Goal: Feedback & Contribution: Leave review/rating

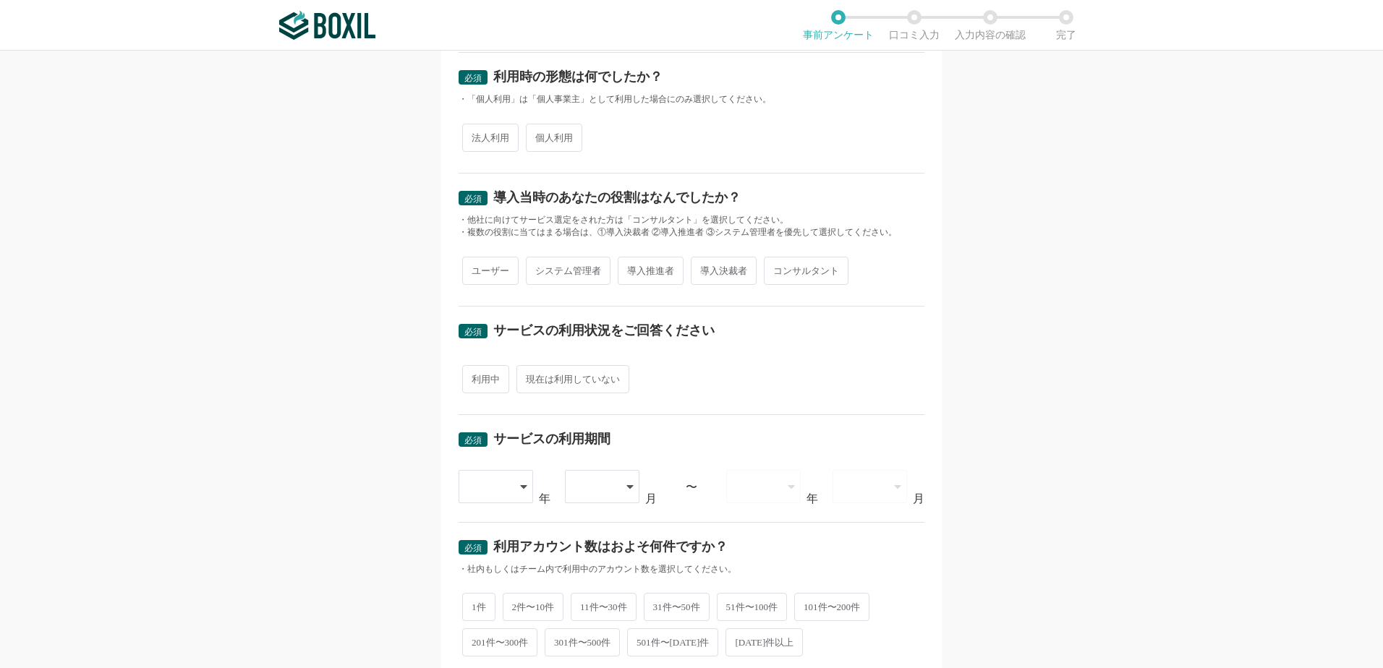
scroll to position [241, 0]
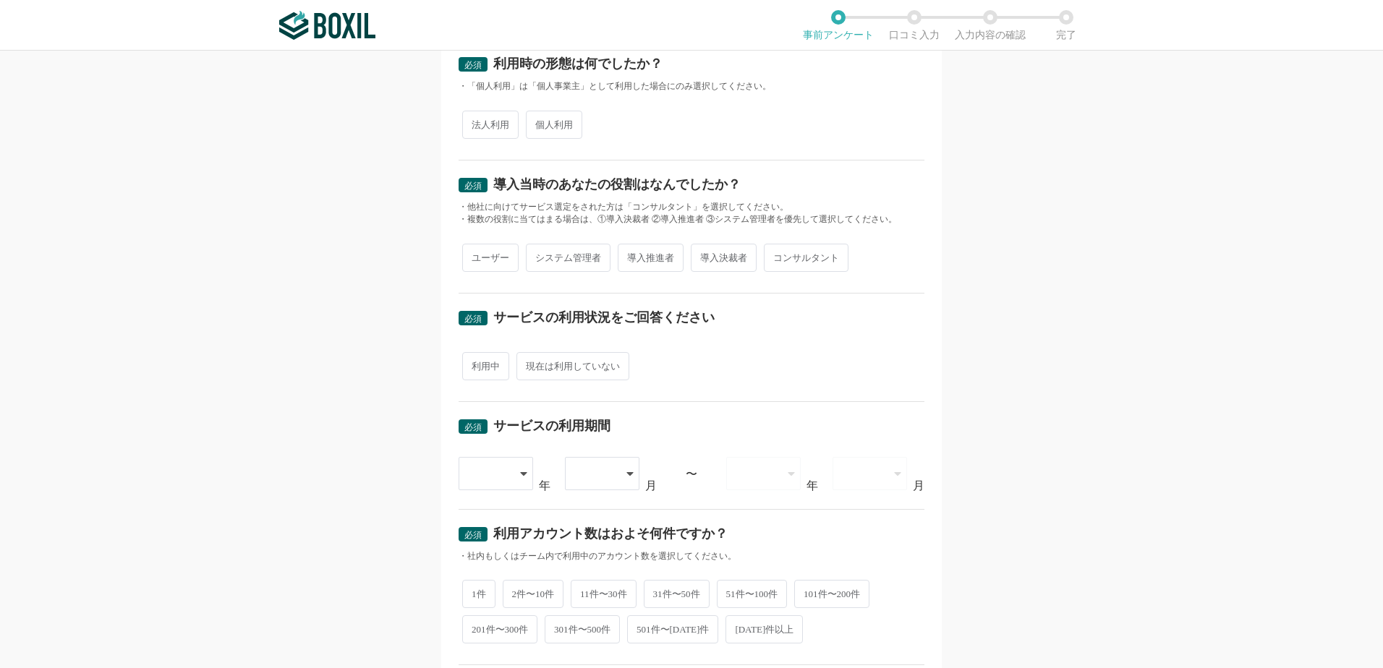
click at [490, 132] on span "法人利用" at bounding box center [490, 125] width 56 height 28
click at [475, 122] on input "法人利用" at bounding box center [470, 117] width 9 height 9
radio input "true"
click at [696, 258] on span "導入決裁者" at bounding box center [724, 258] width 66 height 28
click at [696, 255] on input "導入決裁者" at bounding box center [698, 250] width 9 height 9
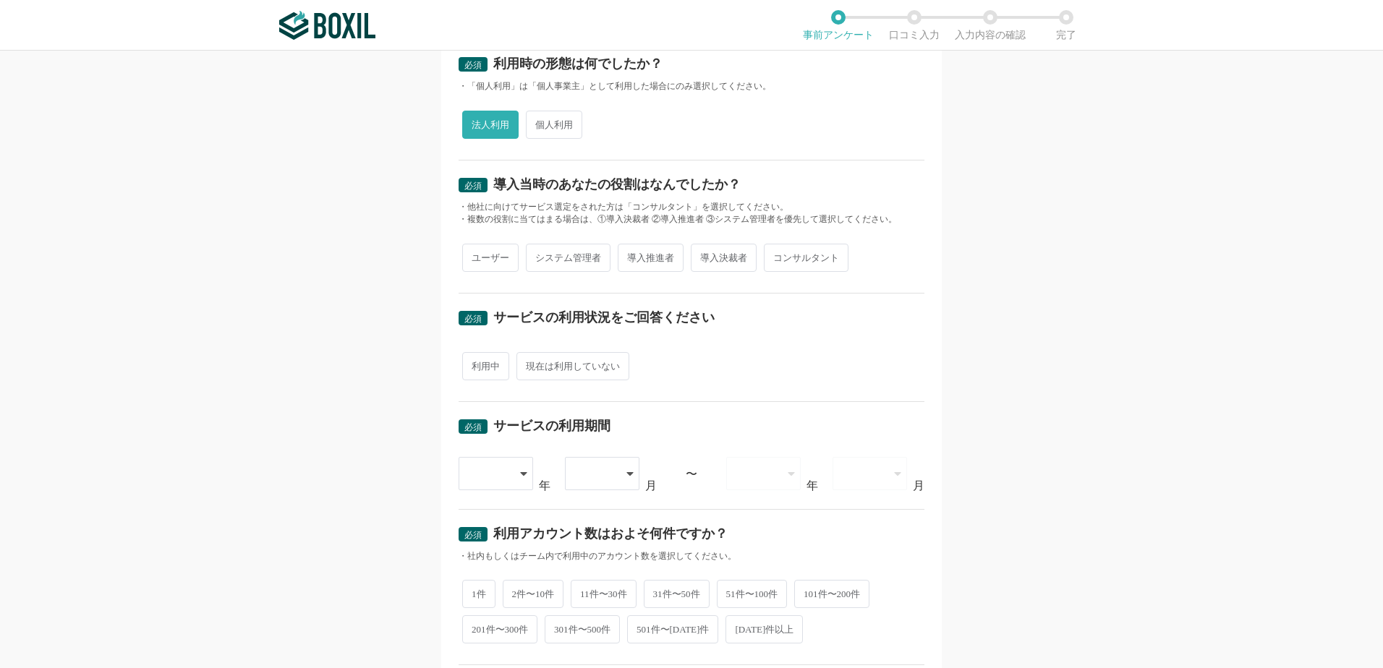
radio input "true"
click at [464, 262] on span "ユーザー" at bounding box center [490, 258] width 56 height 28
click at [466, 255] on input "ユーザー" at bounding box center [470, 250] width 9 height 9
radio input "true"
click at [731, 265] on span "導入決裁者" at bounding box center [724, 258] width 66 height 28
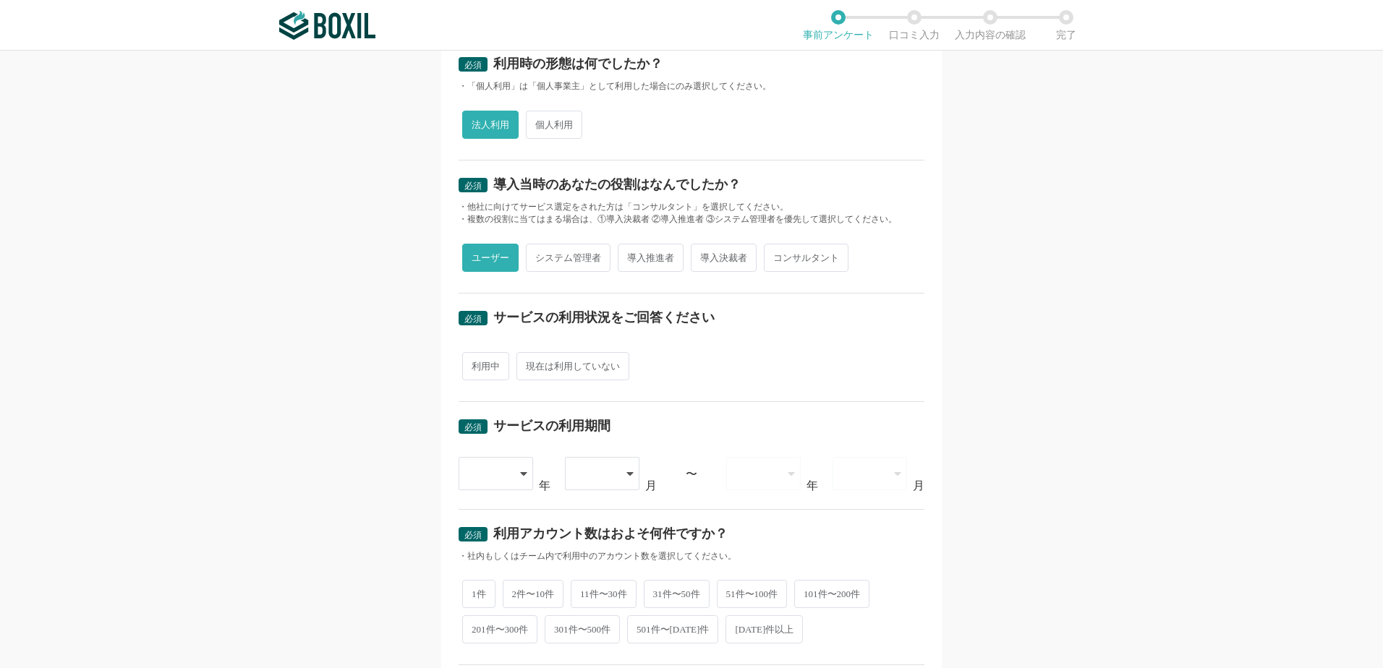
click at [704, 255] on input "導入決裁者" at bounding box center [698, 250] width 9 height 9
radio input "true"
radio input "false"
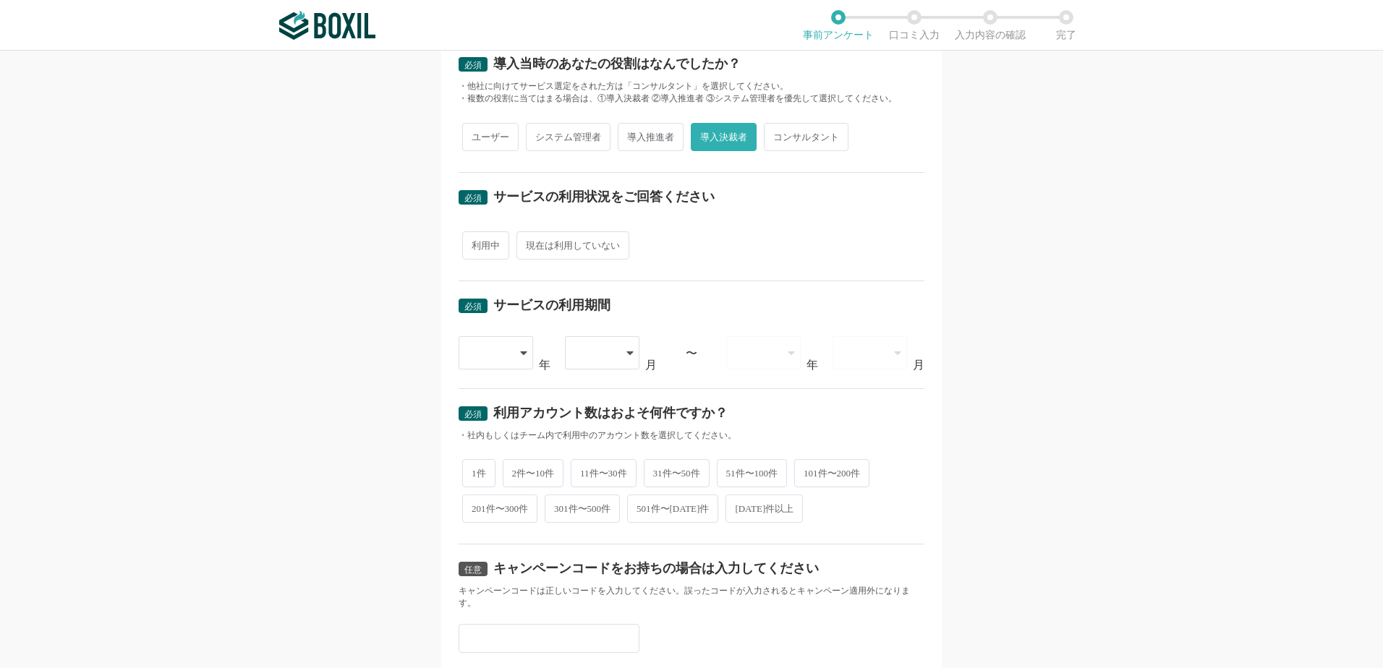
click at [480, 239] on span "利用中" at bounding box center [485, 245] width 47 height 28
click at [475, 239] on input "利用中" at bounding box center [470, 238] width 9 height 9
radio input "true"
click at [511, 354] on div at bounding box center [497, 352] width 76 height 33
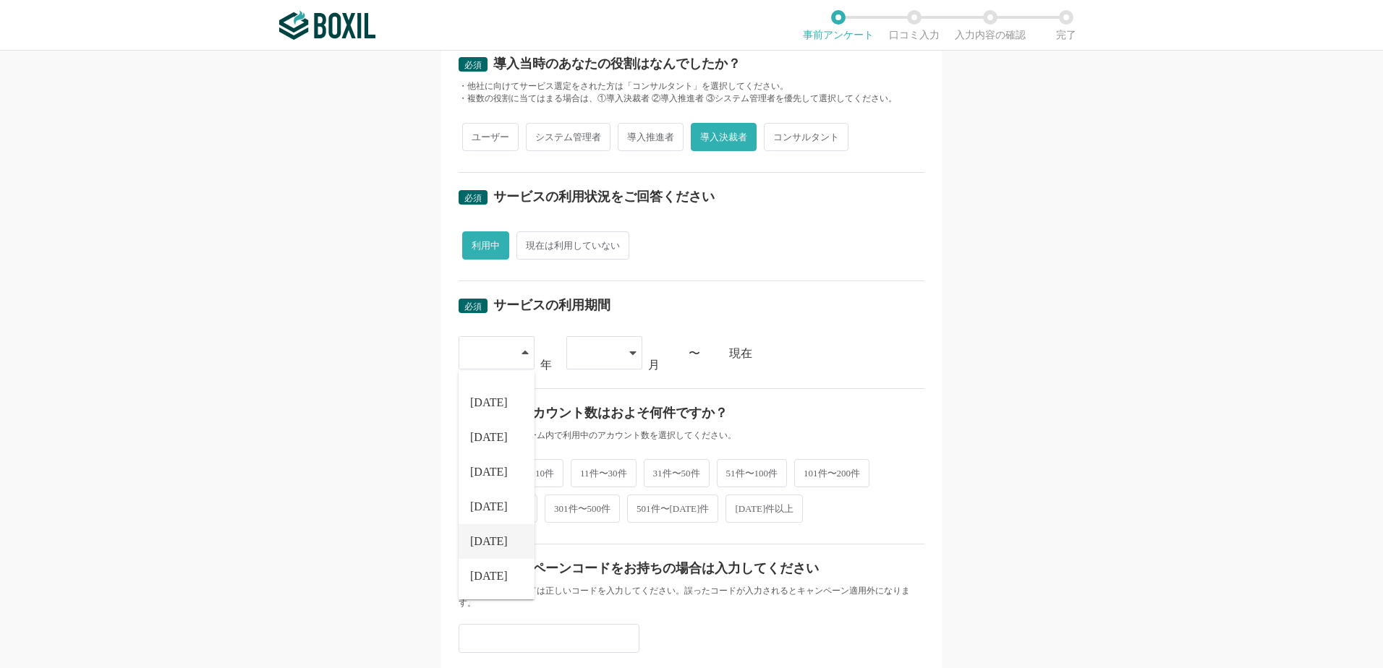
click at [495, 537] on li "[DATE]" at bounding box center [497, 541] width 76 height 35
click at [593, 358] on div at bounding box center [597, 353] width 43 height 32
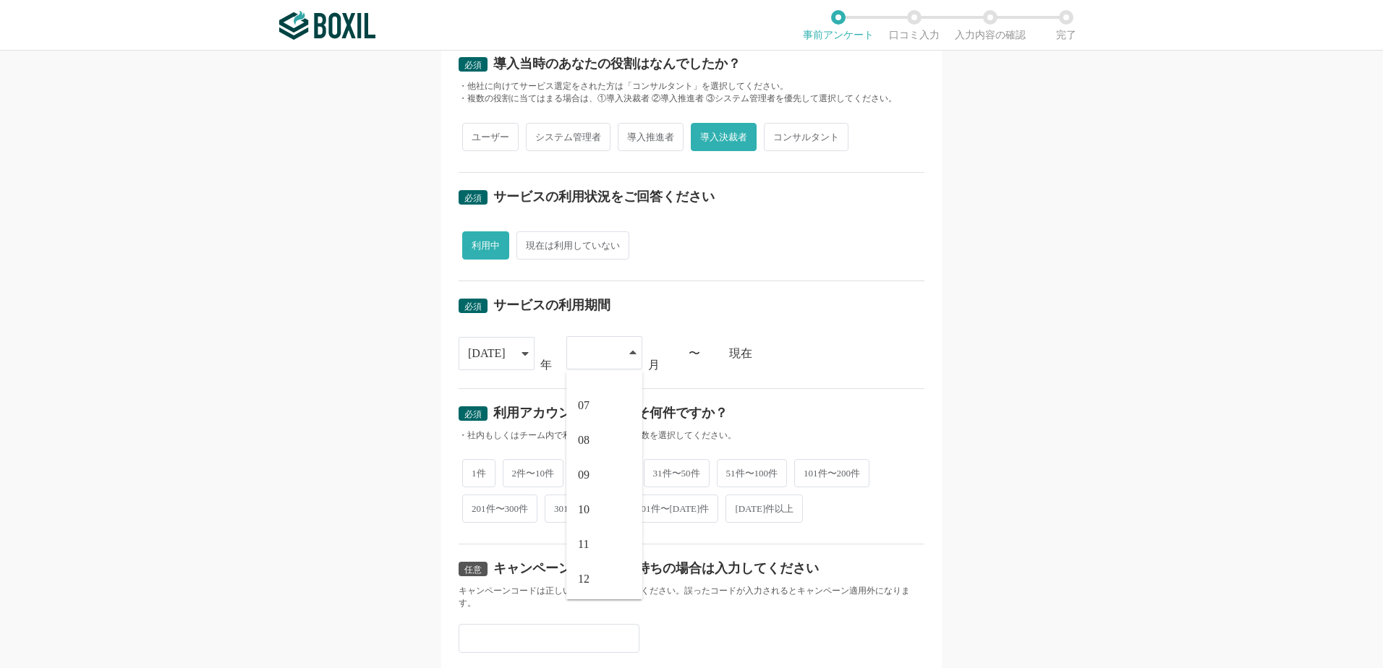
scroll to position [200, 0]
click at [595, 503] on li "10" at bounding box center [604, 507] width 76 height 35
click at [527, 467] on span "2件〜10件" at bounding box center [533, 472] width 61 height 28
click at [516, 467] on input "2件〜10件" at bounding box center [510, 464] width 9 height 9
radio input "true"
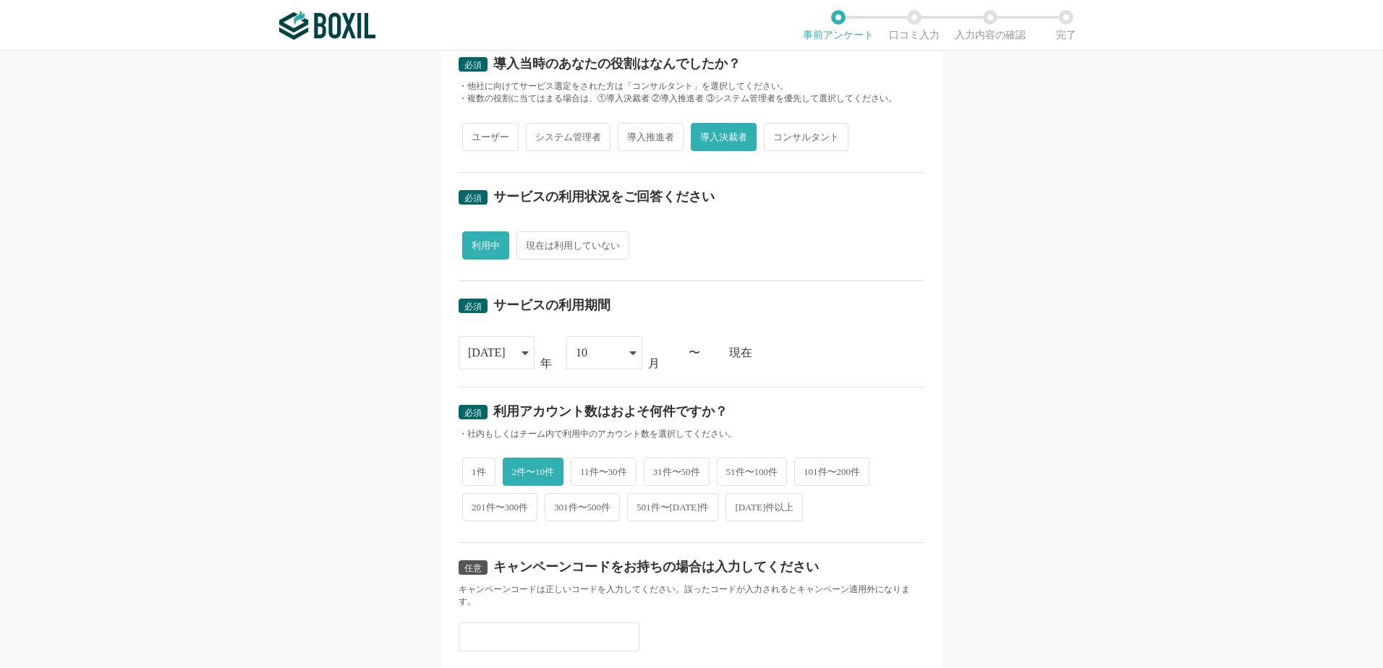
scroll to position [485, 0]
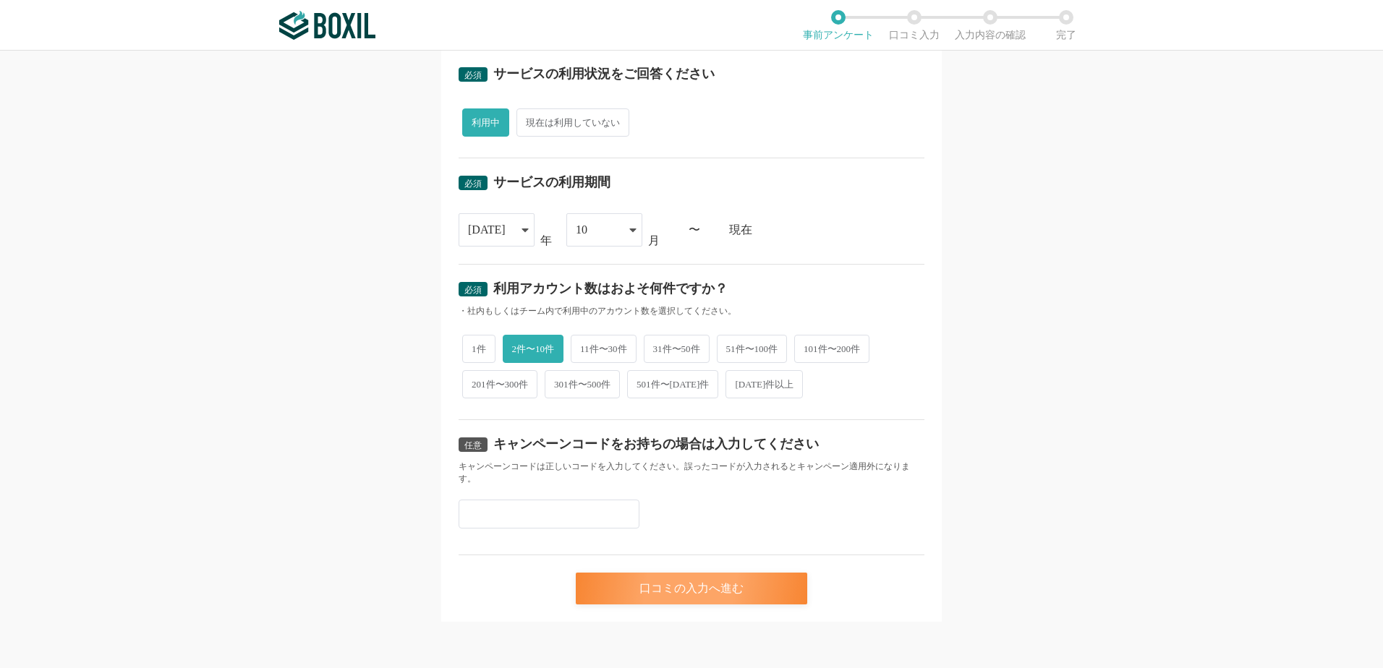
click at [650, 595] on div "口コミの入力へ進む" at bounding box center [691, 589] width 231 height 32
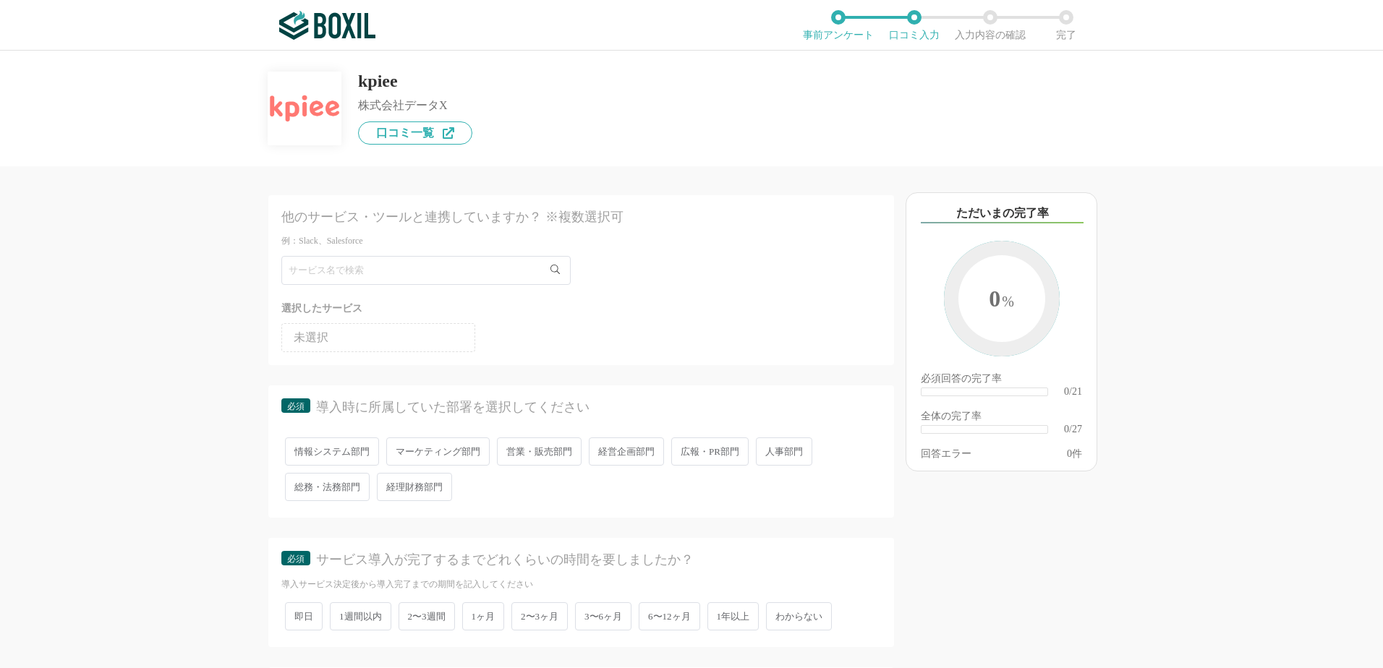
scroll to position [121, 0]
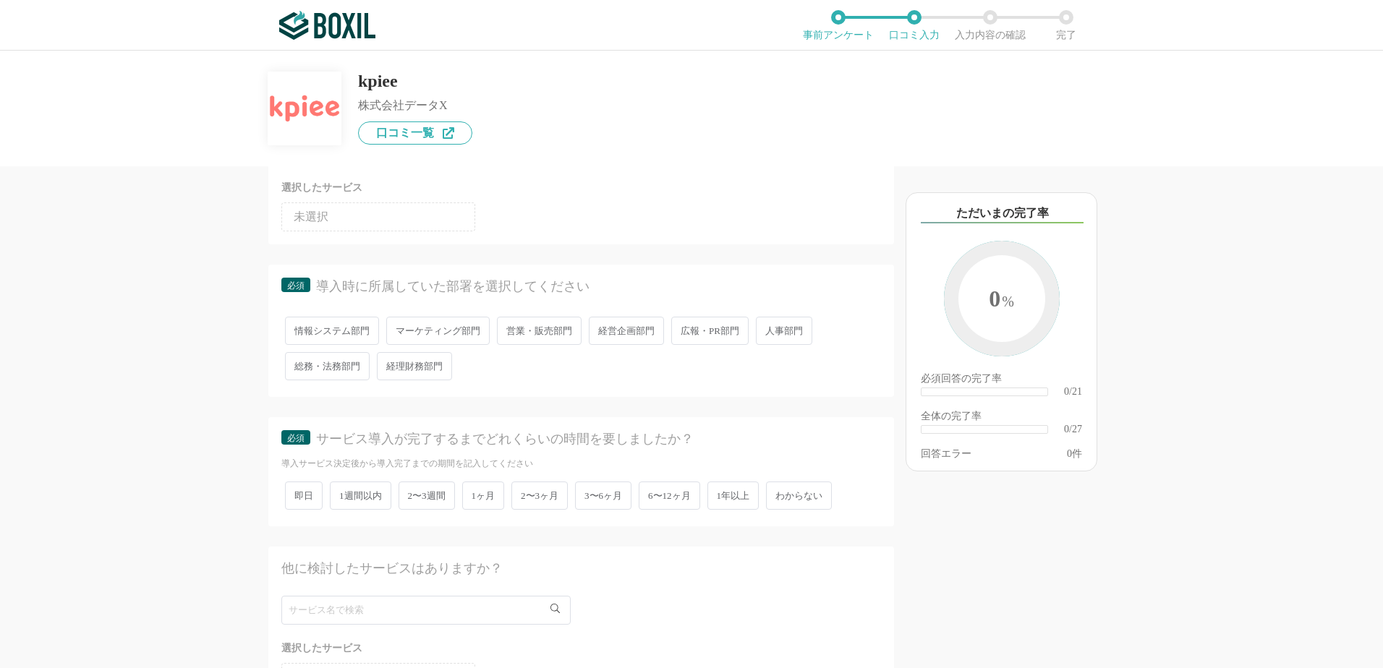
click at [622, 341] on span "経営企画部門" at bounding box center [626, 331] width 75 height 28
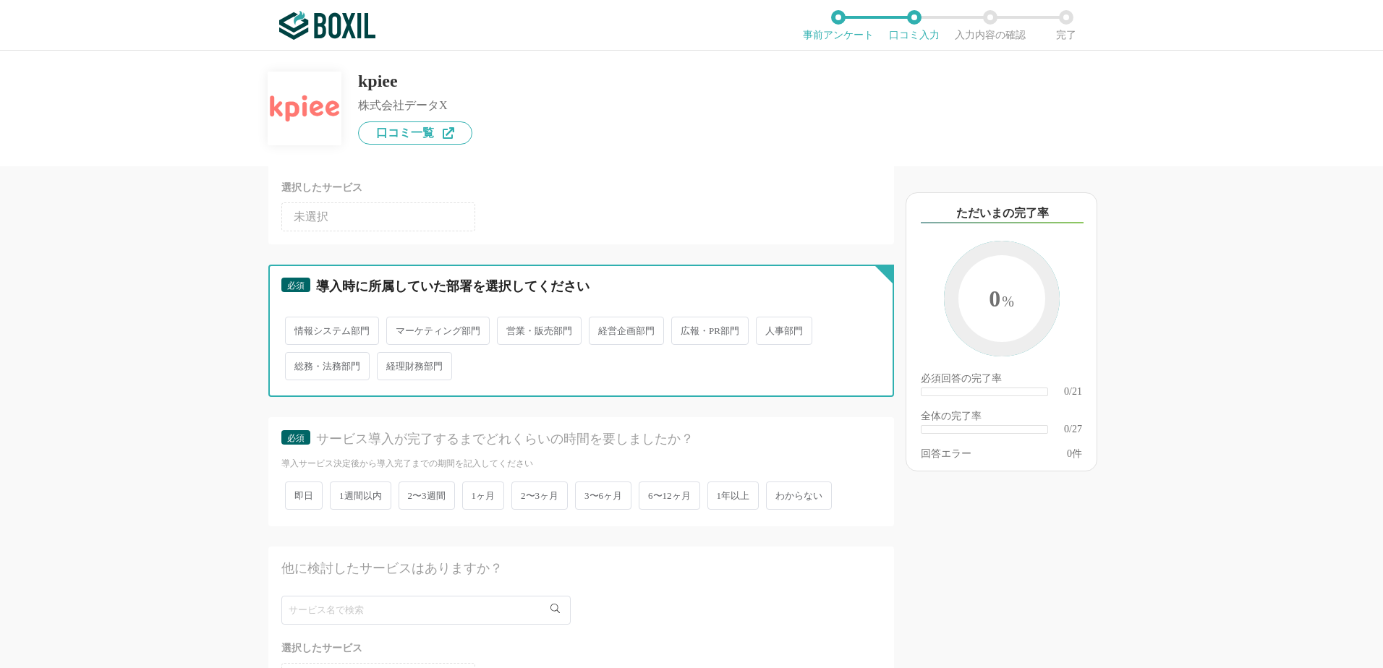
click at [602, 328] on input "経営企画部門" at bounding box center [596, 323] width 9 height 9
radio input "true"
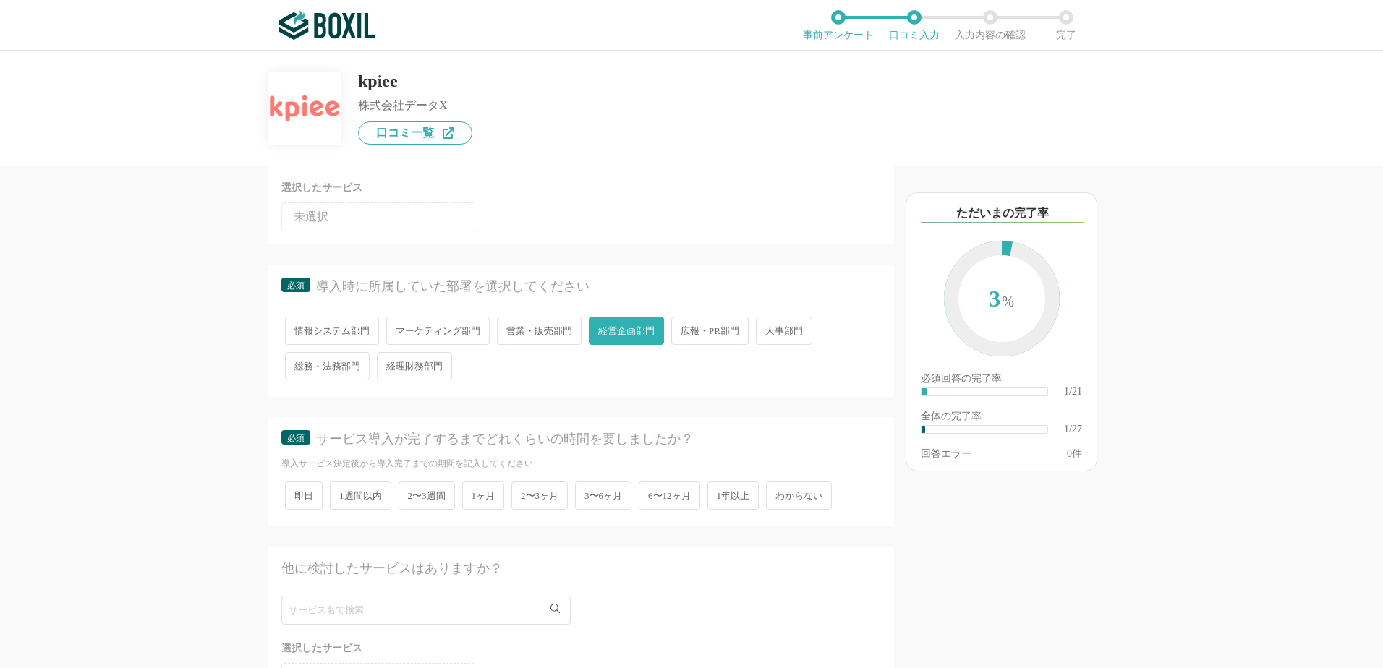
click at [430, 491] on span "2〜3週間" at bounding box center [427, 496] width 56 height 28
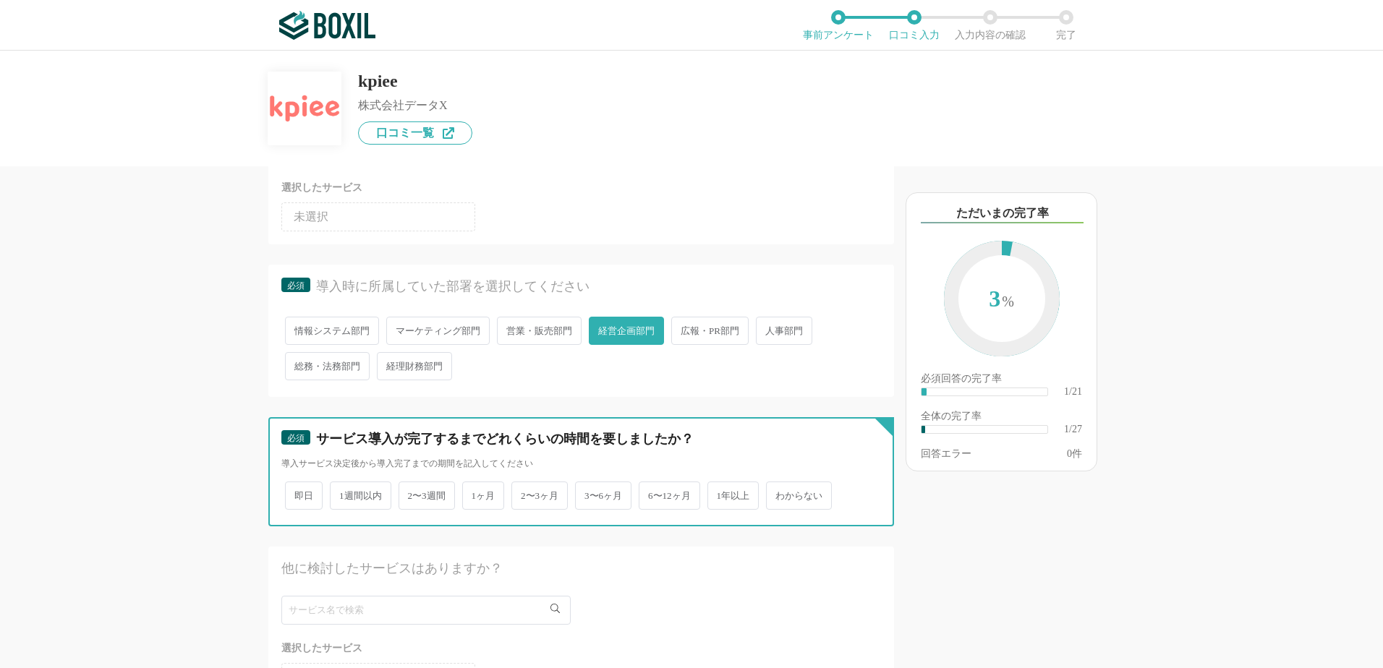
click at [412, 491] on input "2〜3週間" at bounding box center [406, 488] width 9 height 9
radio input "true"
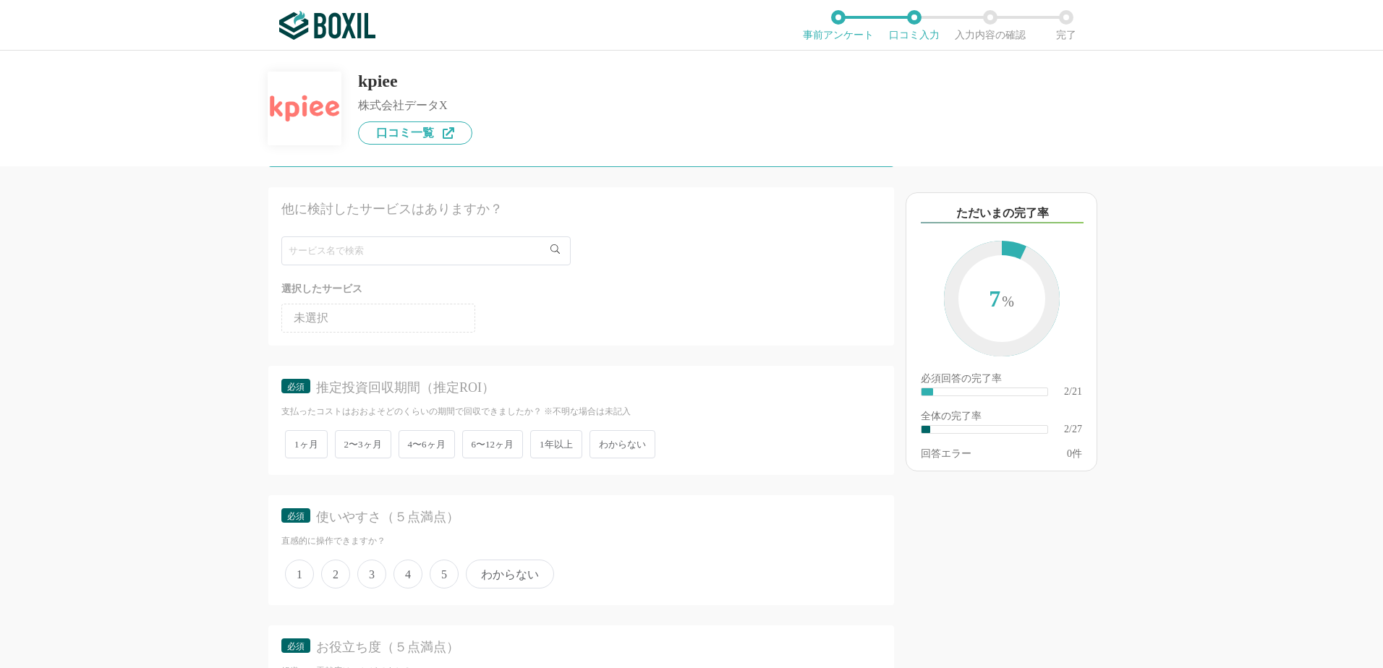
scroll to position [482, 0]
click at [621, 446] on span "わからない" at bounding box center [623, 442] width 66 height 28
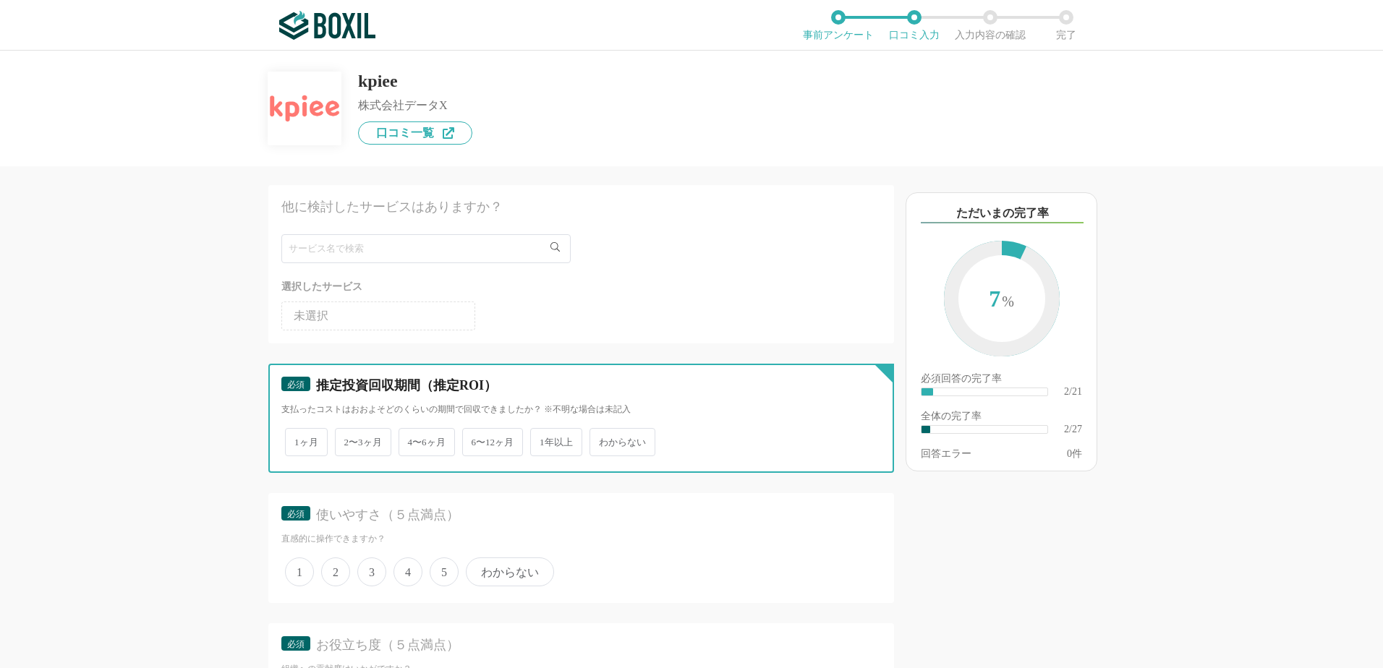
click at [603, 440] on input "わからない" at bounding box center [597, 434] width 9 height 9
radio input "true"
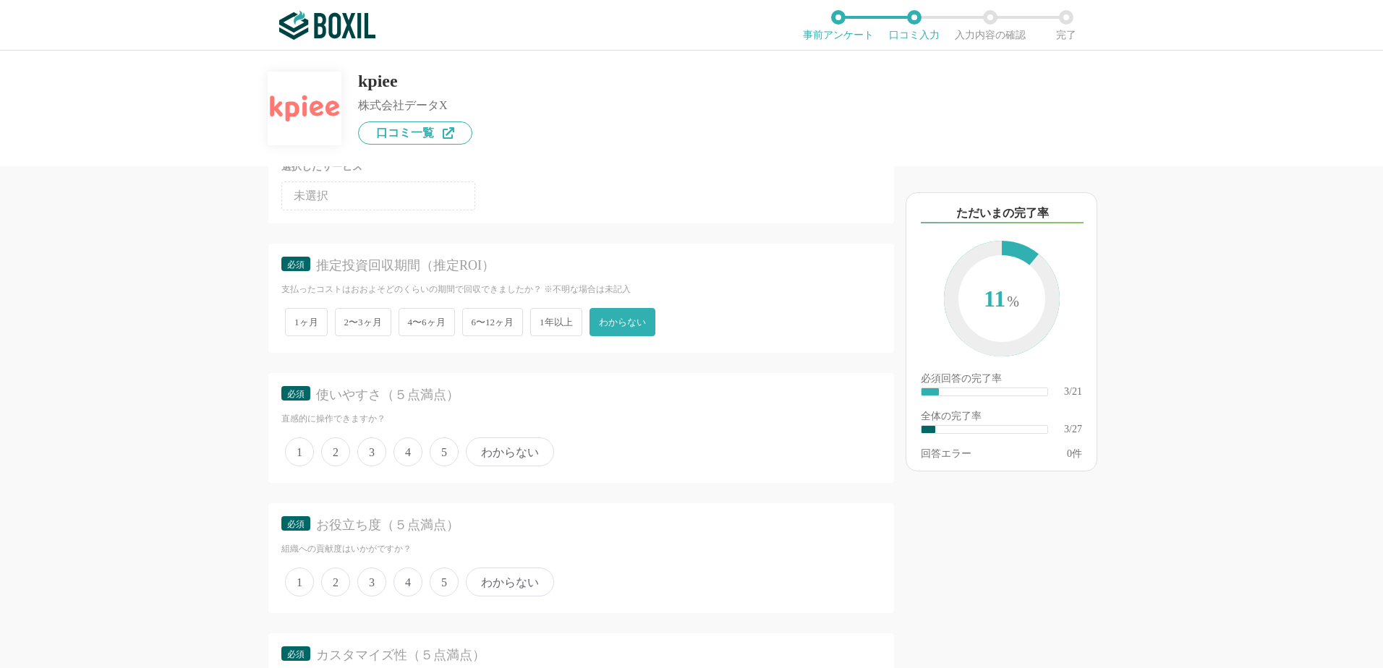
click at [446, 446] on span "5" at bounding box center [444, 452] width 29 height 29
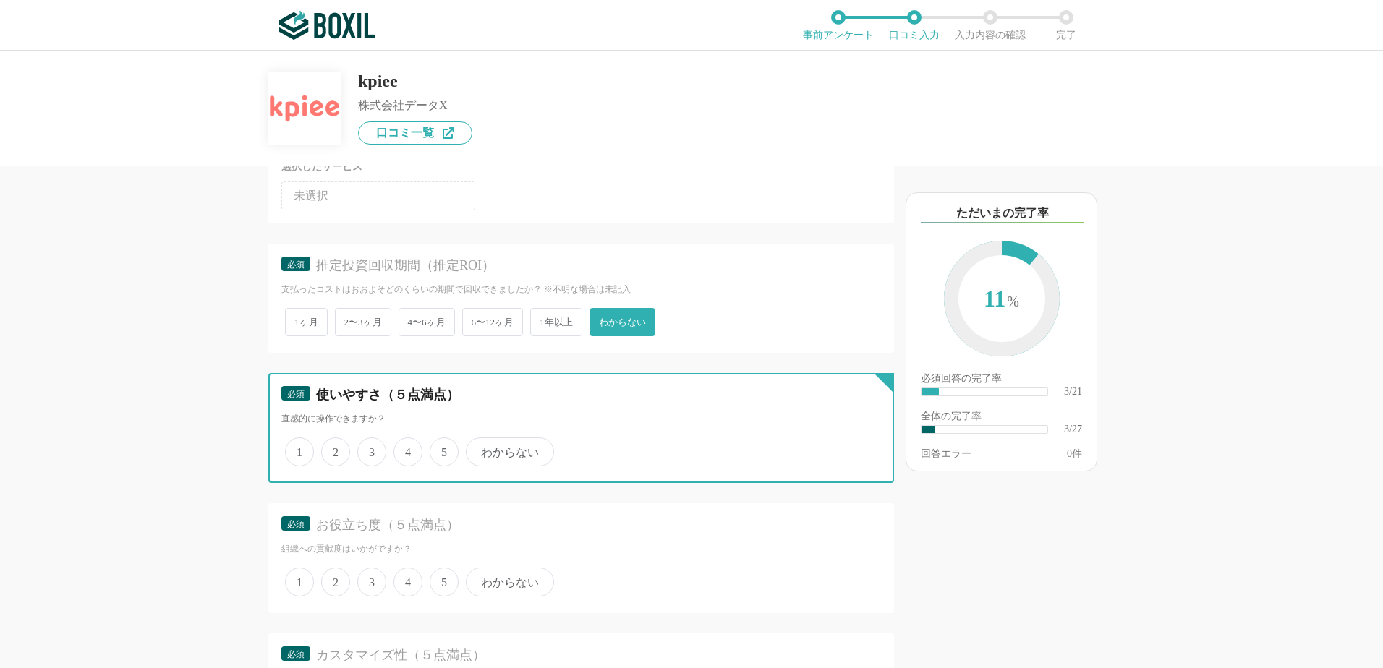
click at [443, 446] on input "5" at bounding box center [437, 444] width 9 height 9
radio input "true"
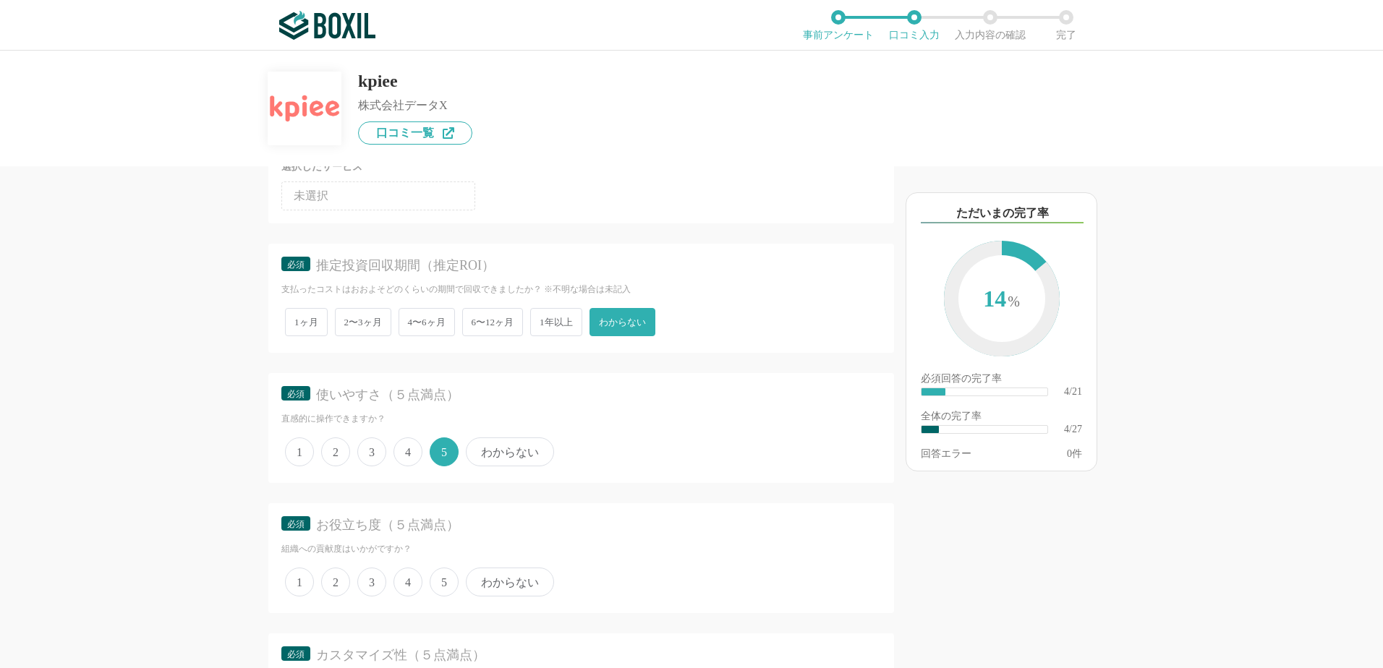
click at [440, 574] on span "5" at bounding box center [444, 582] width 29 height 29
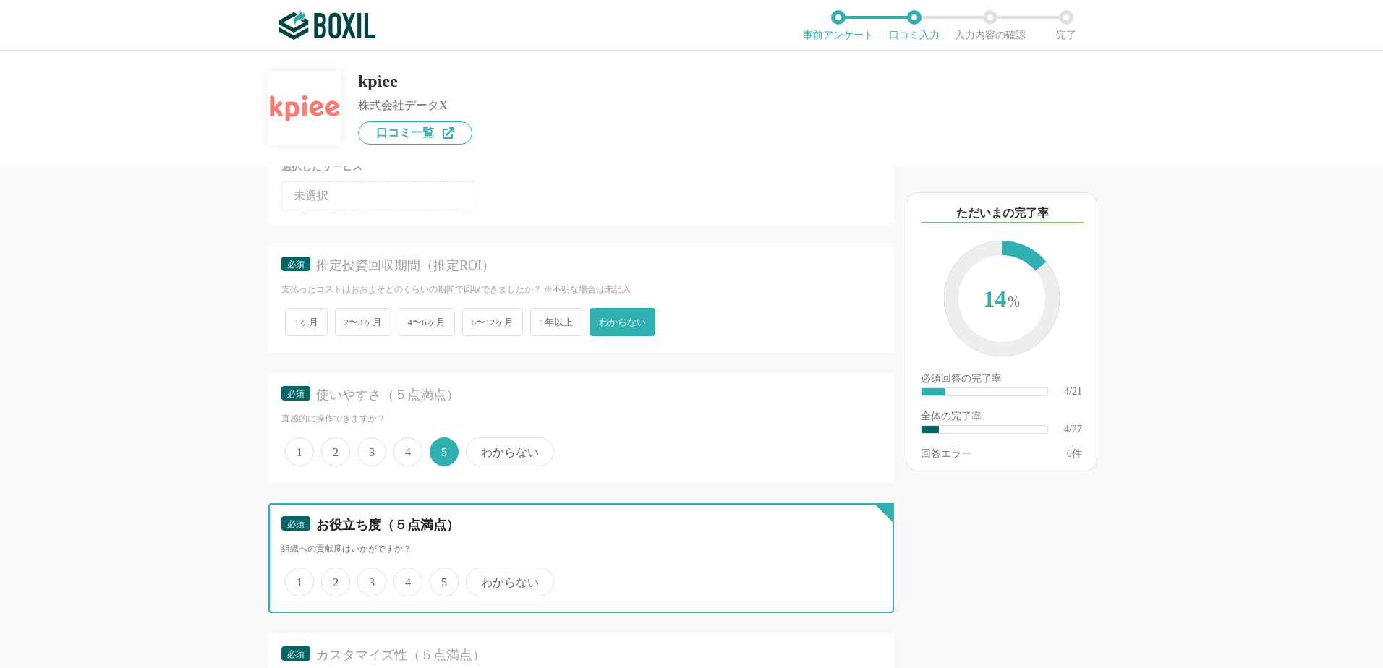
click at [440, 574] on input "5" at bounding box center [437, 574] width 9 height 9
radio input "true"
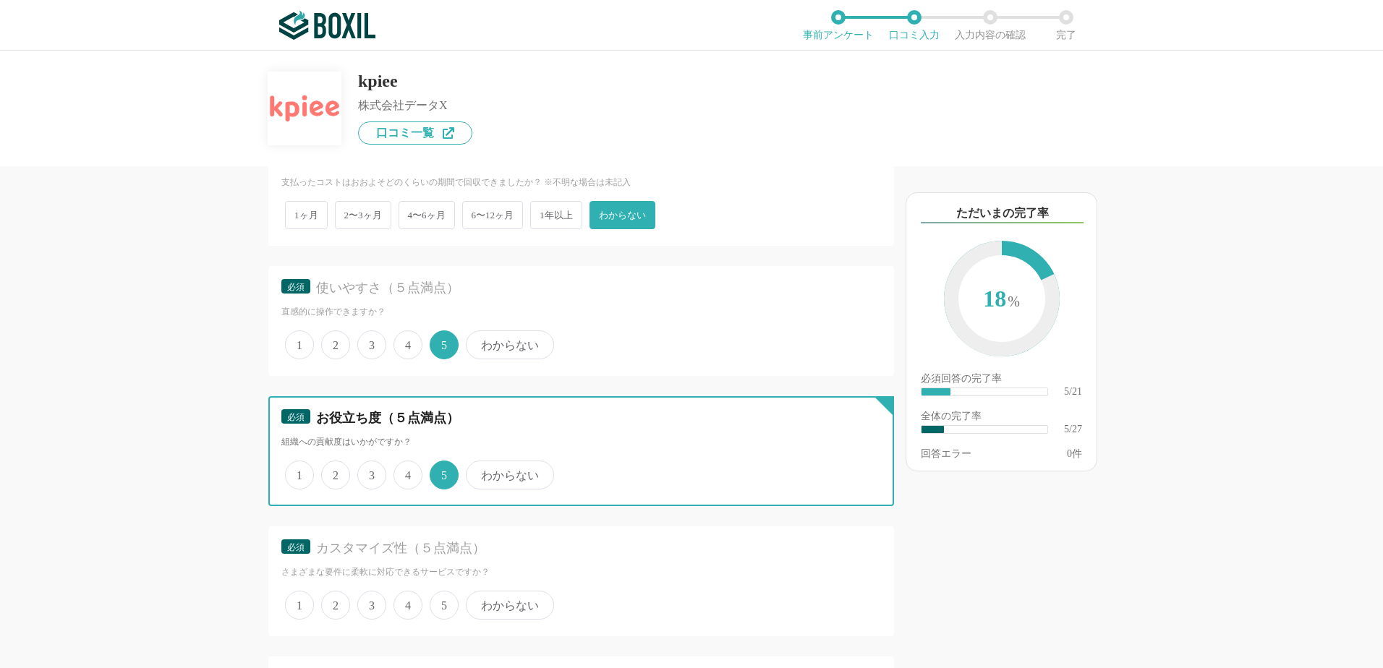
scroll to position [844, 0]
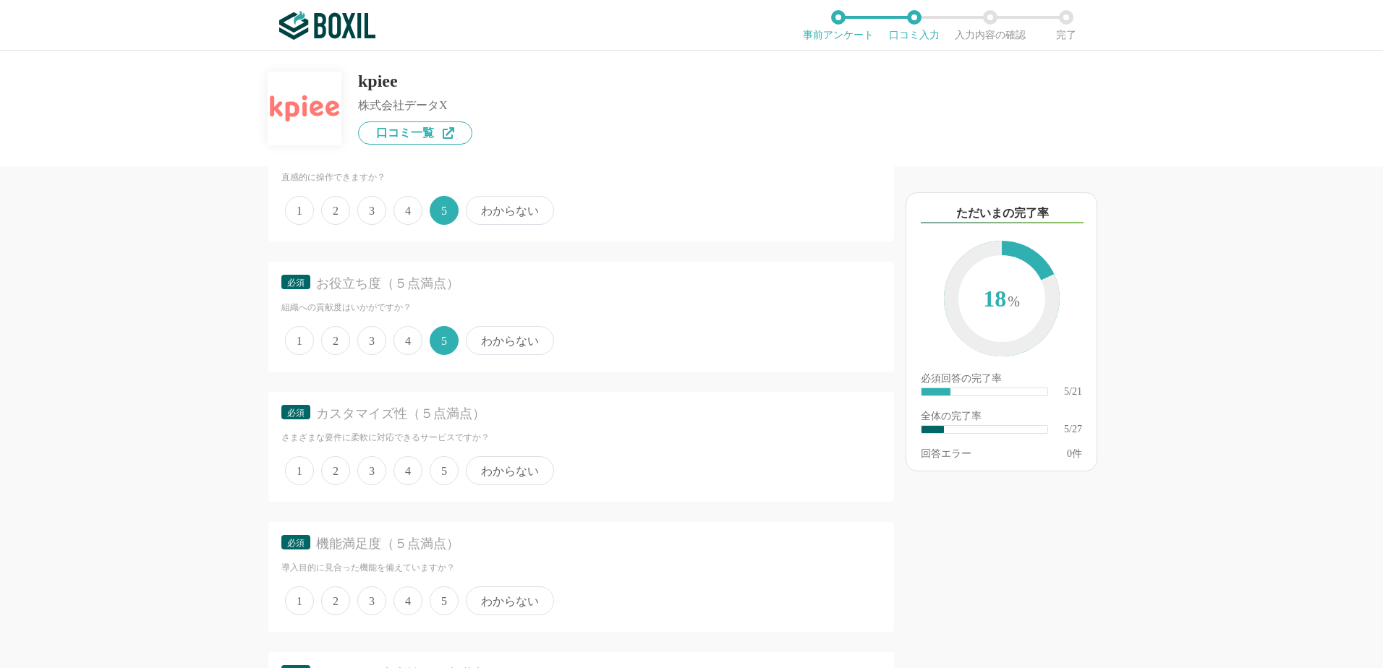
click at [436, 460] on span "5" at bounding box center [444, 470] width 29 height 29
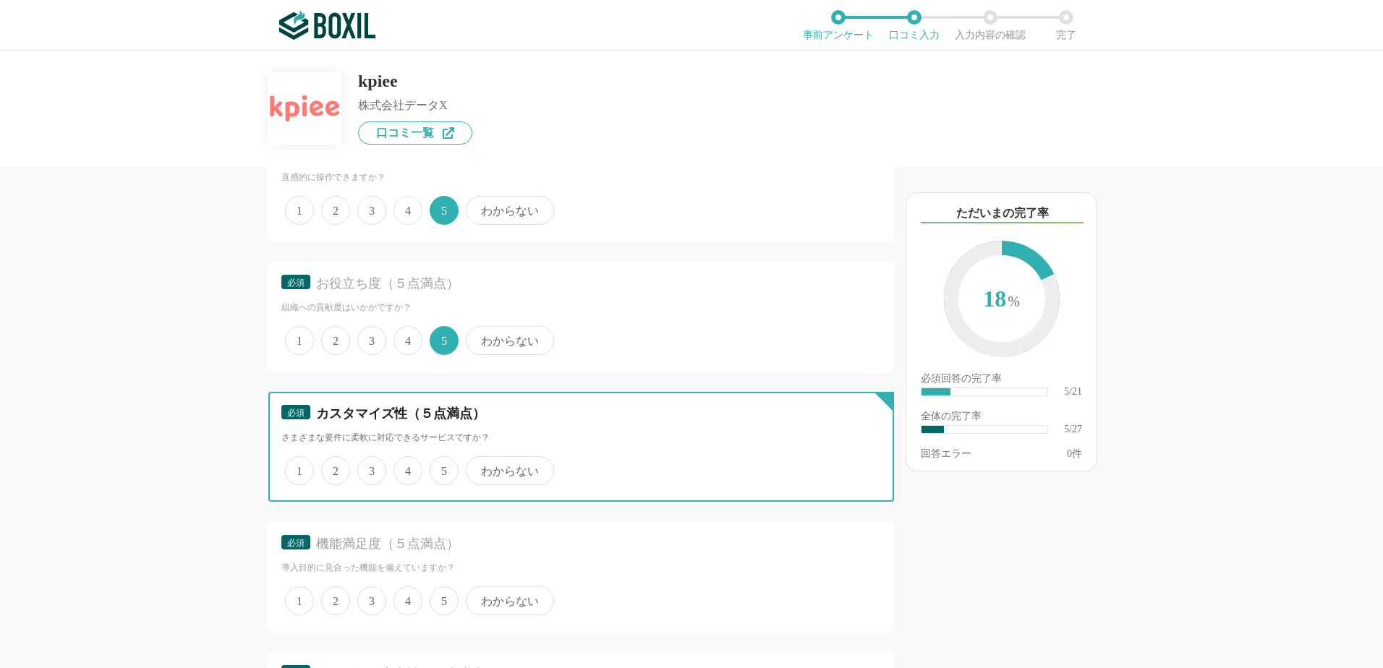
click at [436, 460] on input "5" at bounding box center [437, 463] width 9 height 9
radio input "true"
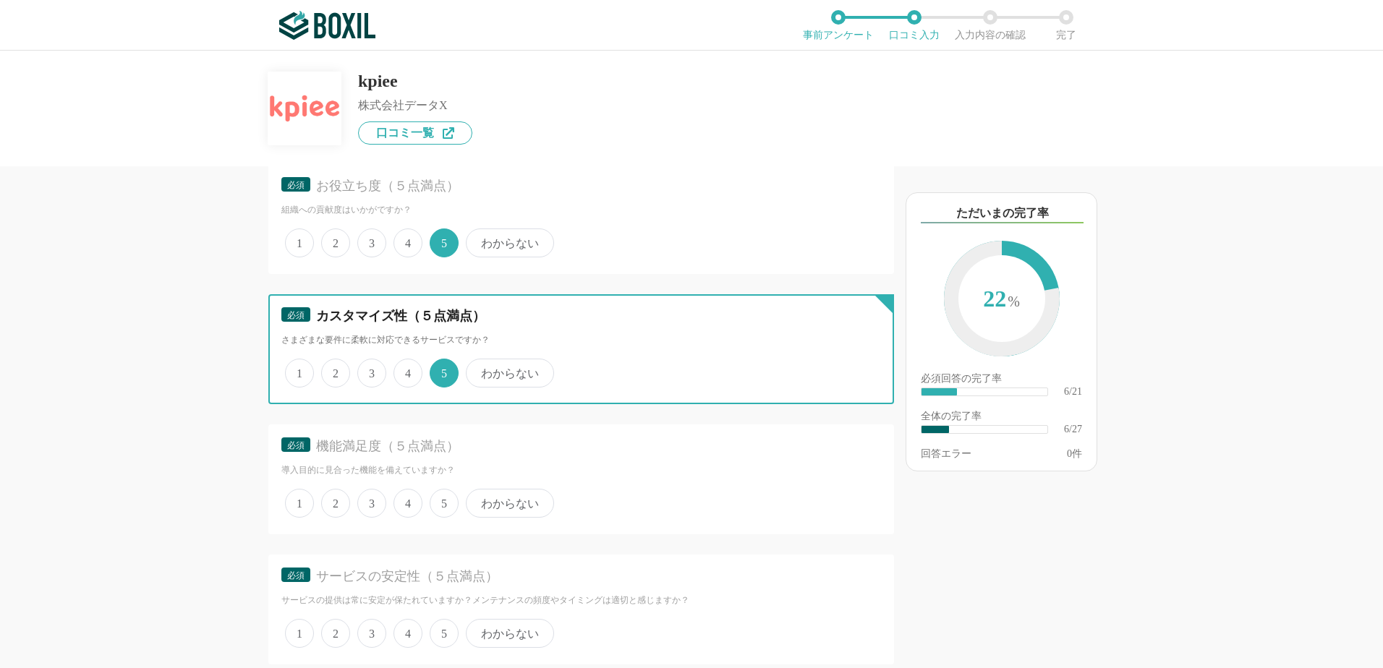
scroll to position [1085, 0]
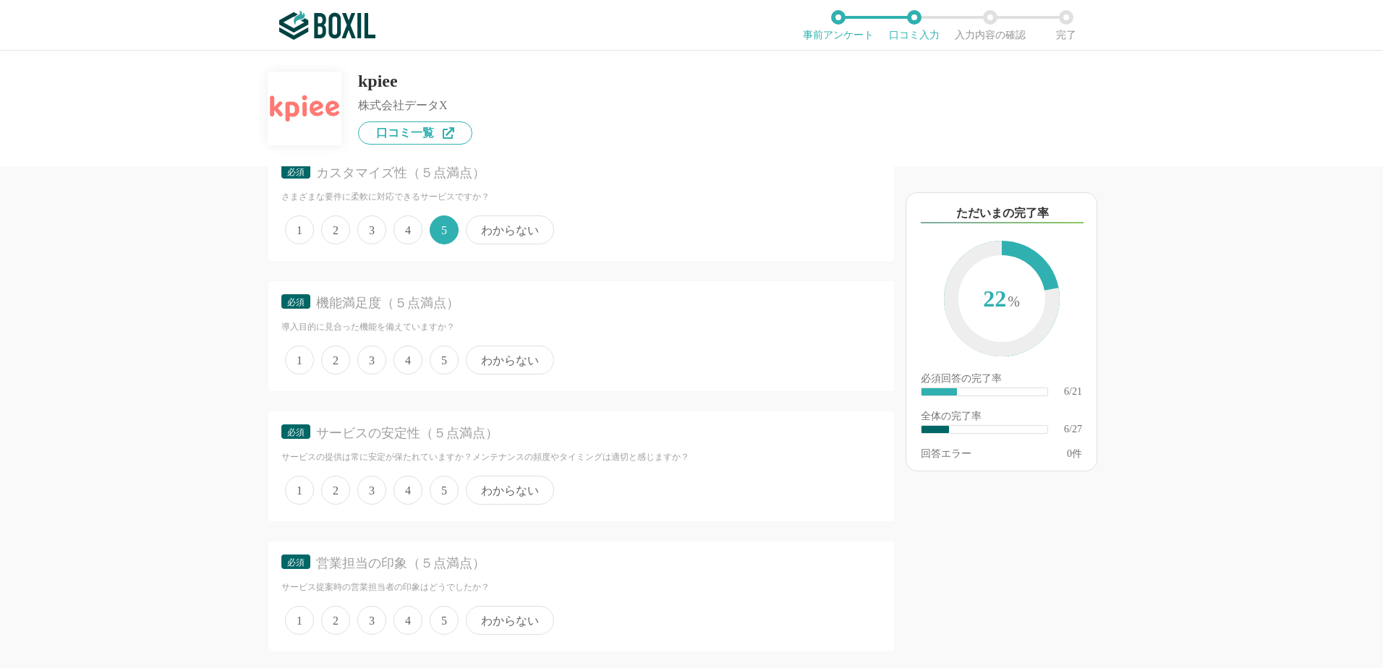
click at [433, 353] on span "5" at bounding box center [444, 360] width 29 height 29
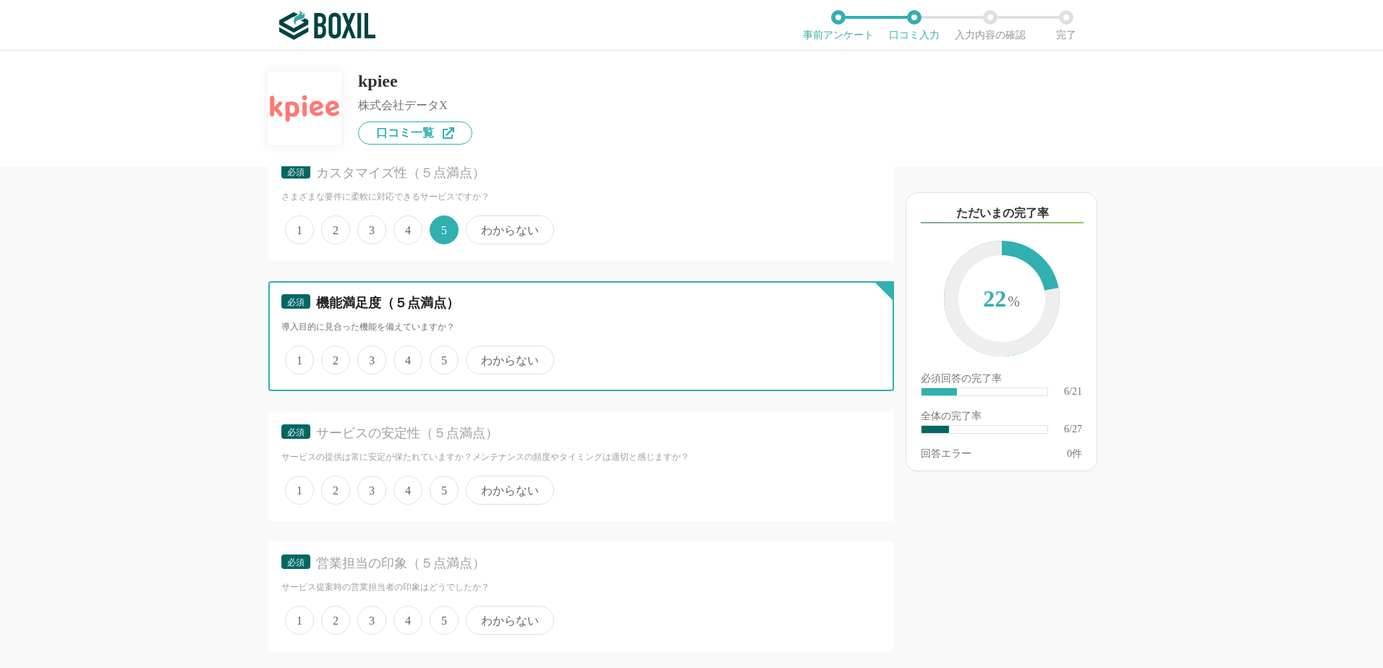
click at [433, 353] on input "5" at bounding box center [437, 352] width 9 height 9
radio input "true"
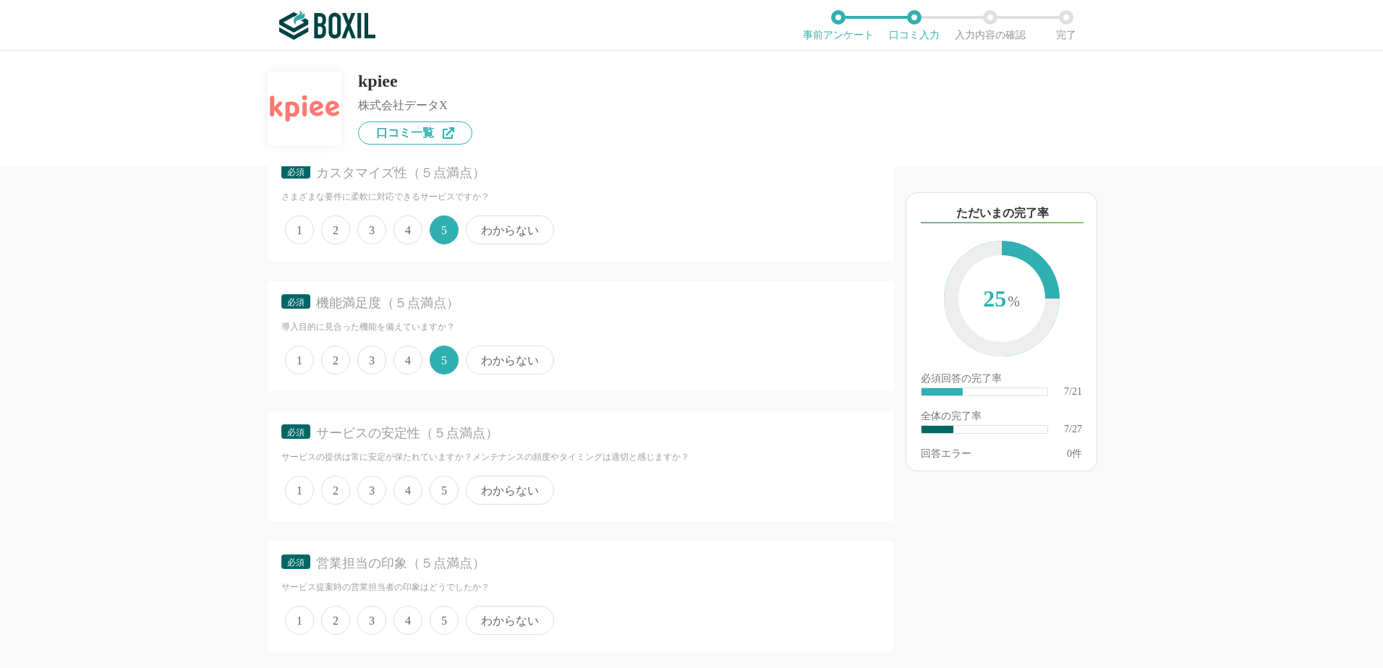
click at [454, 486] on span "5" at bounding box center [444, 490] width 29 height 29
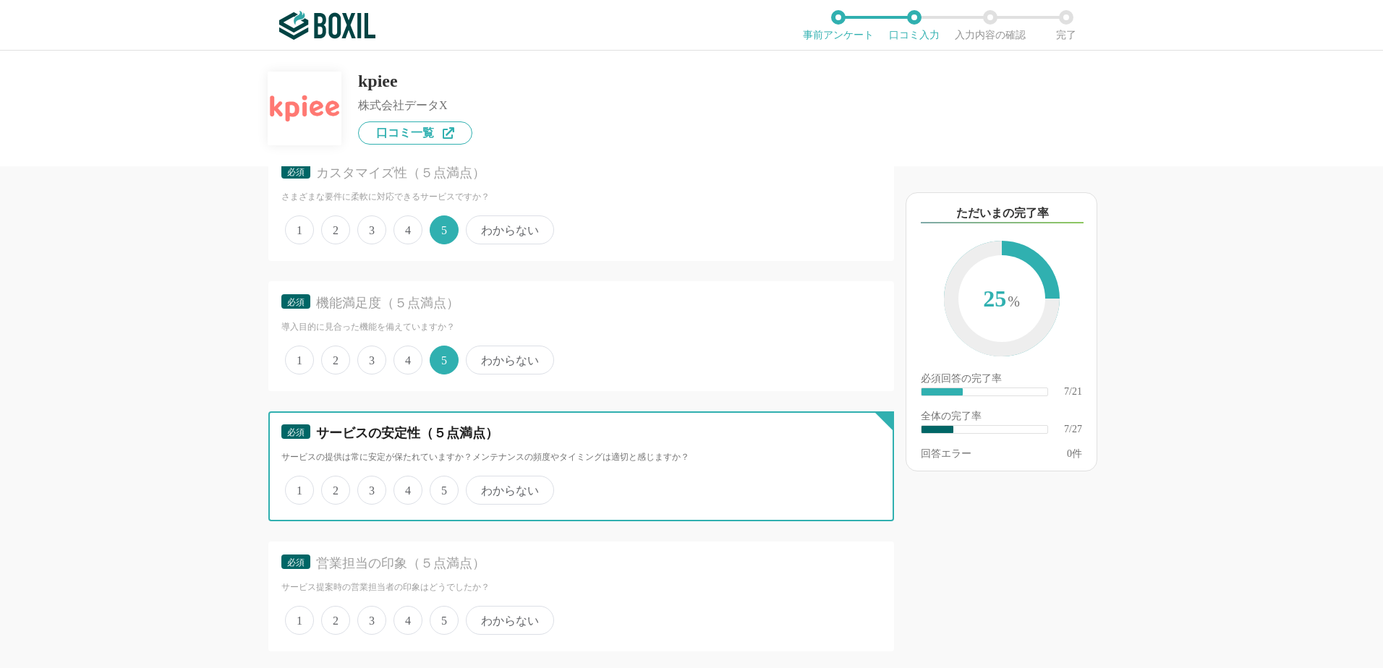
click at [443, 486] on input "5" at bounding box center [437, 482] width 9 height 9
radio input "true"
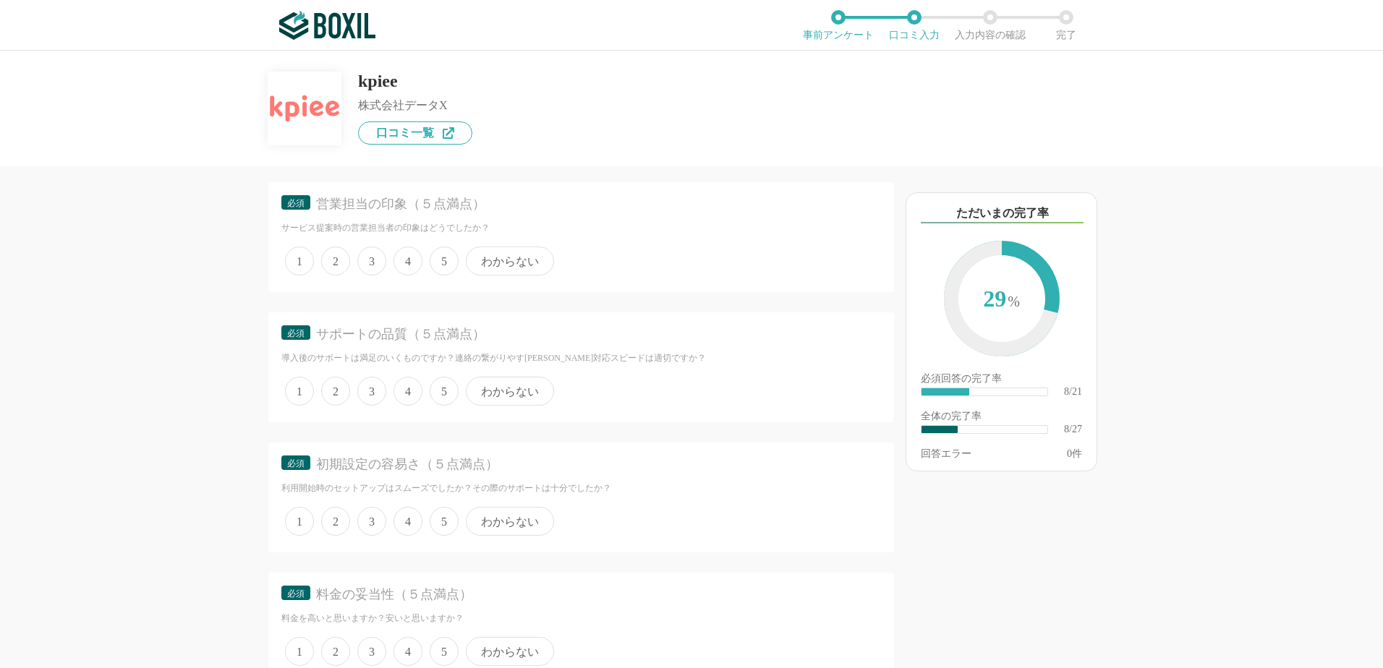
scroll to position [1447, 0]
click at [450, 264] on span "5" at bounding box center [444, 258] width 29 height 29
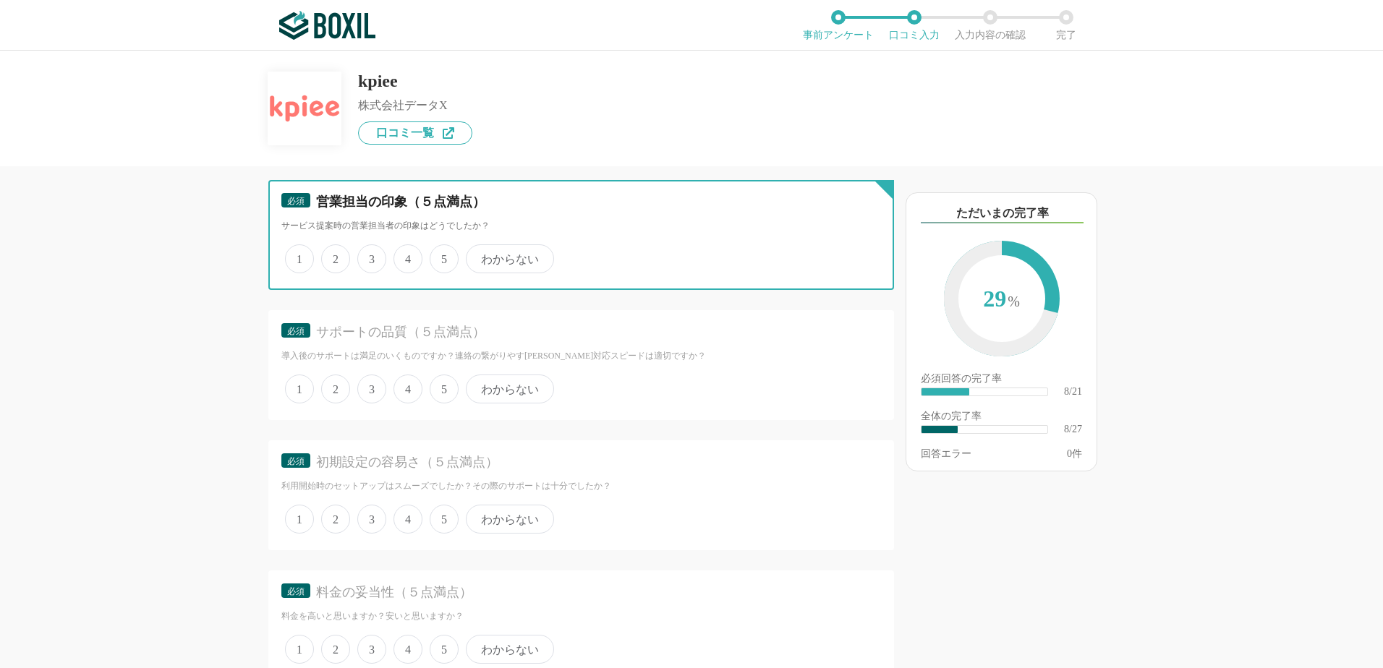
click at [443, 256] on input "5" at bounding box center [437, 251] width 9 height 9
radio input "true"
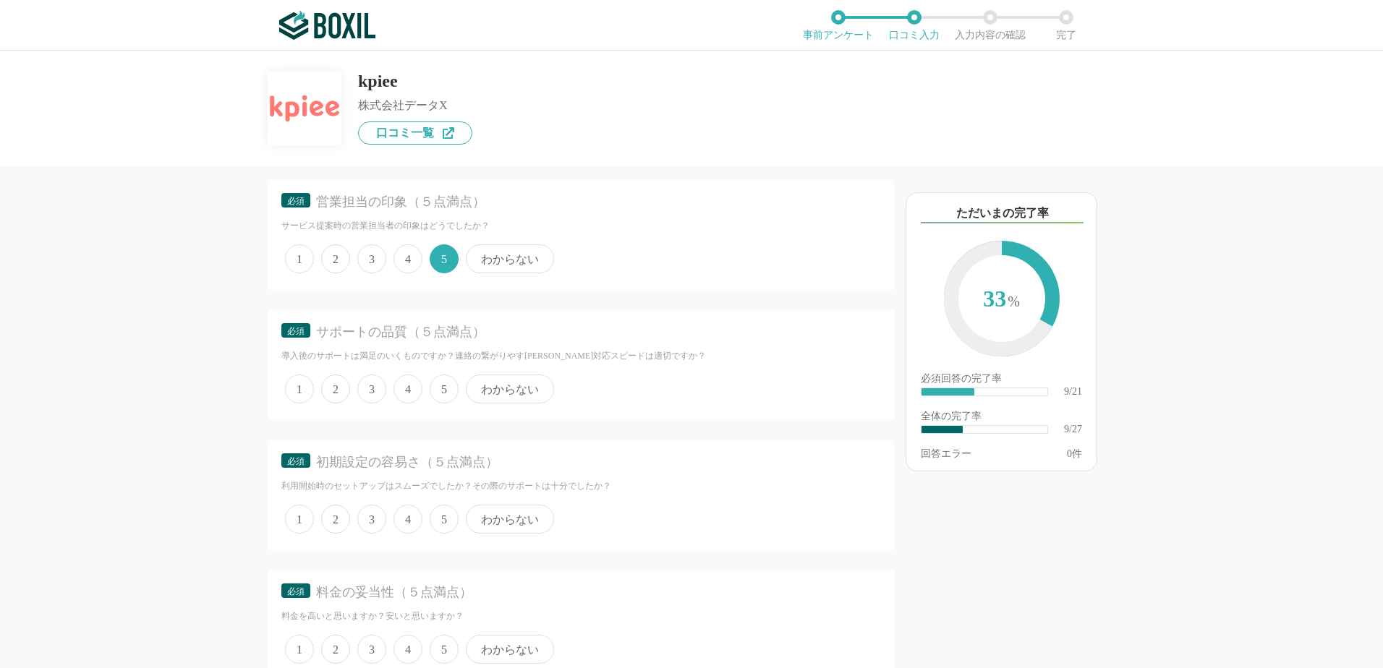
click at [445, 389] on span "5" at bounding box center [444, 389] width 29 height 29
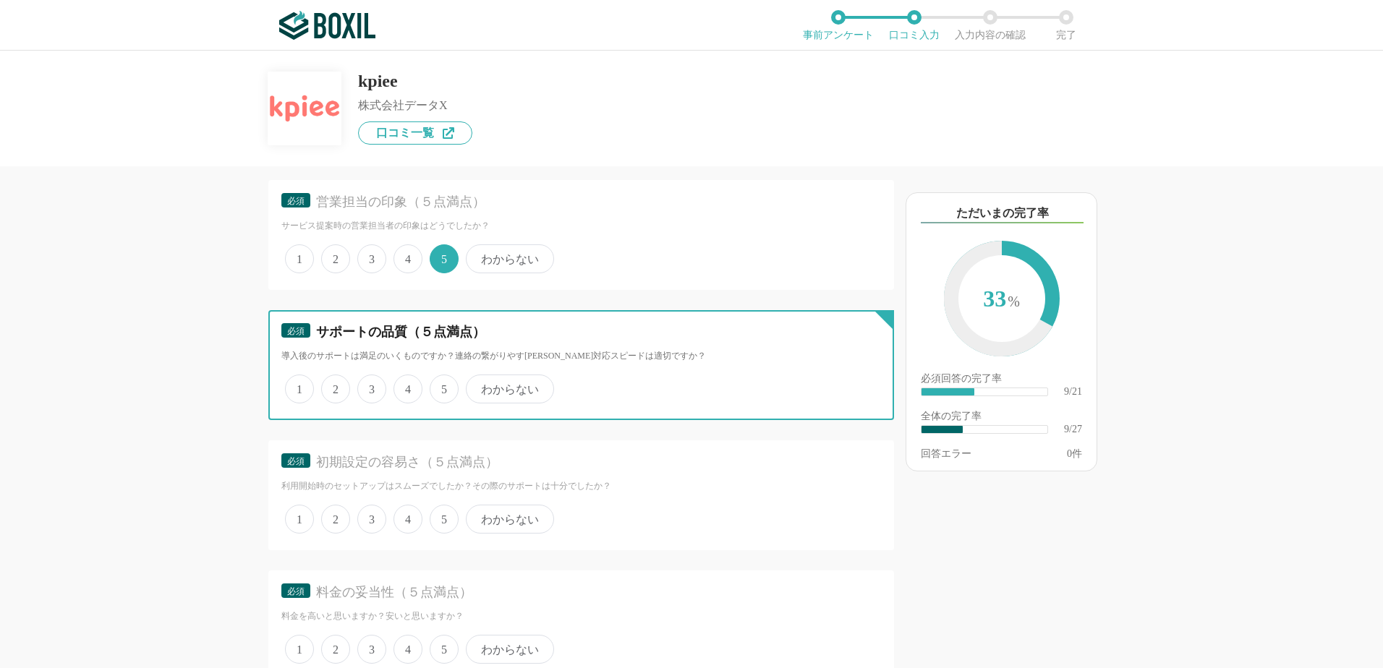
click at [443, 386] on input "5" at bounding box center [437, 381] width 9 height 9
radio input "true"
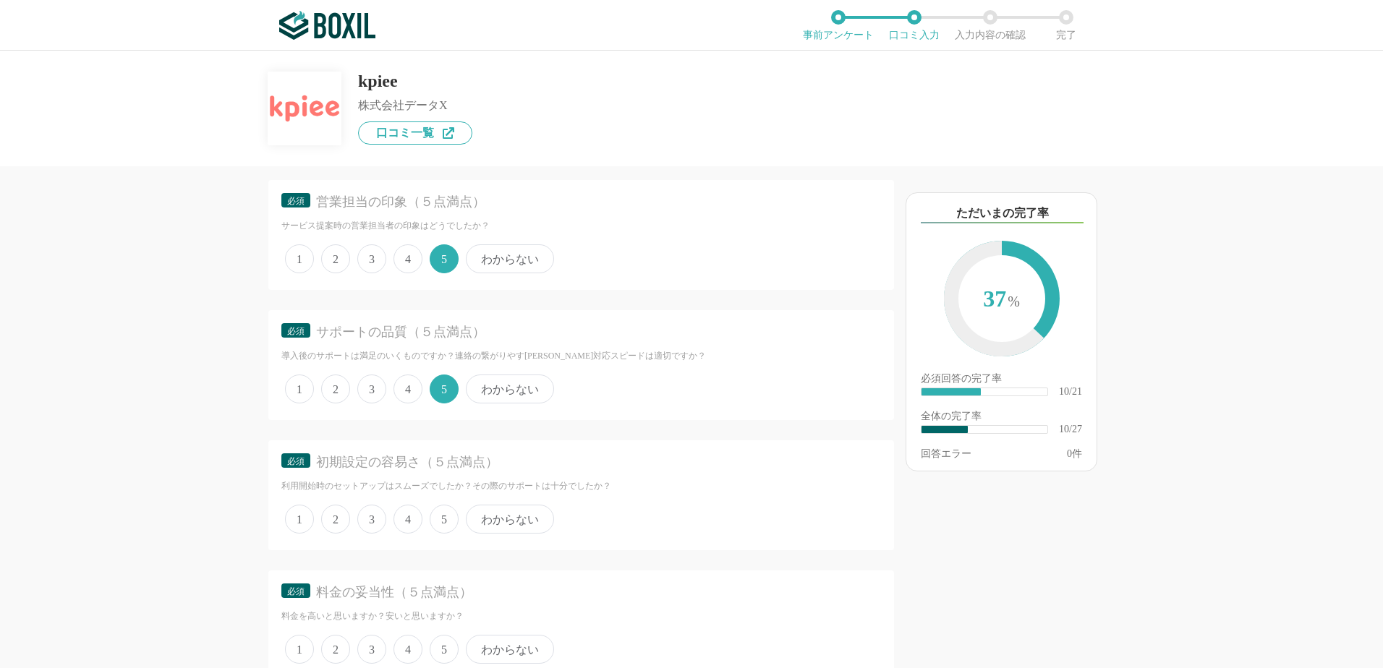
click at [428, 529] on div "1 2 3 4 5 わからない" at bounding box center [581, 519] width 600 height 36
click at [440, 527] on span "5" at bounding box center [444, 519] width 29 height 29
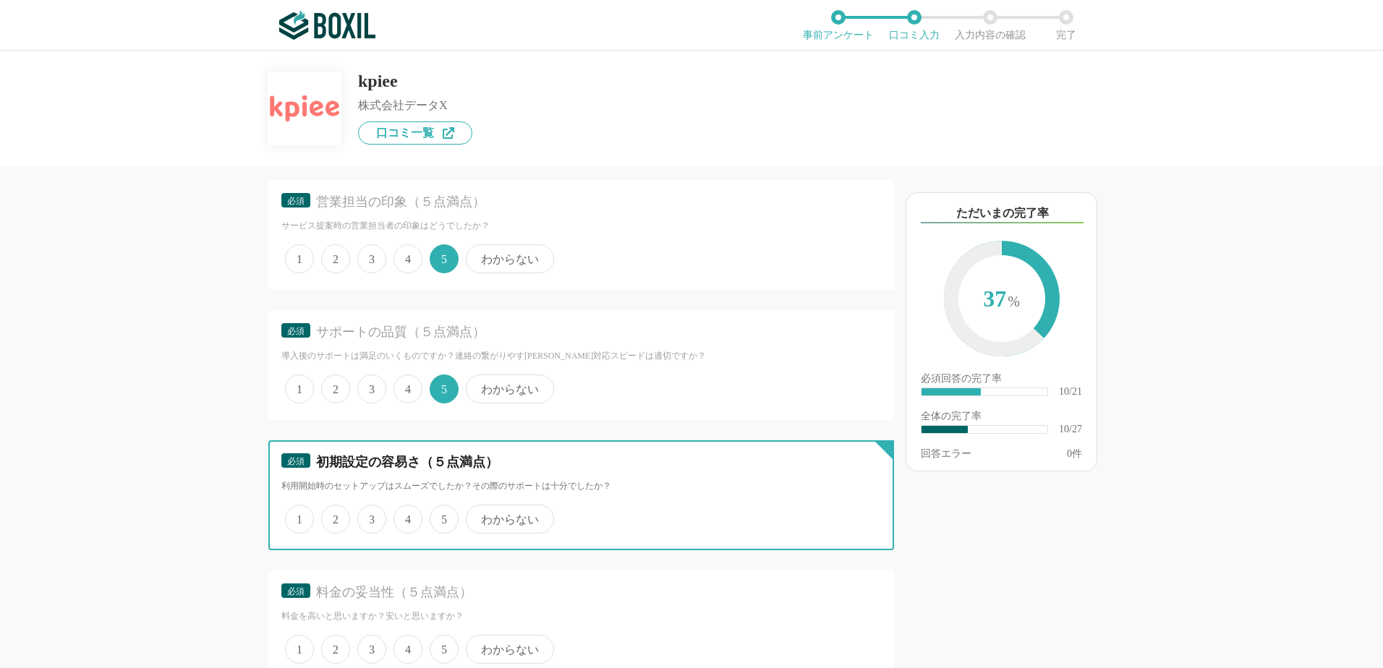
click at [440, 516] on input "5" at bounding box center [437, 511] width 9 height 9
radio input "true"
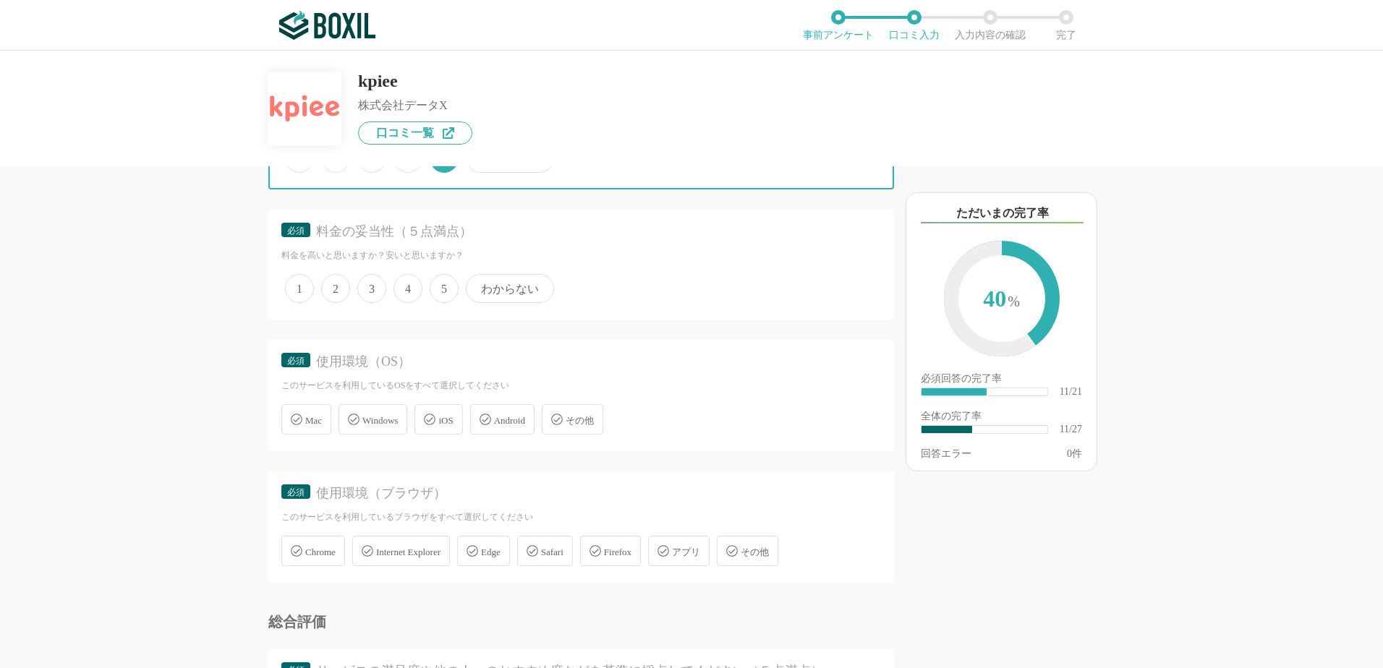
scroll to position [1808, 0]
click at [436, 286] on span "5" at bounding box center [444, 287] width 29 height 29
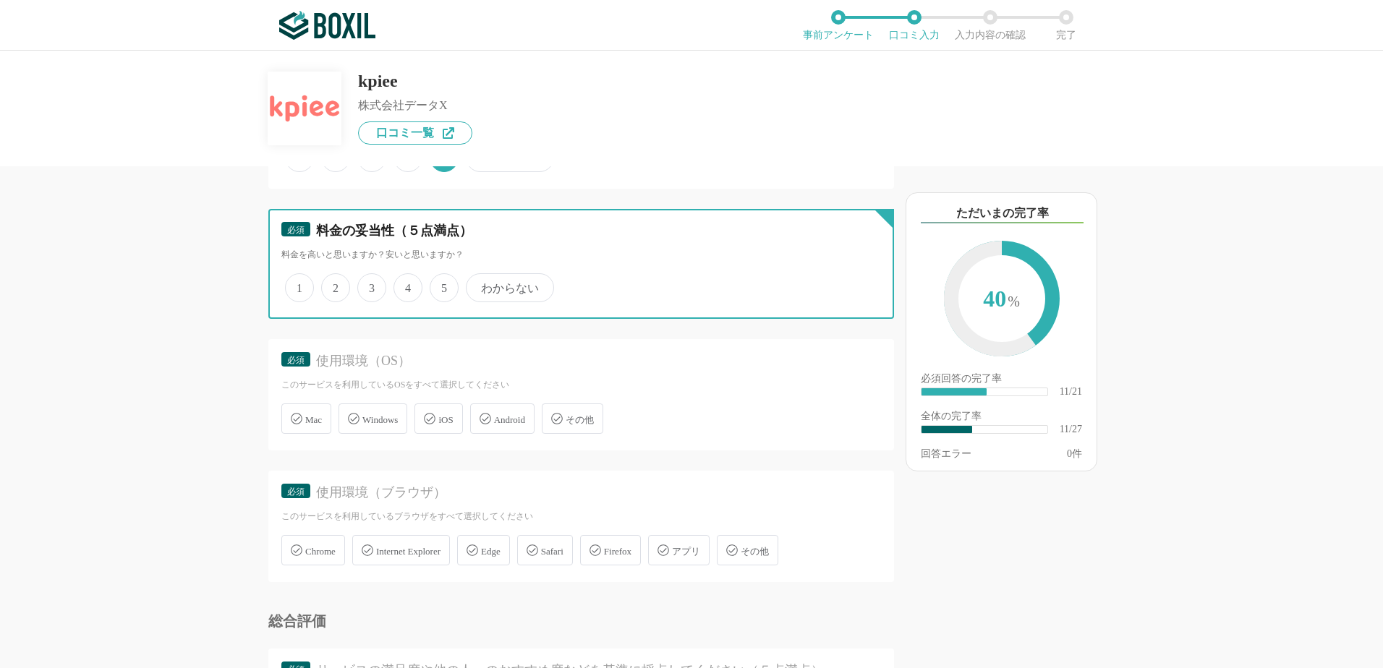
click at [436, 285] on input "5" at bounding box center [437, 280] width 9 height 9
radio input "true"
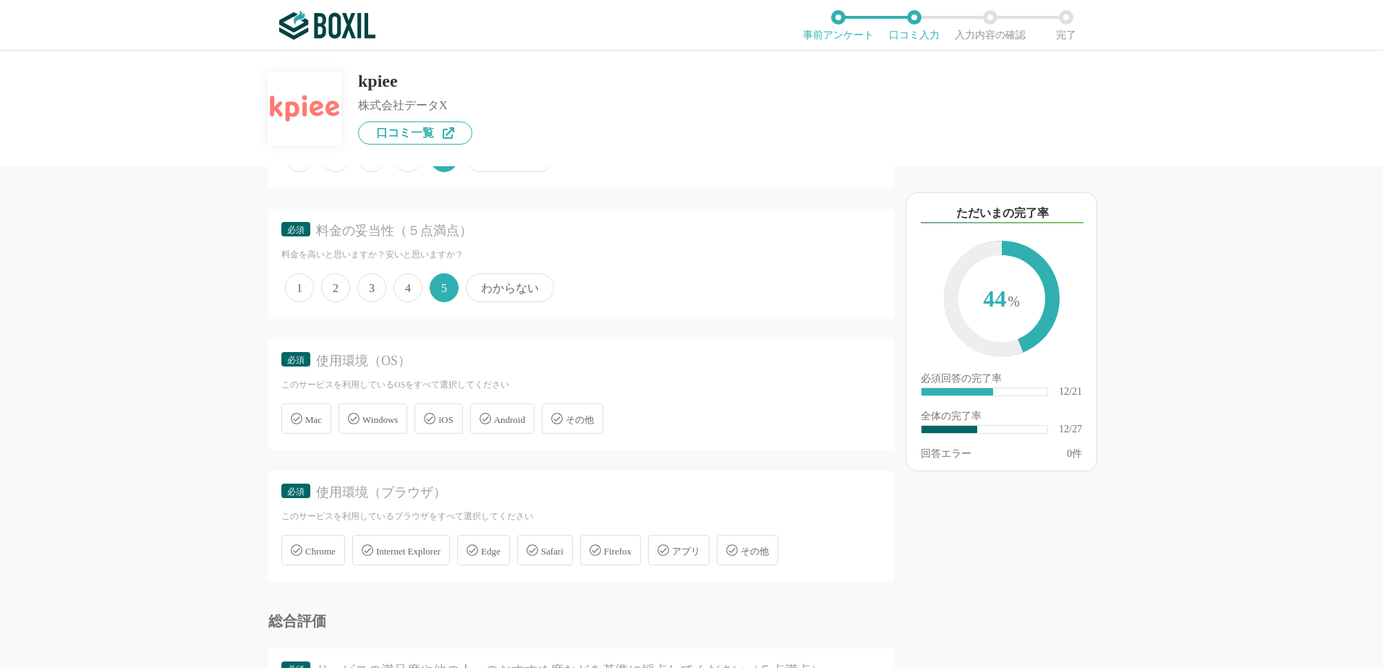
click at [357, 423] on icon at bounding box center [354, 419] width 12 height 12
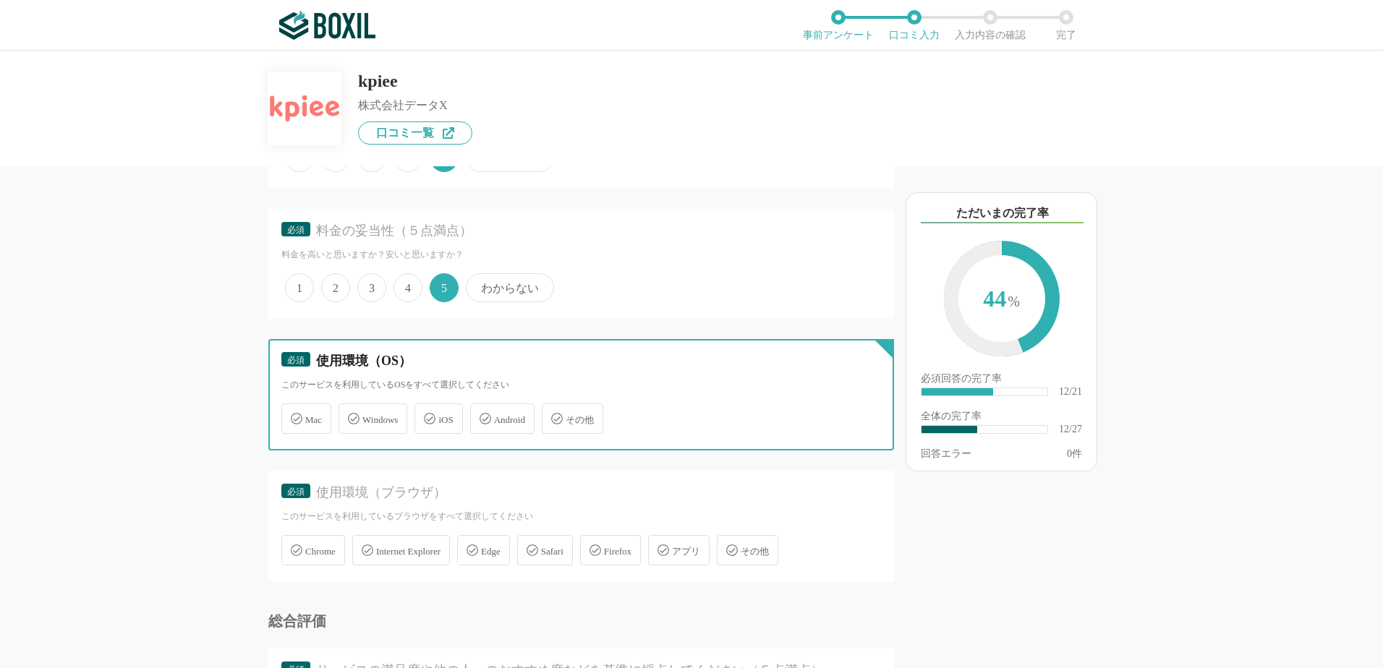
click at [351, 415] on input "Windows" at bounding box center [345, 410] width 9 height 9
checkbox input "true"
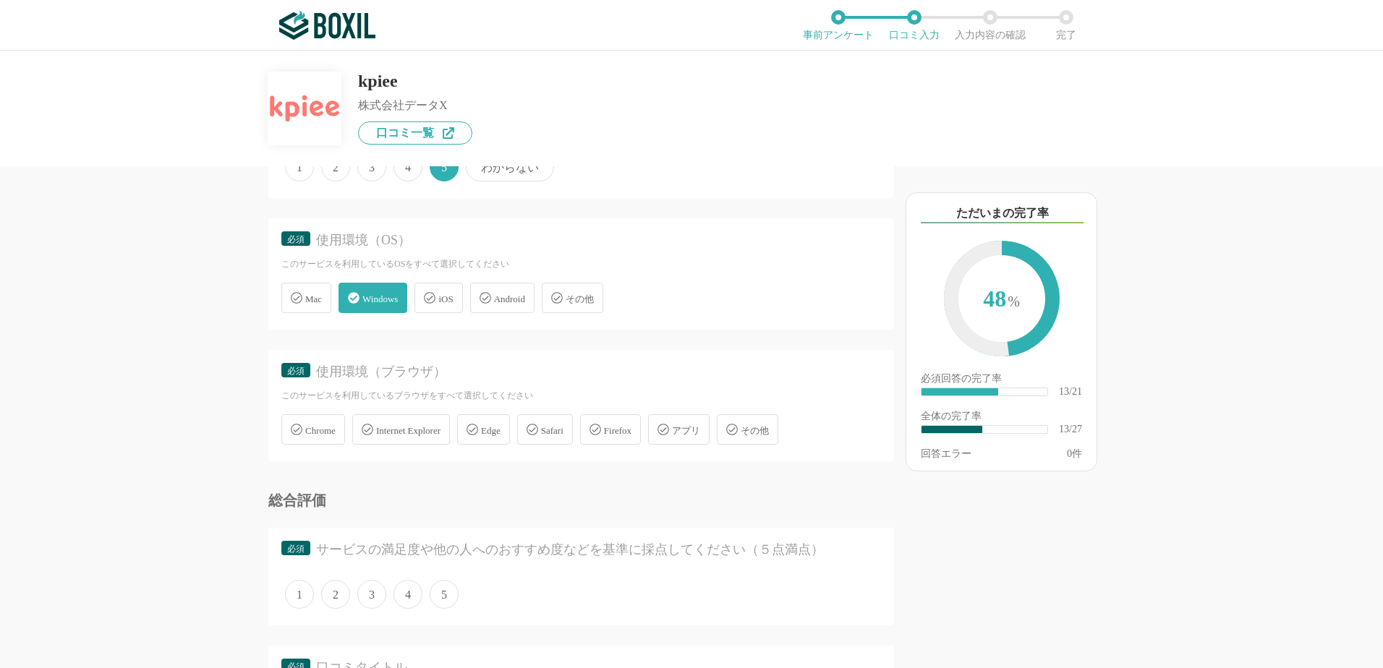
click at [692, 435] on span "アプリ" at bounding box center [686, 430] width 28 height 11
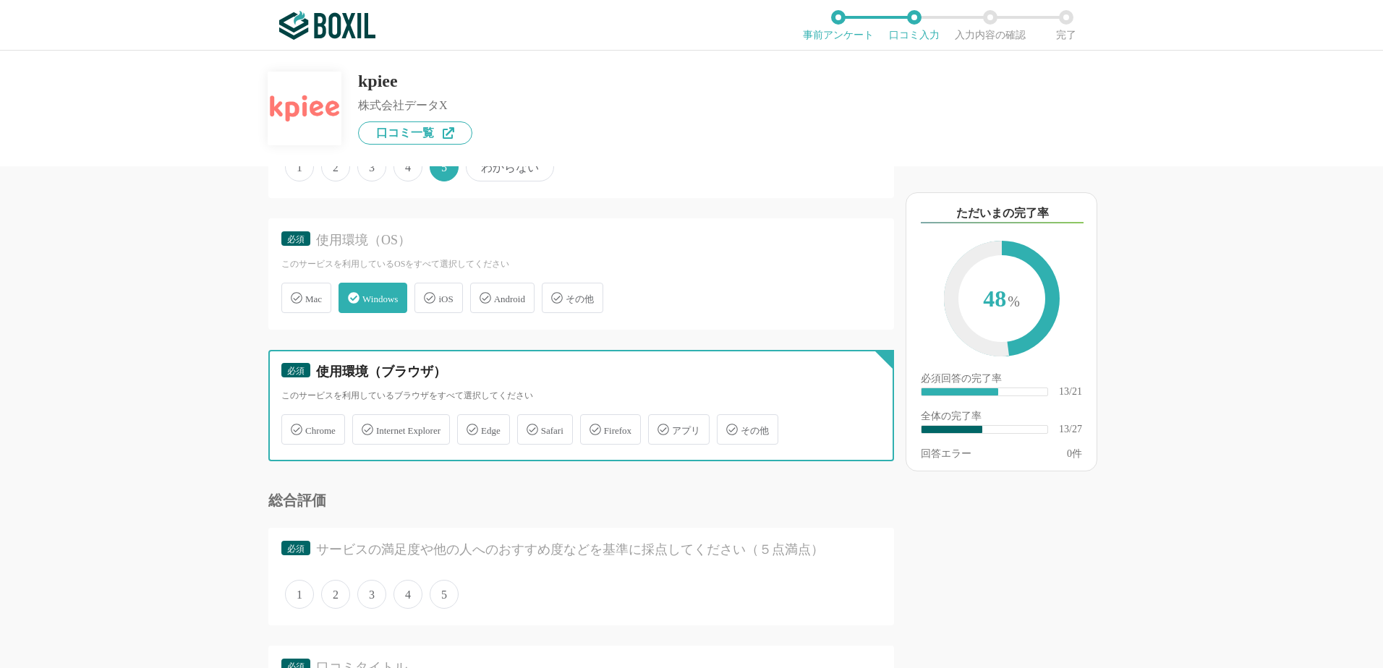
click at [660, 426] on input "アプリ" at bounding box center [655, 421] width 9 height 9
checkbox input "true"
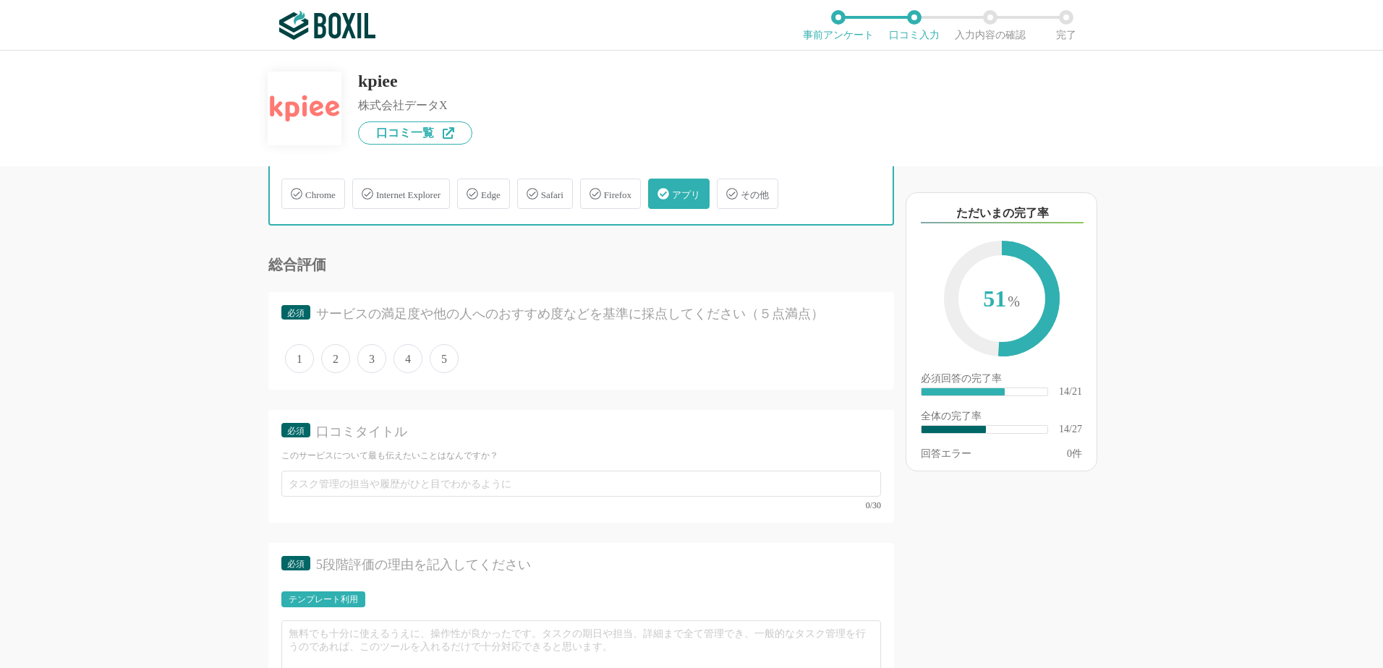
scroll to position [2170, 0]
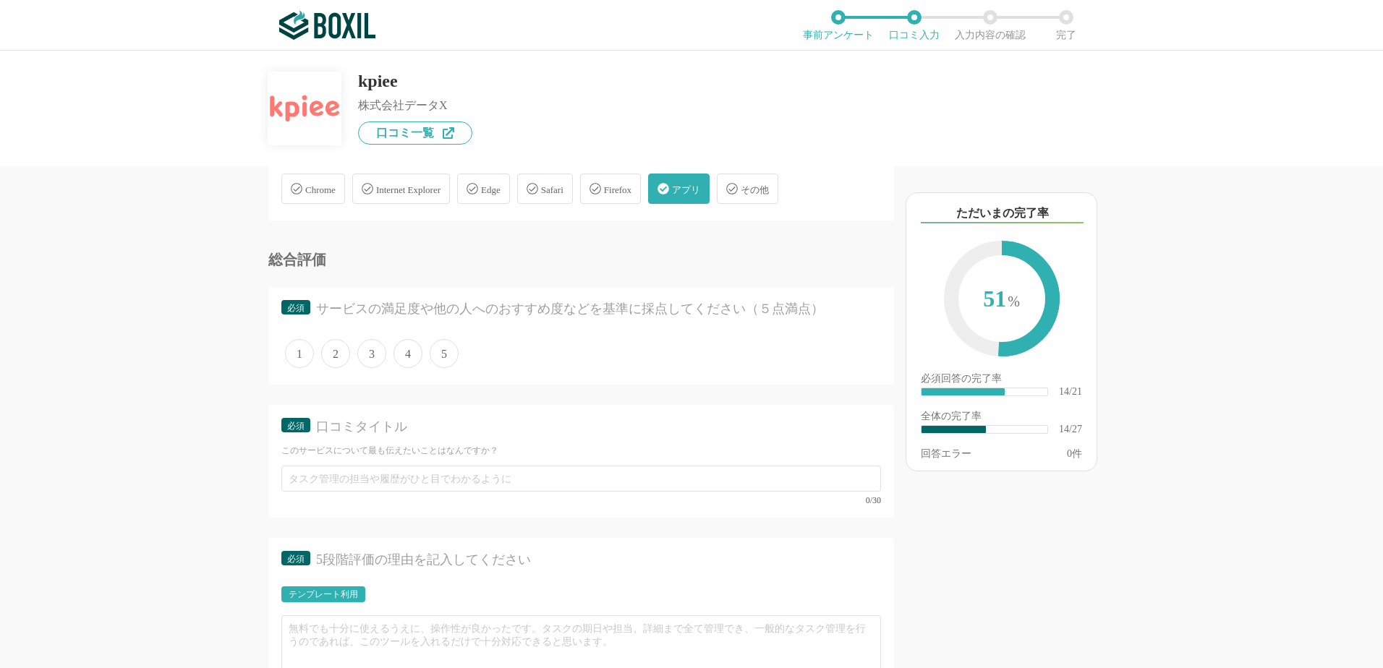
click at [443, 362] on span "5" at bounding box center [444, 353] width 29 height 29
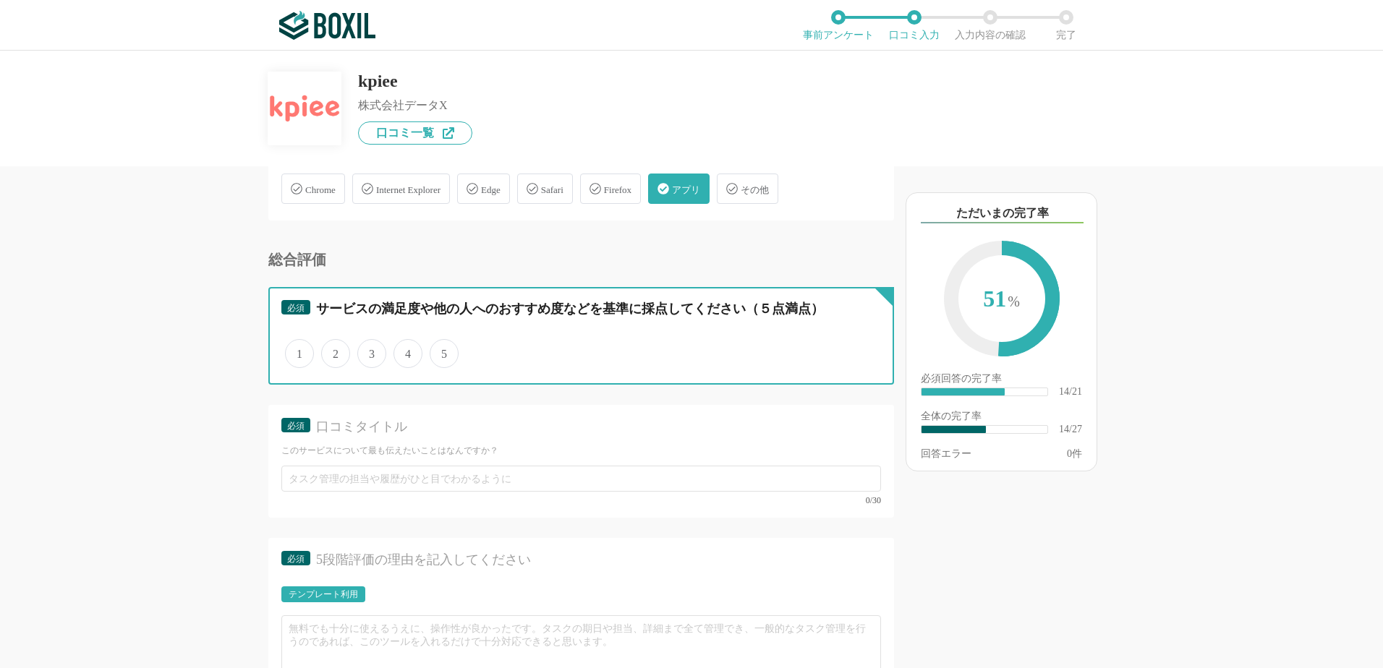
click at [443, 351] on input "5" at bounding box center [437, 345] width 9 height 9
radio input "true"
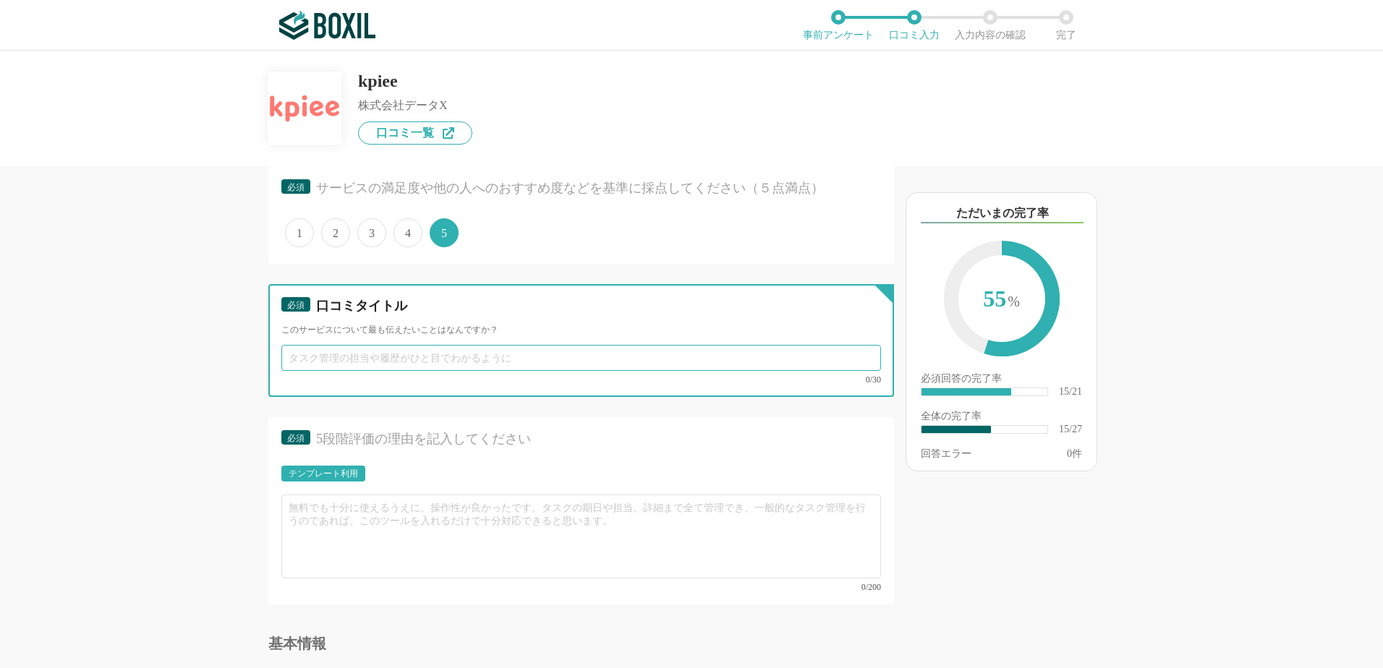
click at [381, 371] on input "text" at bounding box center [581, 358] width 600 height 26
paste input "資料作成やデータ集計の負担が大きく減りました"
type input "資料作成やデータ集計の負担が大きく減りました"
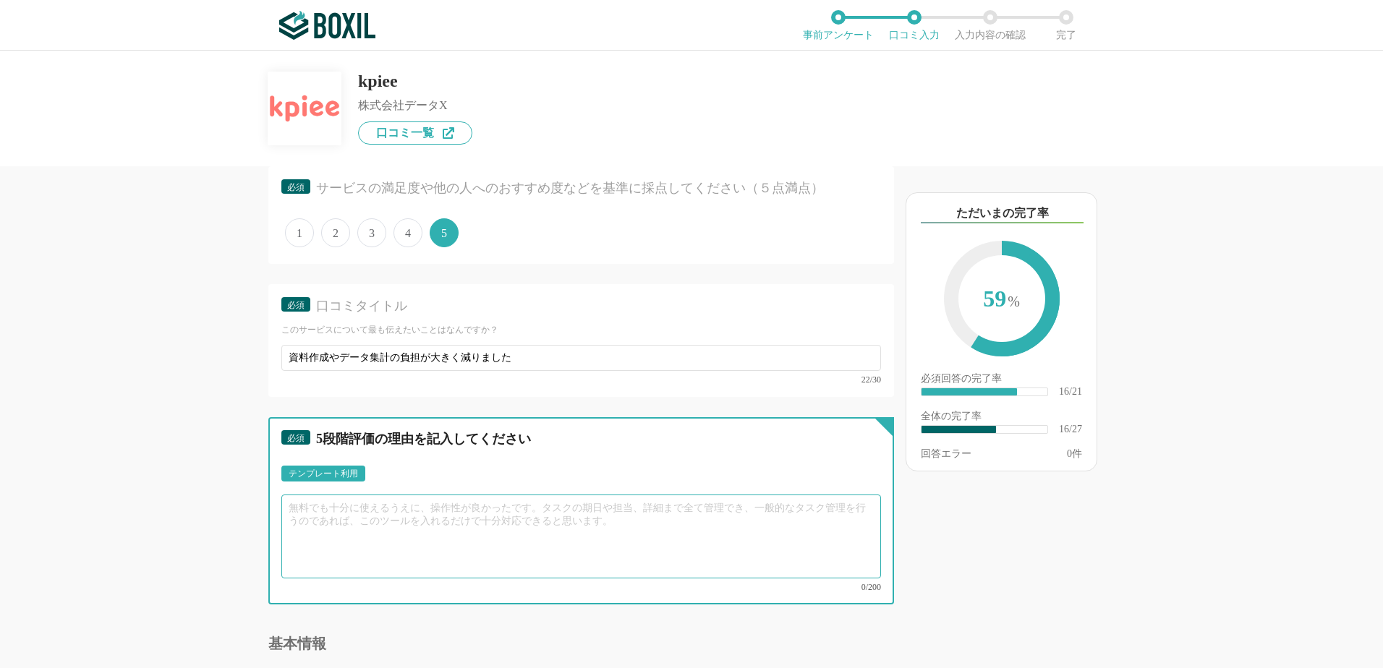
click at [359, 532] on textarea at bounding box center [581, 537] width 600 height 84
paste textarea "kpiee導入前は、資料作成やデータ集計に多くの時間を割かれており、実績や予実の数値も十分に可視化できていませんでしたが、 導入後はこれらの作業が効率化され、…"
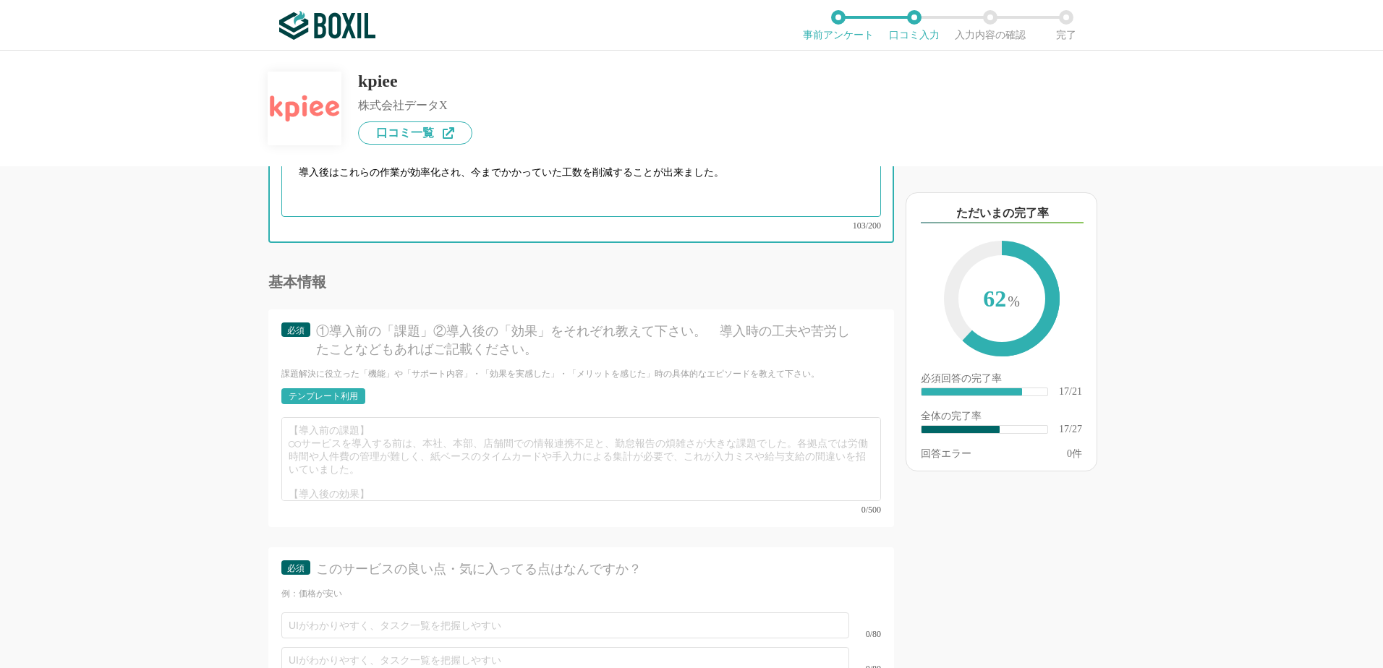
scroll to position [2411, 0]
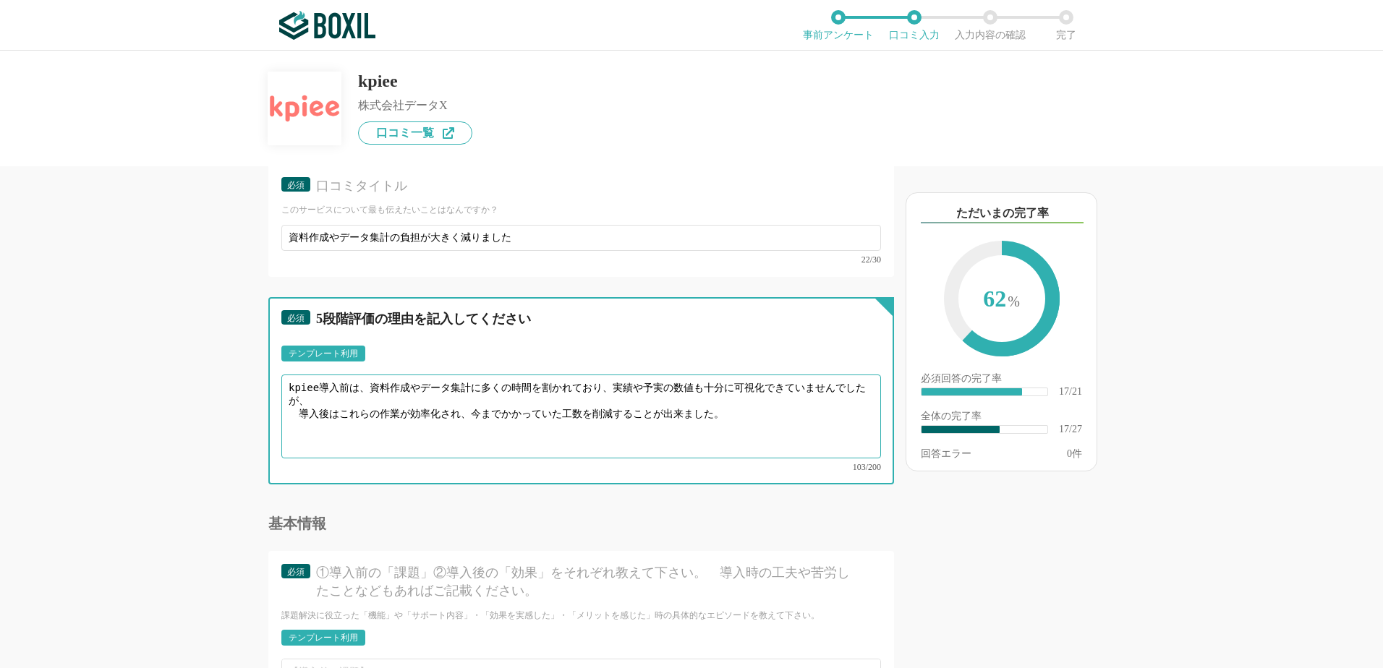
click at [362, 402] on textarea "kpiee導入前は、資料作成やデータ集計に多くの時間を割かれており、実績や予実の数値も十分に可視化できていませんでしたが、 導入後はこれらの作業が効率化され、…" at bounding box center [581, 417] width 600 height 84
click at [357, 397] on textarea "kpiee導入前は、資料作成やデータ集計に多くの時間を割かれており、実績や予実の数値も十分に可視化できていませんでしたが、 導入後はこれらの作業が効率化され、…" at bounding box center [581, 417] width 600 height 84
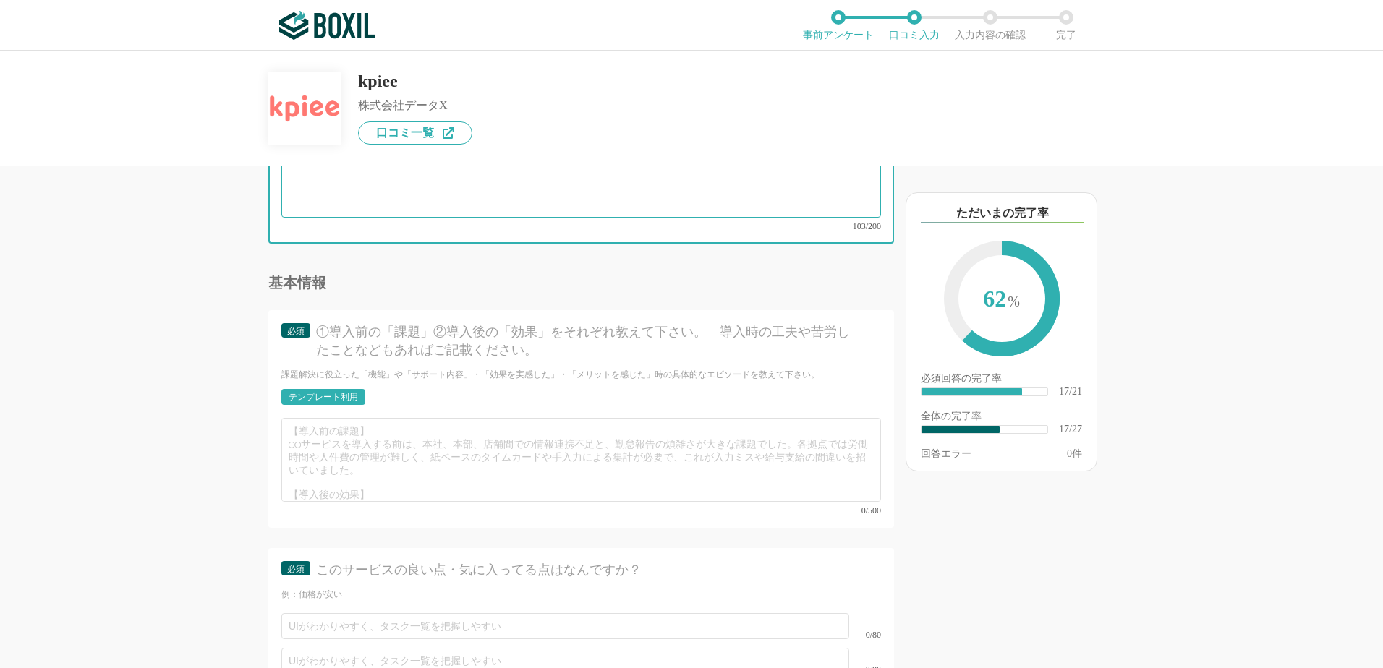
scroll to position [2653, 0]
type textarea "kpiee導入前は、資料作成やデータ集計に多くの時間を割かれており、実績や予実の数値も十分に可視化できていませんでしたが、導入後はこれらの作業が効率化され、今…"
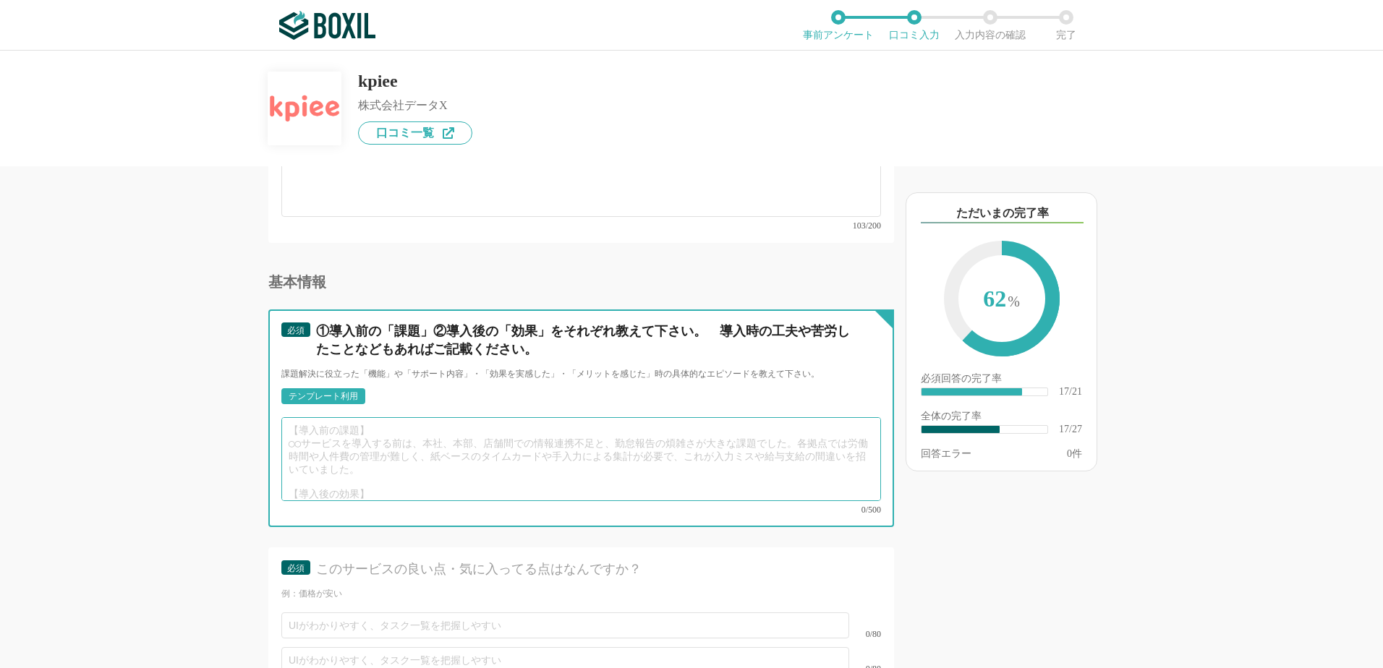
click at [294, 420] on textarea at bounding box center [581, 459] width 600 height 84
paste textarea "資料作成の負担軽減: 工数をかけて作成していた資料作業が不要になりました。 デザイン面も整った資料を短時間で用意できるため、追加の資料作成依頼にも柔軟に対応で…"
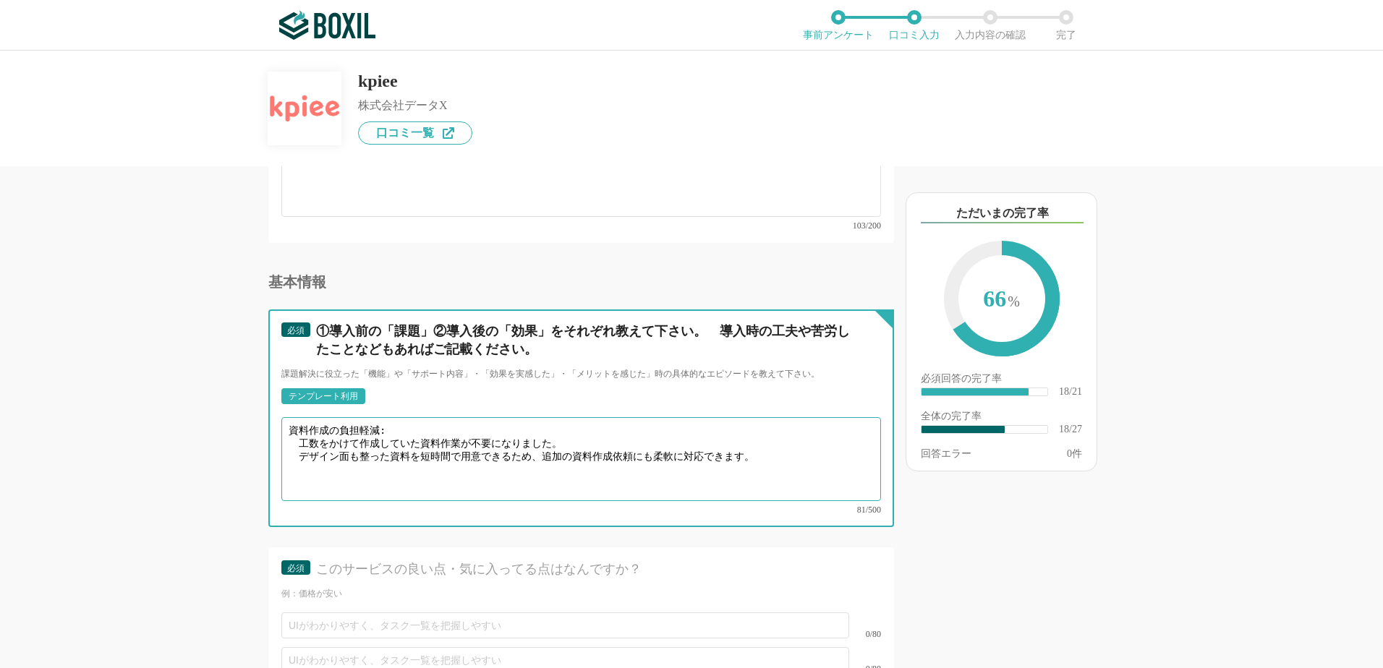
click at [401, 418] on textarea "資料作成の負担軽減: 工数をかけて作成していた資料作業が不要になりました。 デザイン面も整った資料を短時間で用意できるため、追加の資料作成依頼にも柔軟に対応で…" at bounding box center [581, 459] width 600 height 84
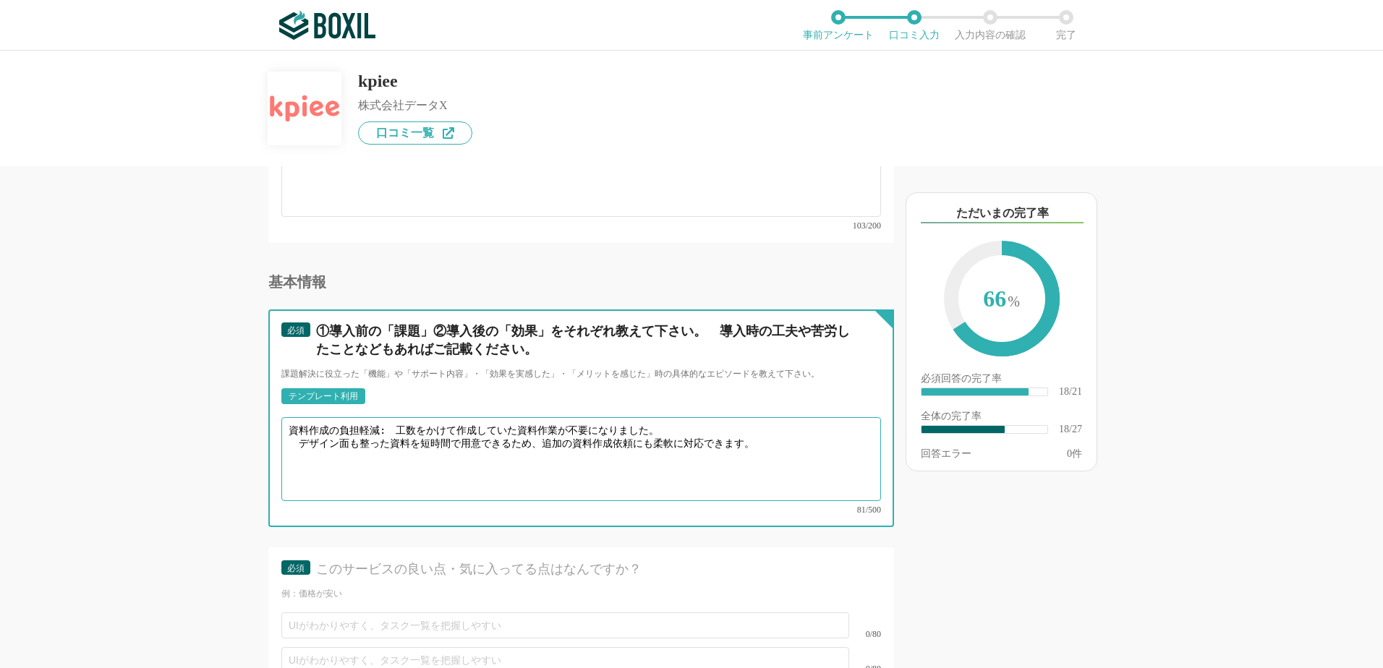
click at [299, 454] on textarea "資料作成の負担軽減:　工数をかけて作成していた資料作業が不要になりました。 デザイン面も整った資料を短時間で用意できるため、追加の資料作成依頼にも柔軟に対応で…" at bounding box center [581, 459] width 600 height 84
click at [807, 426] on textarea "資料作成の負担軽減:　工数をかけて作成していた資料作業が不要になりました。 デザイン面も整った資料を短時間で用意できるため、追加の資料作成依頼にも柔軟に対応で…" at bounding box center [581, 459] width 600 height 84
click at [791, 427] on textarea "資料作成の負担軽減:　工数をかけて作成していた資料作業が不要になりました。 デザイン面も整った資料を短時間で用意できるため、追加の資料作成依頼にも柔軟に対応で…" at bounding box center [581, 459] width 600 height 84
paste textarea "データ集計の効率化: データを渡すだけで自動的に集計される仕組みが構築され、手作業でのExcel集計が大幅に減りました。 これにより、担当者の負荷が軽減されま…"
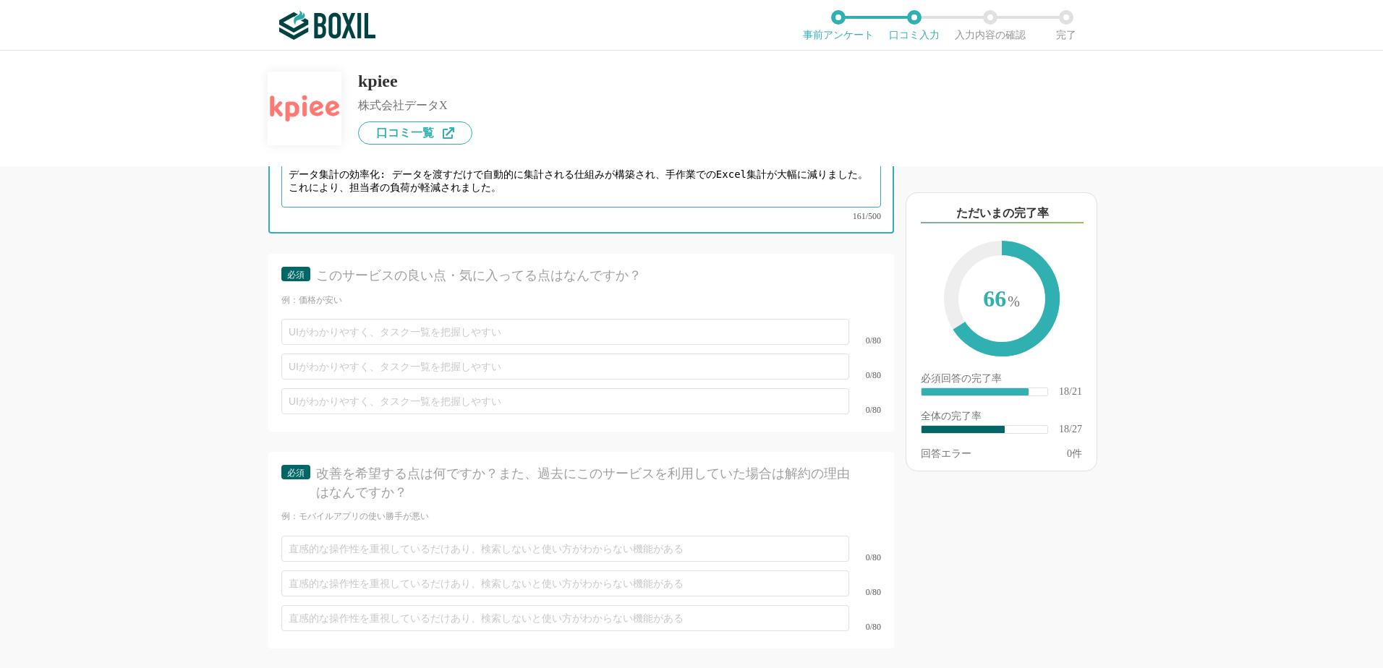
scroll to position [2893, 0]
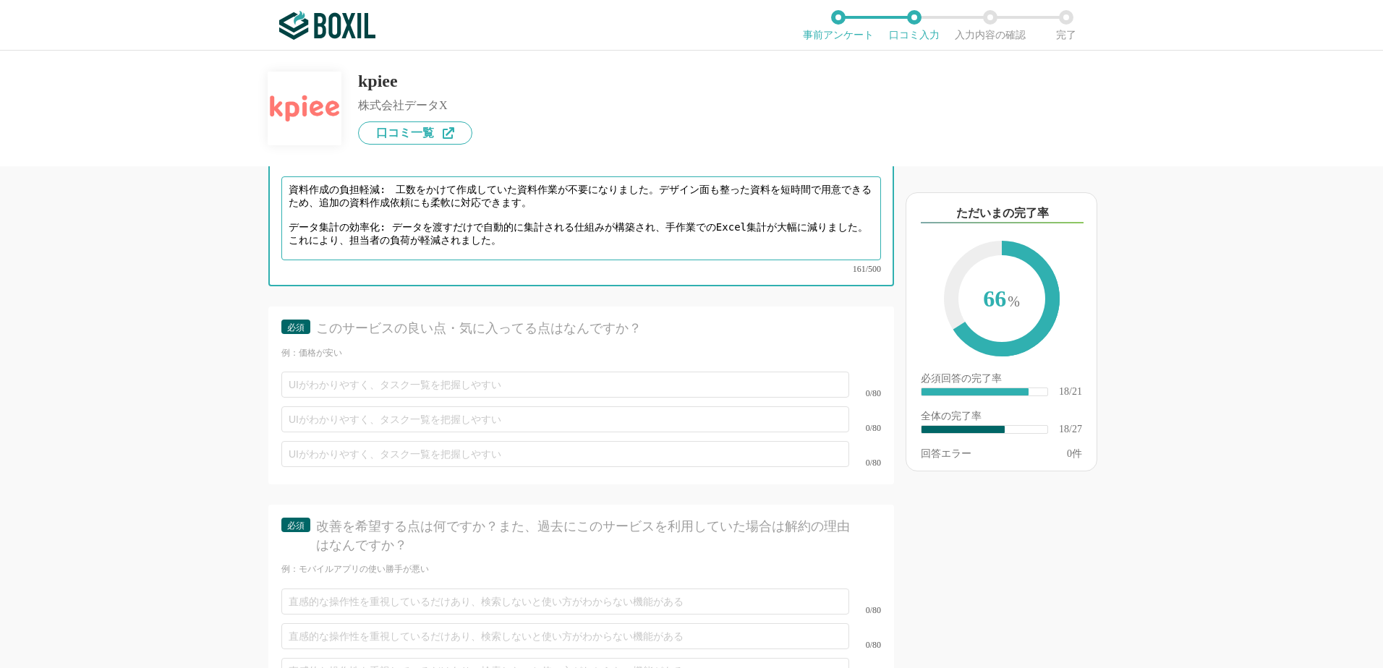
type textarea "資料作成の負担軽減:　工数をかけて作成していた資料作業が不要になりました。デザイン面も整った資料を短時間で用意できるため、追加の資料作成依頼にも柔軟に対応でき…"
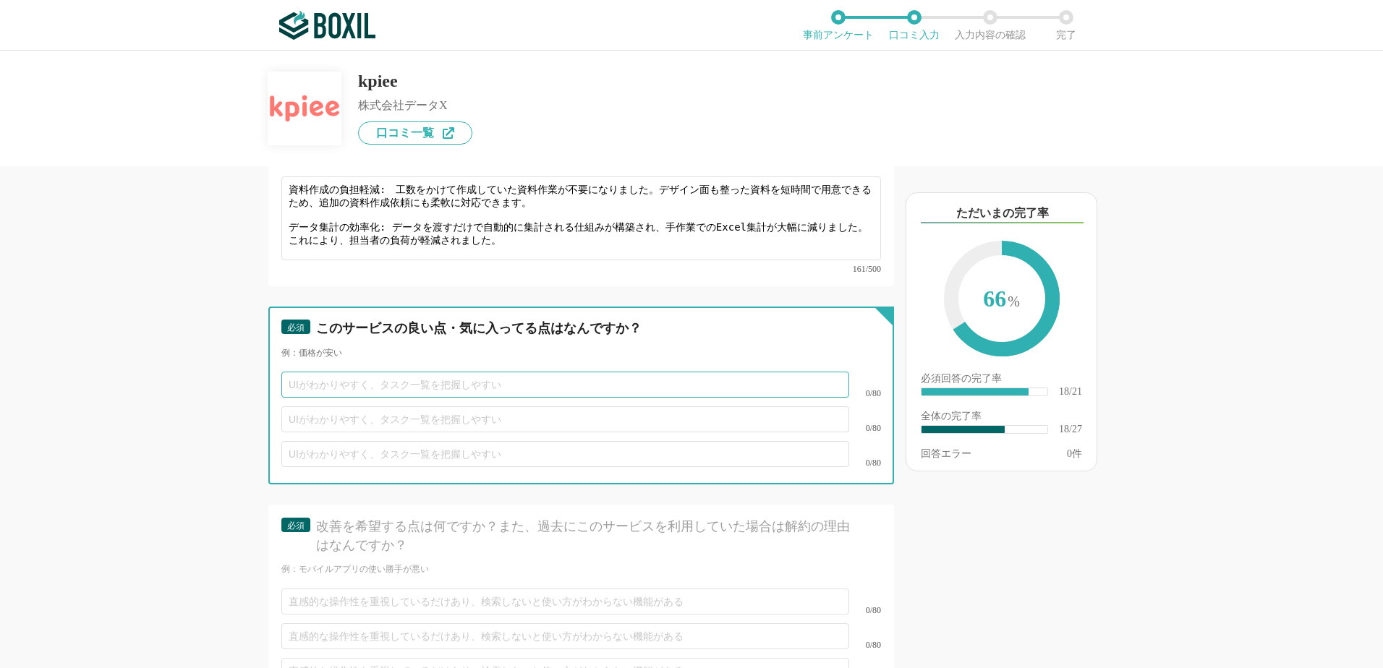
click at [346, 372] on input "text" at bounding box center [565, 385] width 568 height 26
paste input "サポートとして、資料作成とデータ集計を一気通貫でサポートしてくれる点です。"
type input "サポートとして、資料作成とデータ集計を一気通貫でサポートしてくれる"
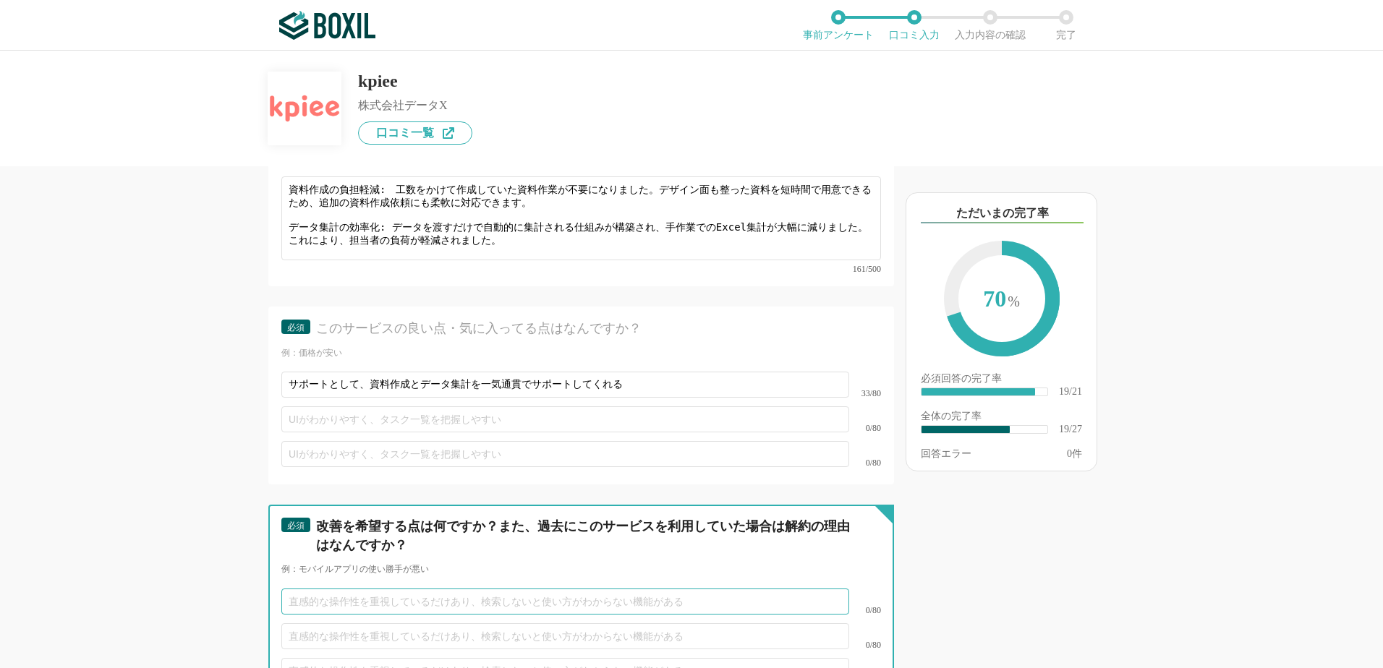
click at [366, 589] on input "text" at bounding box center [565, 602] width 568 height 26
paste input "現時点では特にありません。"
type input "現時点では特にありません。"
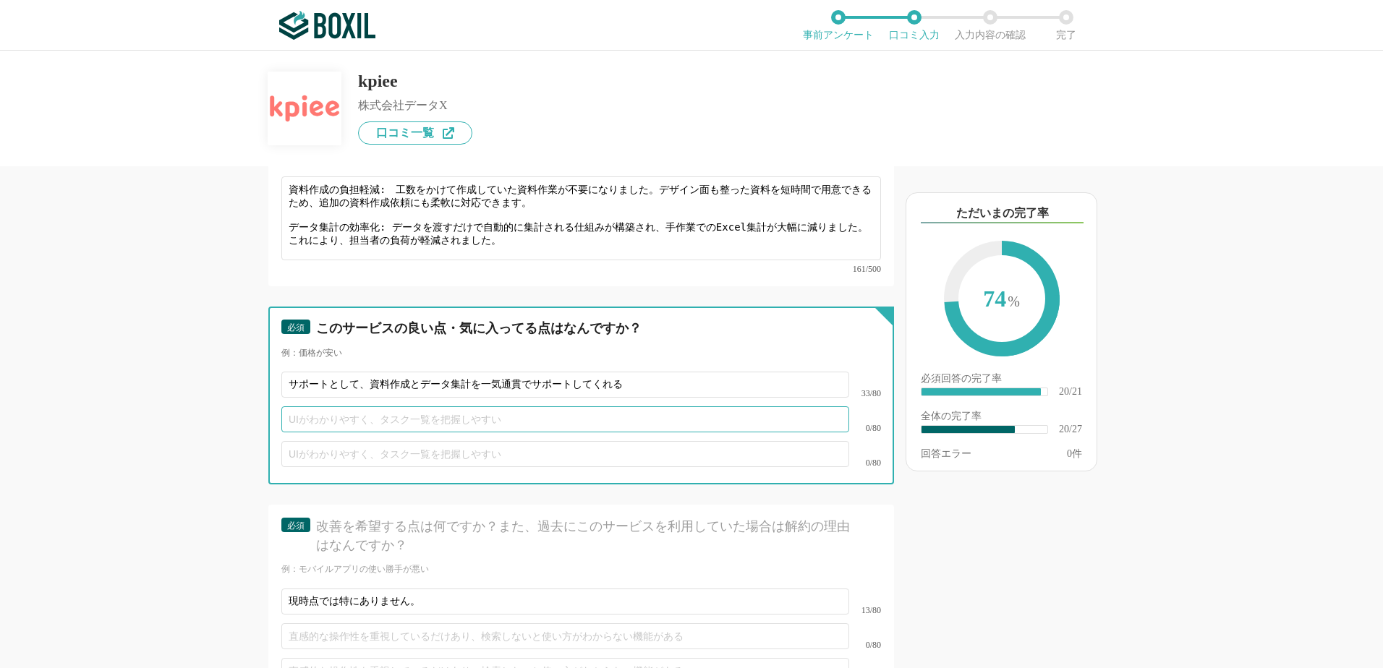
click at [357, 409] on input "text" at bounding box center [565, 420] width 568 height 26
click at [361, 407] on input "text" at bounding box center [565, 420] width 568 height 26
paste input "その他にも営業資料や定例報告資料の作成を代行してもらえるようになったことで、 　担当者は内容確認や意思決定といった本来の業務に集中できるようになった"
click at [474, 407] on input "その他にも営業資料や定例報告資料の作成を代行してもらえるようになったことで、 　担当者は内容確認や意思決定といった本来の業務に集中できるようになった" at bounding box center [565, 420] width 568 height 26
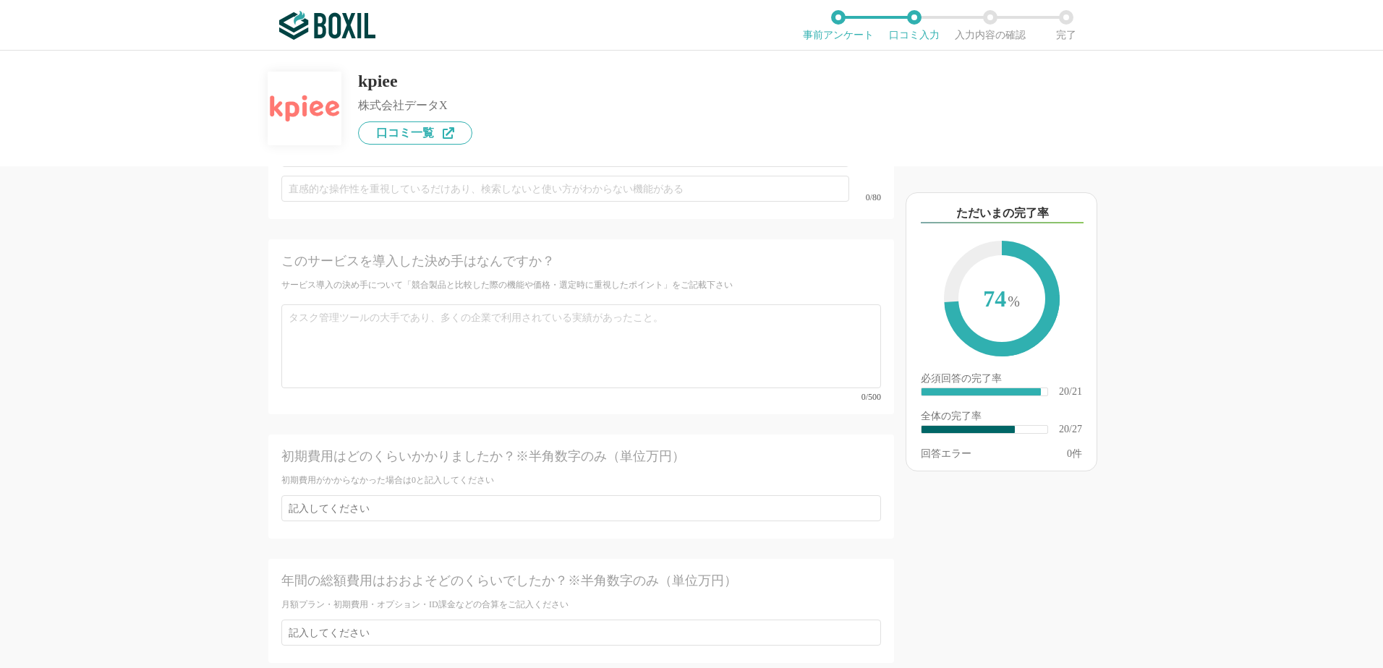
scroll to position [3496, 0]
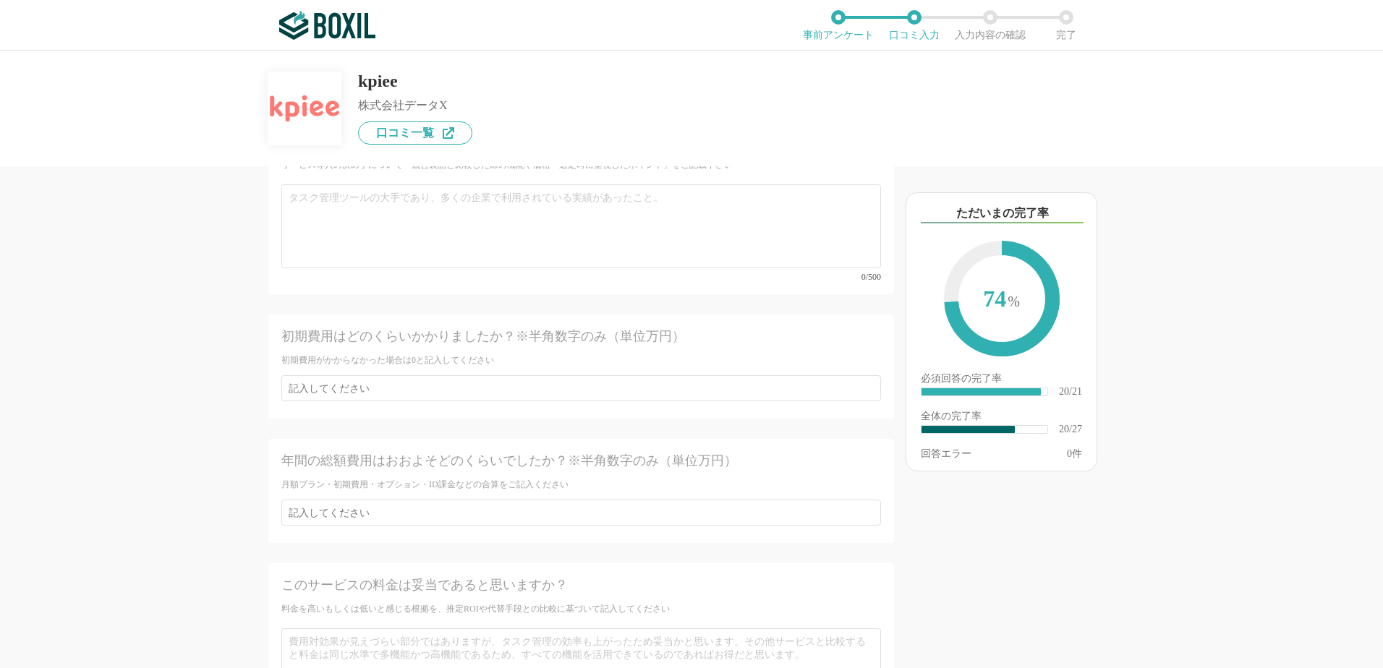
type input "その他にも営業資料や定例報告資料の作成を代行してもらえるようになったことで、内容確認や意思決定といった本来の業務に集中できるようになった"
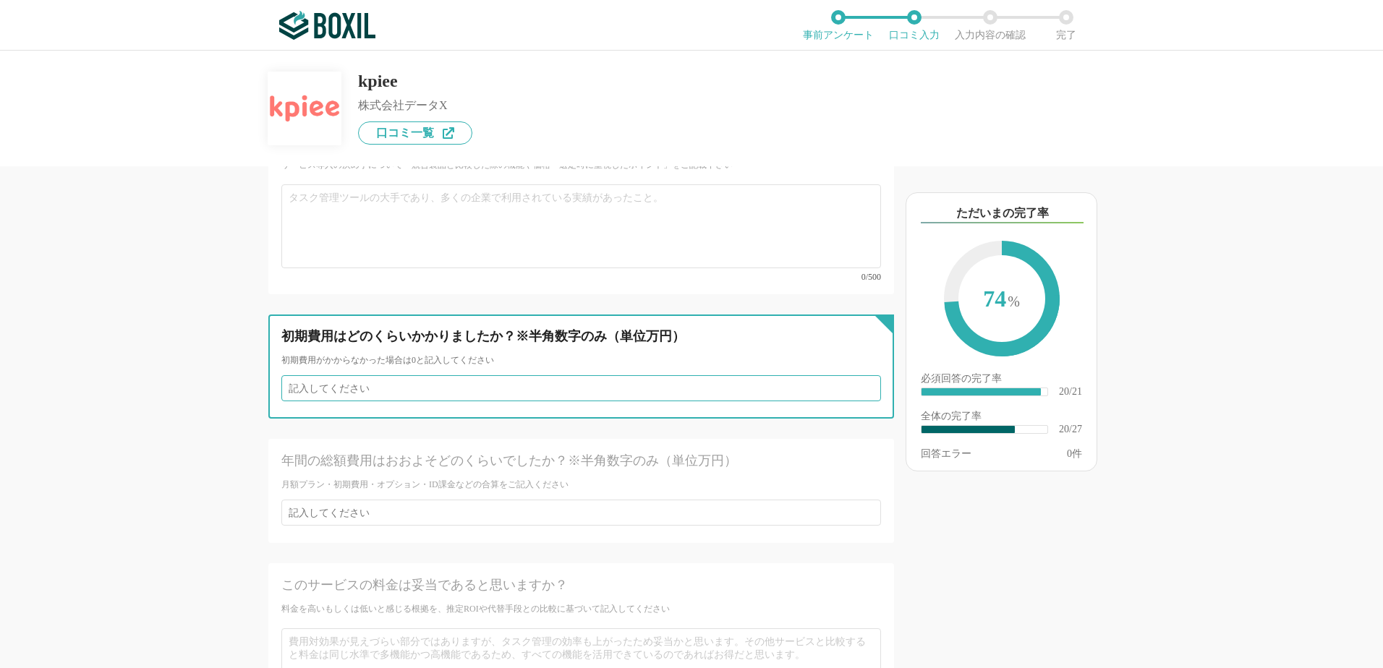
scroll to position [0, 0]
click at [546, 375] on input "number" at bounding box center [581, 388] width 600 height 26
type input "0"
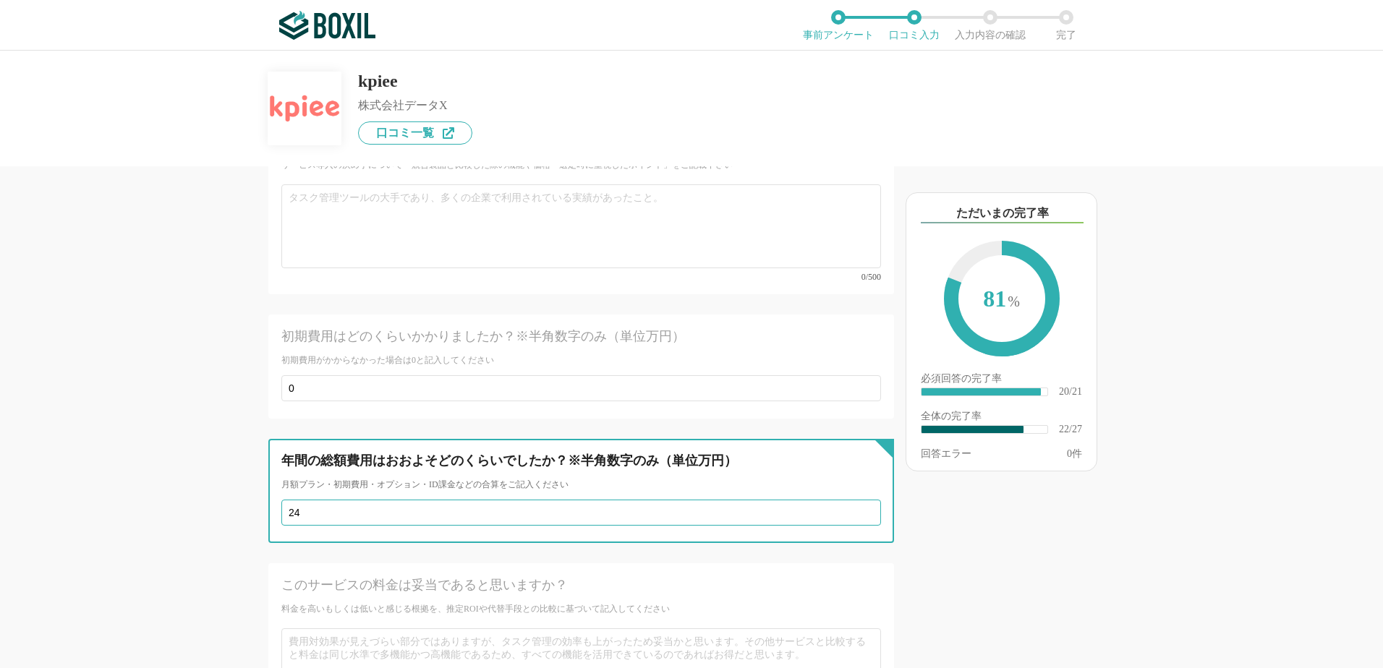
type input "240"
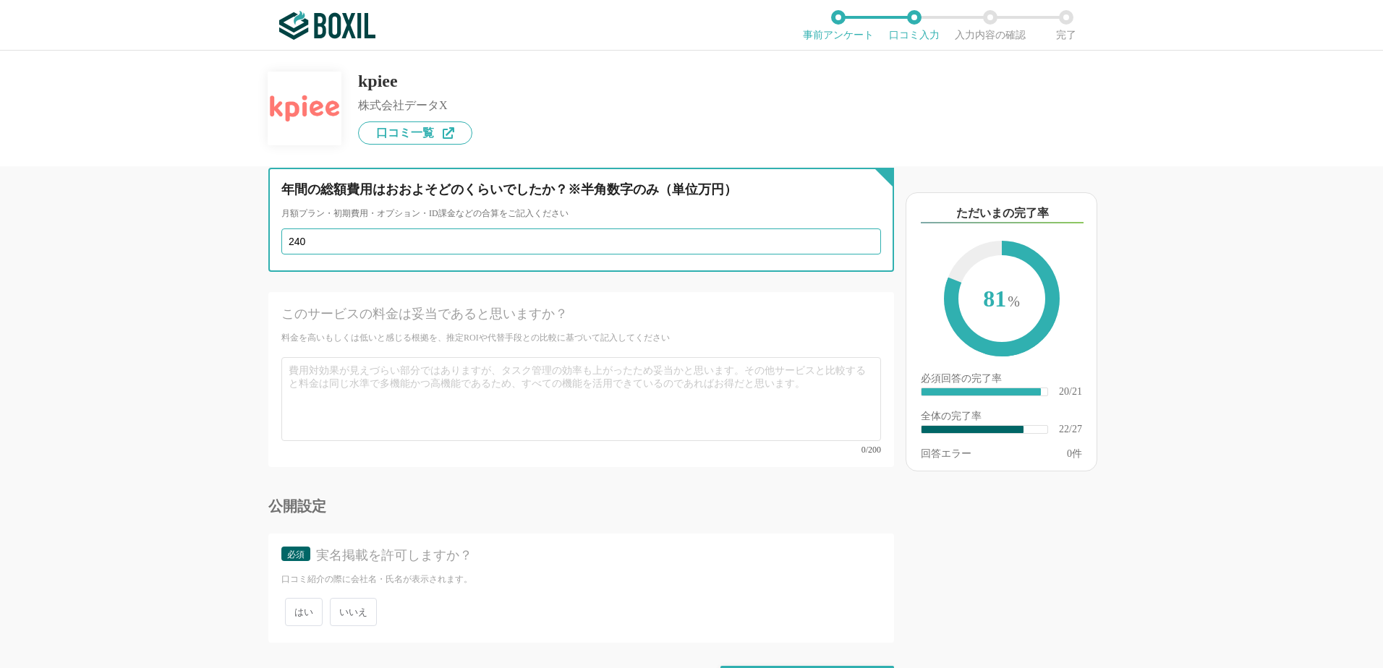
scroll to position [3784, 0]
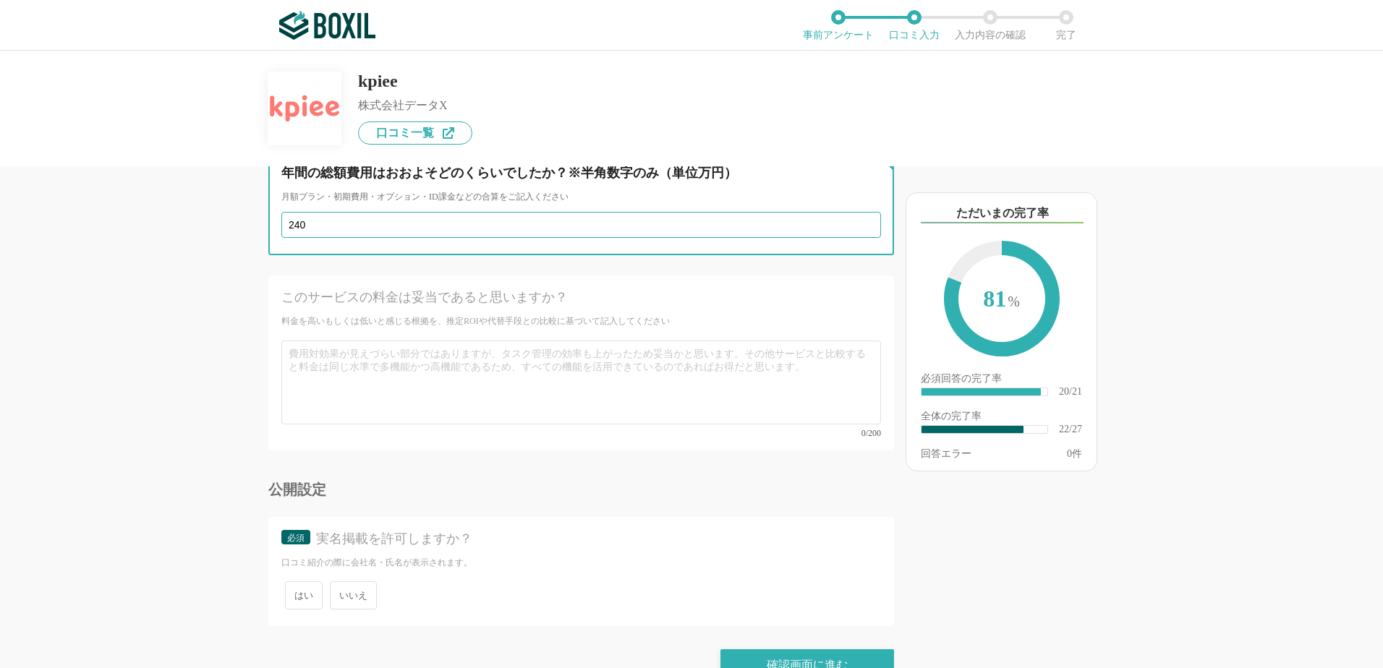
type input "240"
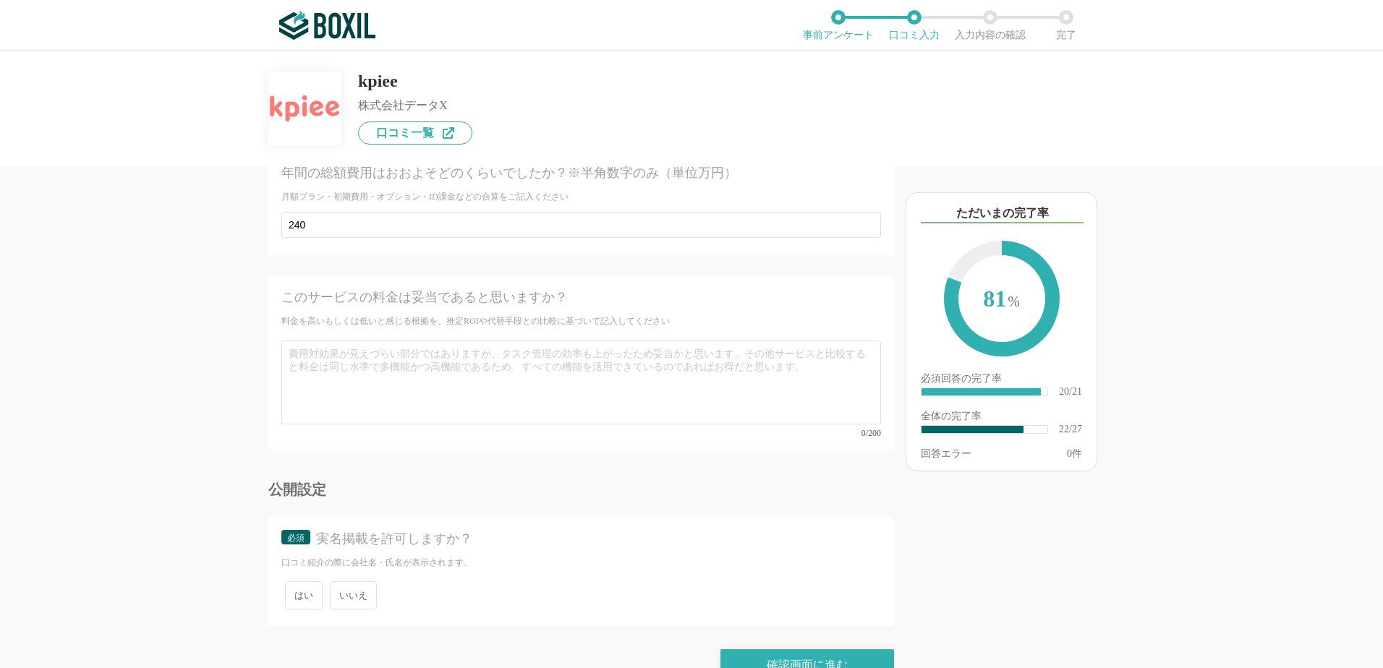
click at [351, 582] on span "いいえ" at bounding box center [353, 596] width 47 height 28
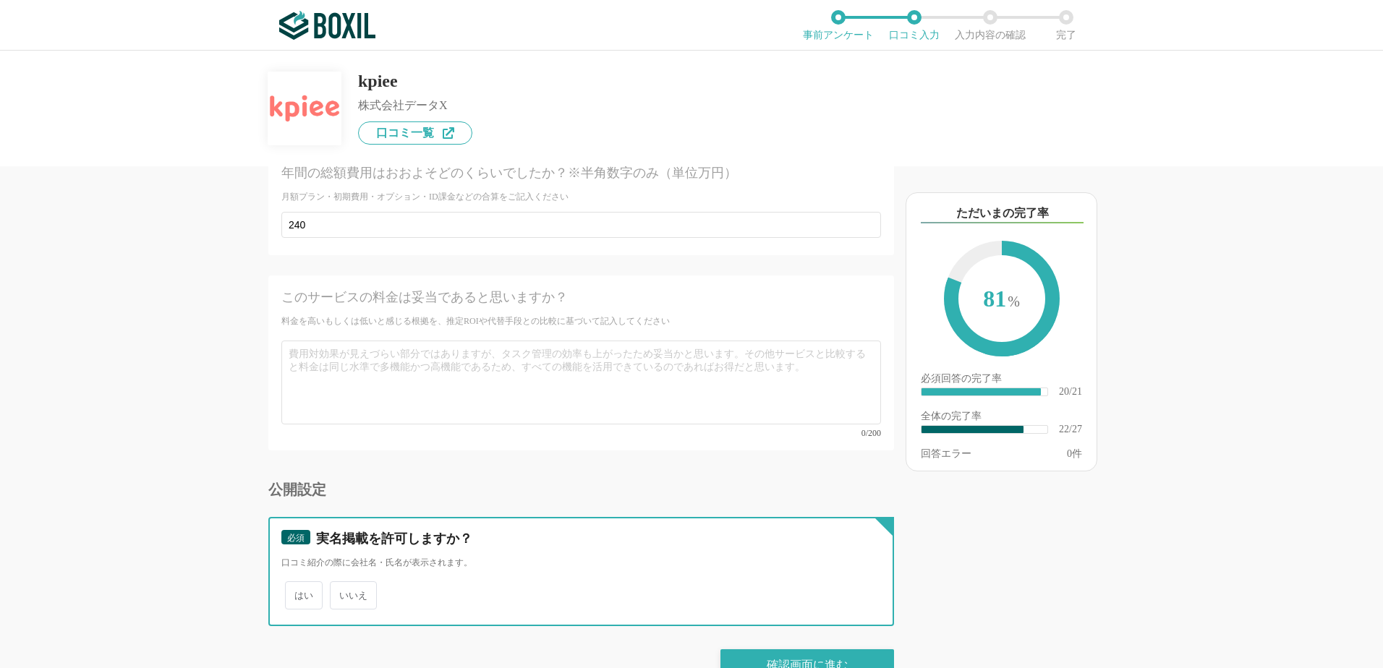
click at [343, 584] on input "いいえ" at bounding box center [337, 588] width 9 height 9
radio input "true"
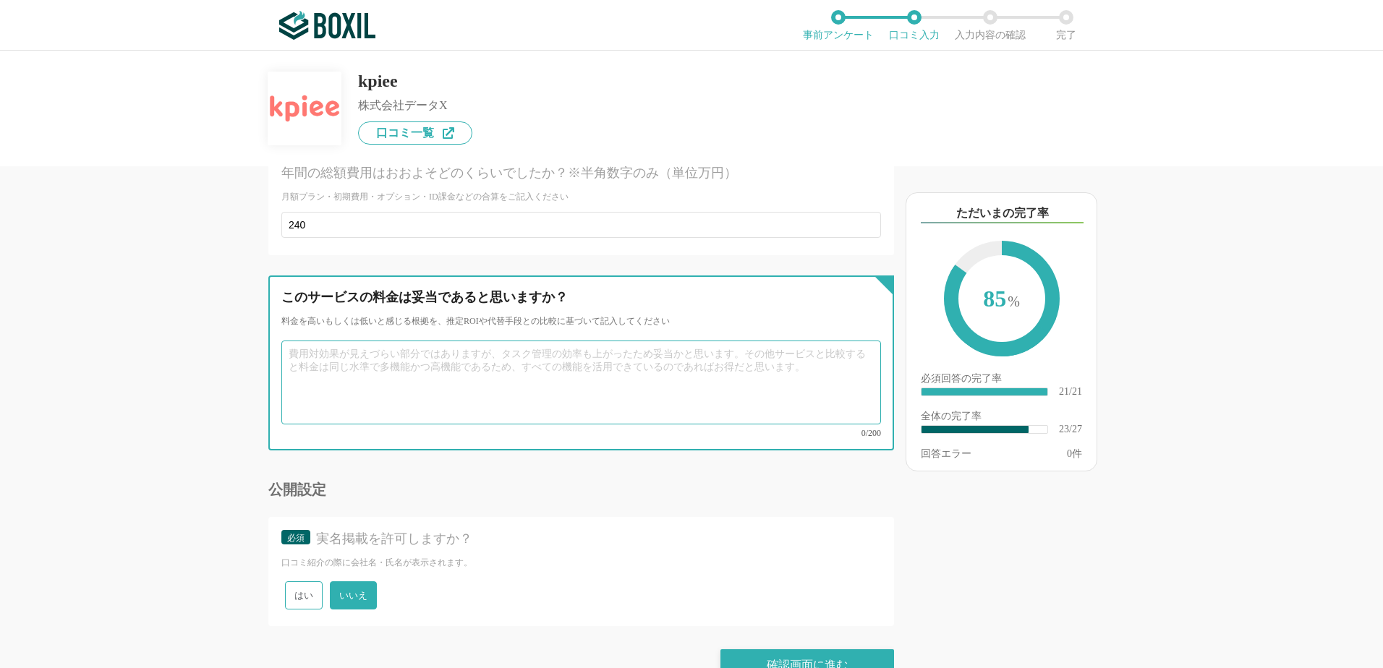
click at [357, 348] on textarea at bounding box center [581, 383] width 600 height 84
type textarea "妥当である"
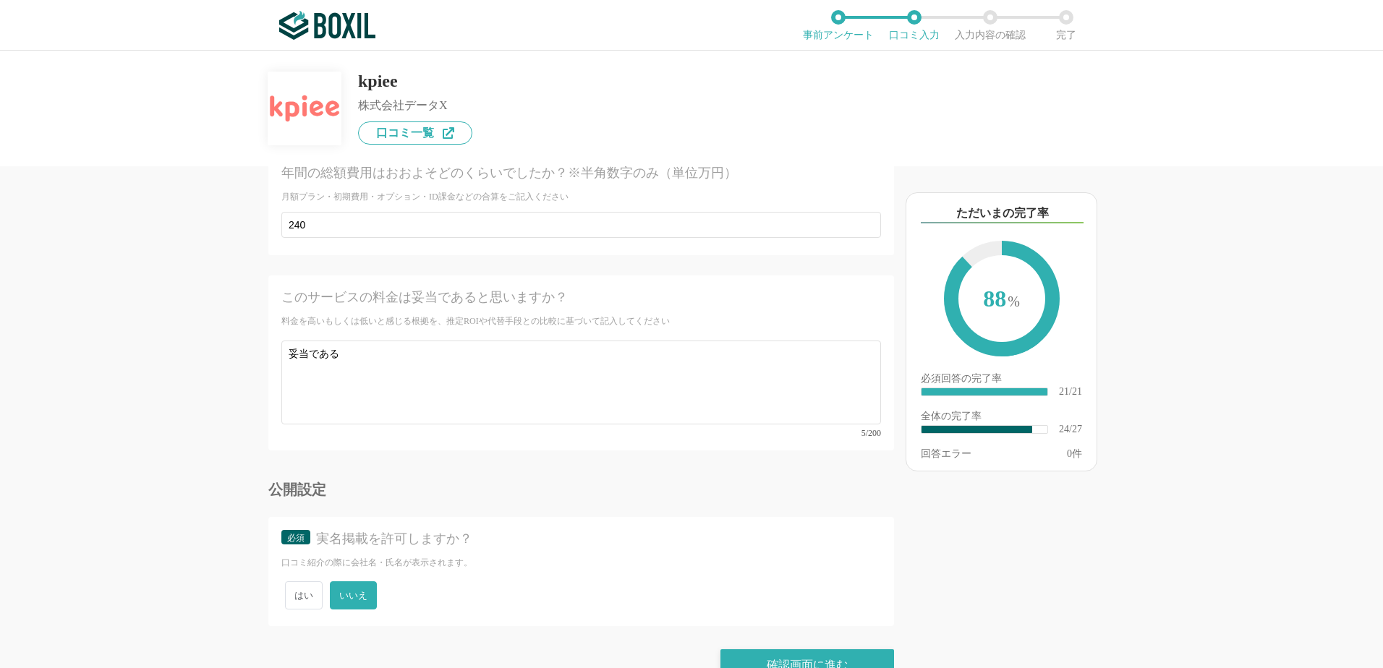
click at [775, 530] on div "実名掲載を許可しますか？" at bounding box center [586, 539] width 540 height 18
click at [793, 650] on div "確認画面に進む" at bounding box center [807, 666] width 174 height 32
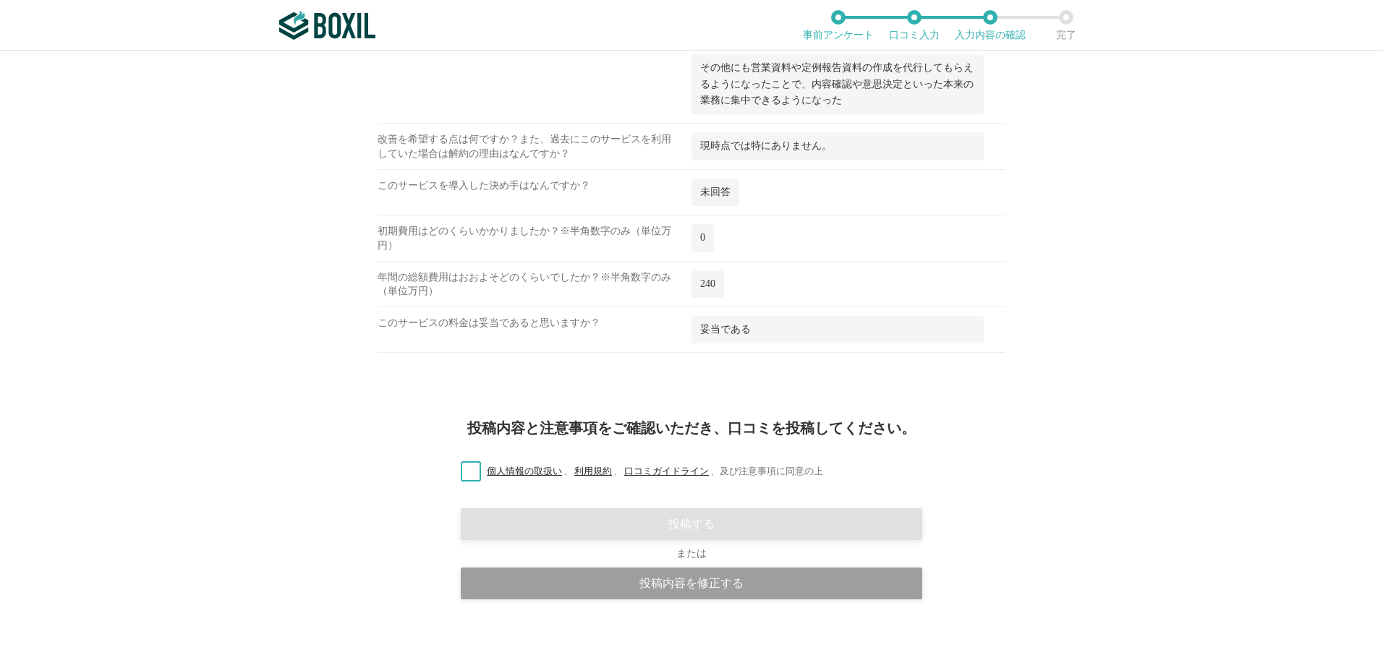
scroll to position [1445, 0]
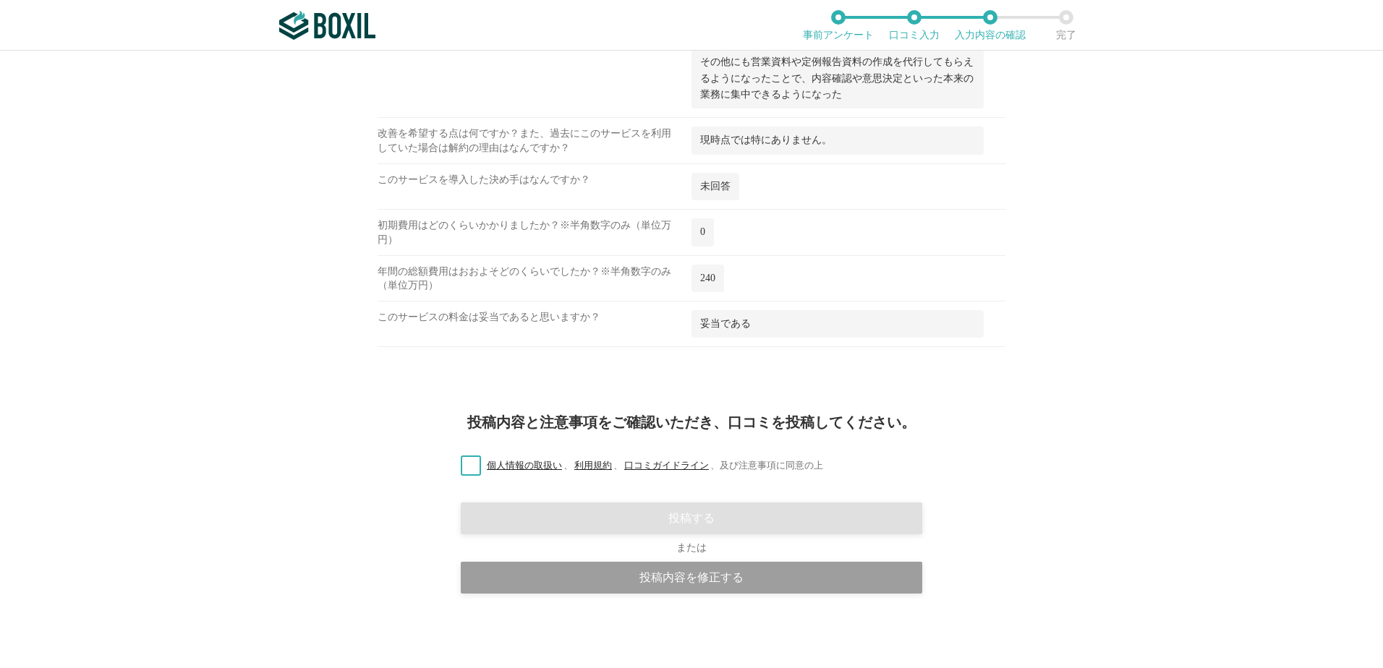
click at [456, 459] on label "個人情報の取扱い 、 利用規約 、 口コミガイドライン 、 及び注意事項に同意の上" at bounding box center [636, 466] width 374 height 15
click at [0, 0] on input "個人情報の取扱い 、 利用規約 、 口コミガイドライン 、 及び注意事項に同意の上" at bounding box center [0, 0] width 0 height 0
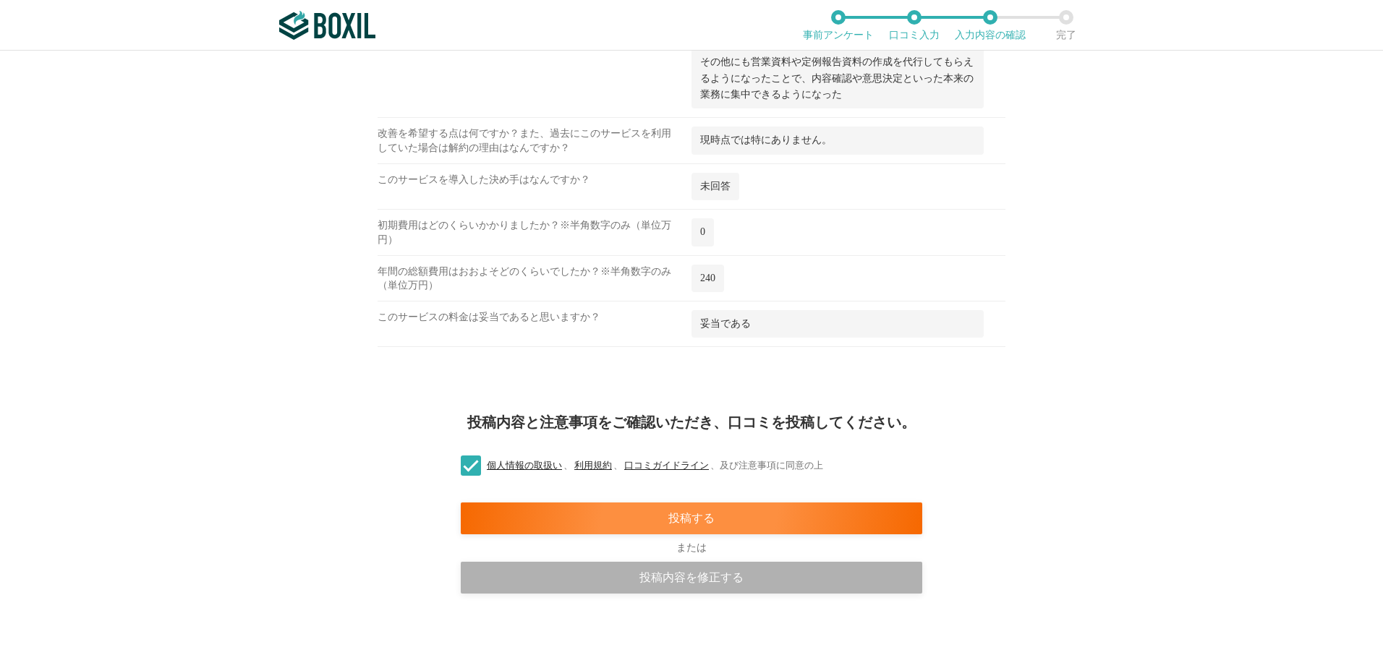
click at [695, 577] on div "投稿内容を修正する" at bounding box center [692, 578] width 462 height 32
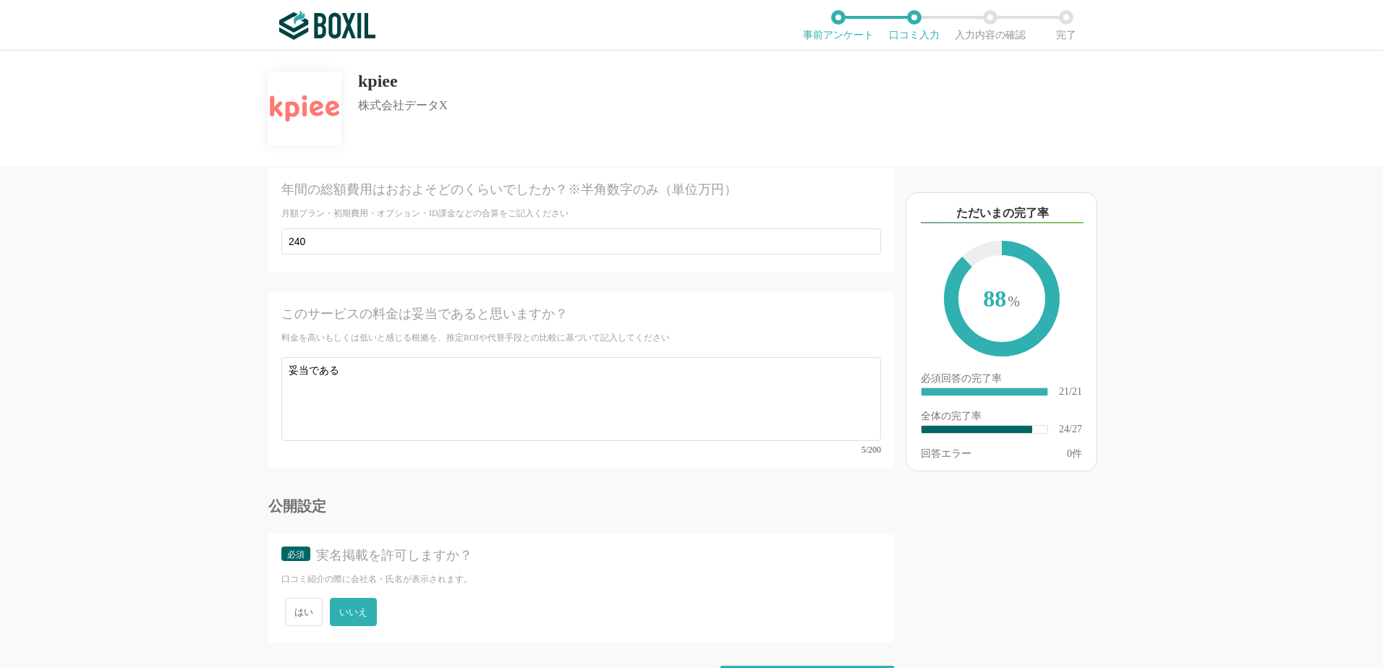
scroll to position [3784, 0]
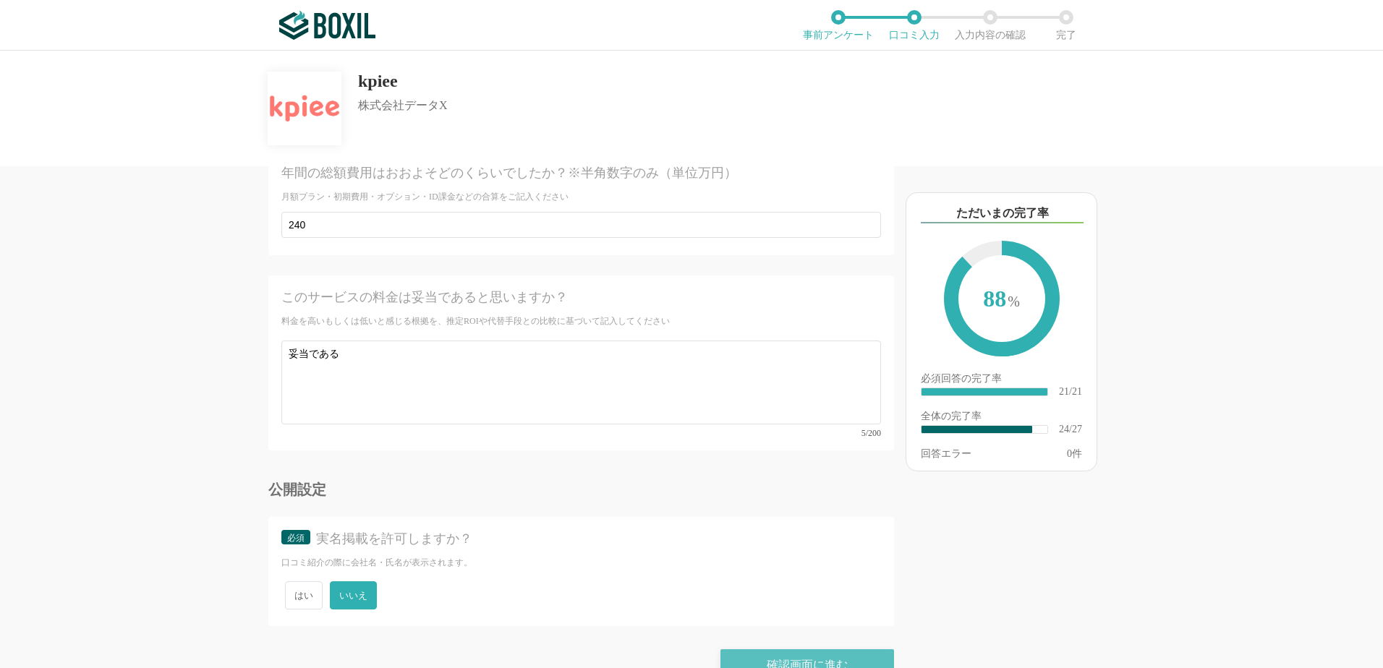
click at [817, 650] on div "確認画面に進む" at bounding box center [807, 666] width 174 height 32
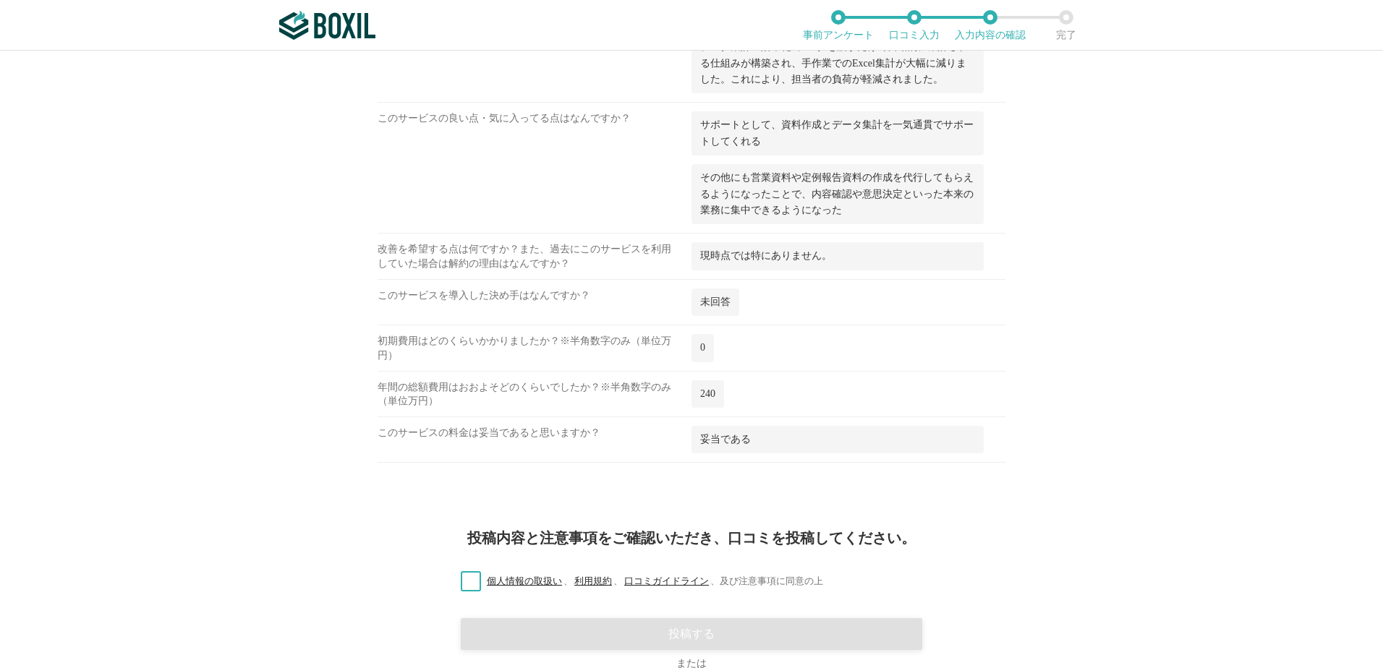
scroll to position [1445, 0]
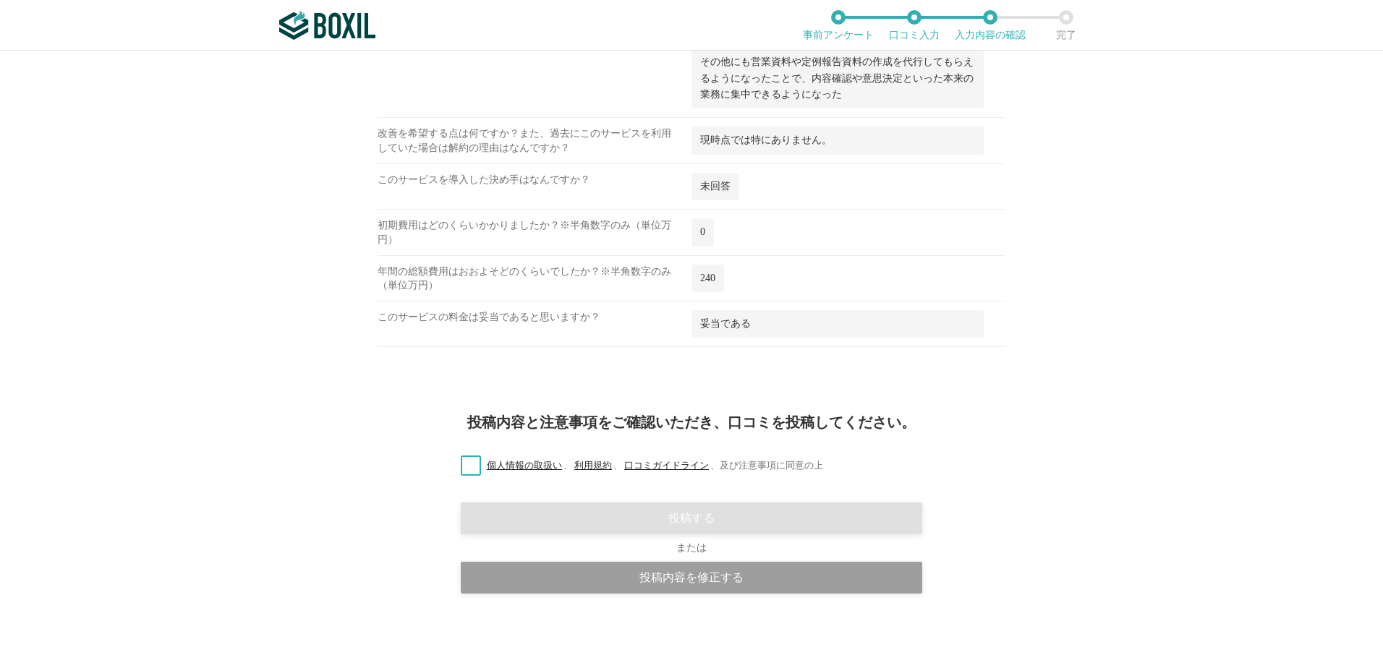
click at [458, 463] on label "個人情報の取扱い 、 利用規約 、 口コミガイドライン 、 及び注意事項に同意の上" at bounding box center [636, 466] width 374 height 15
click at [0, 0] on input "個人情報の取扱い 、 利用規約 、 口コミガイドライン 、 及び注意事項に同意の上" at bounding box center [0, 0] width 0 height 0
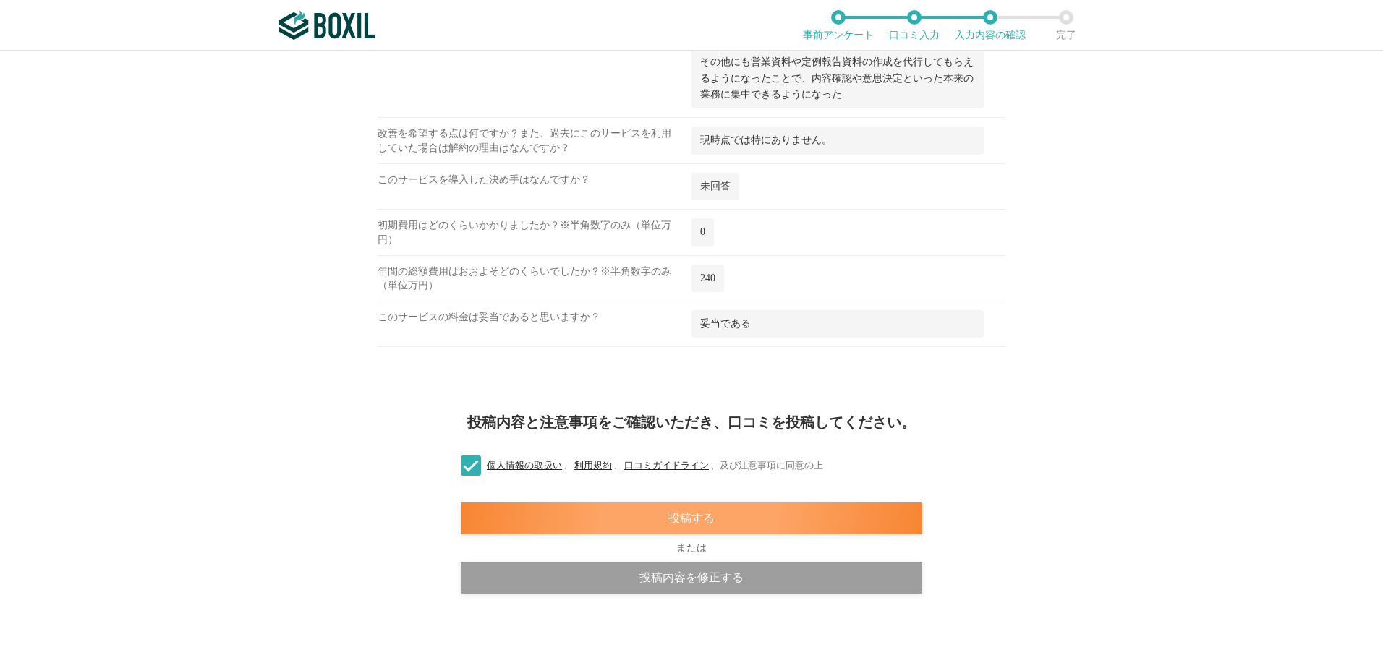
click at [577, 534] on div "投稿する" at bounding box center [692, 519] width 462 height 32
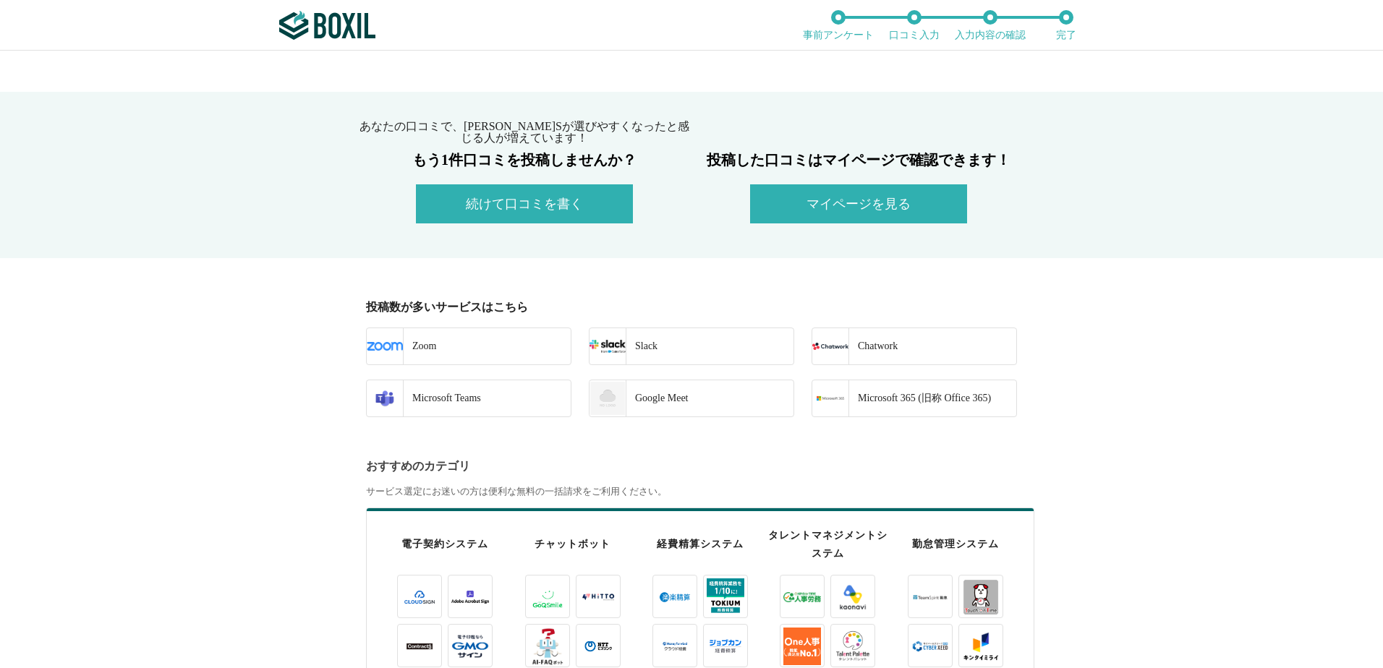
scroll to position [362, 0]
